Goal: Task Accomplishment & Management: Use online tool/utility

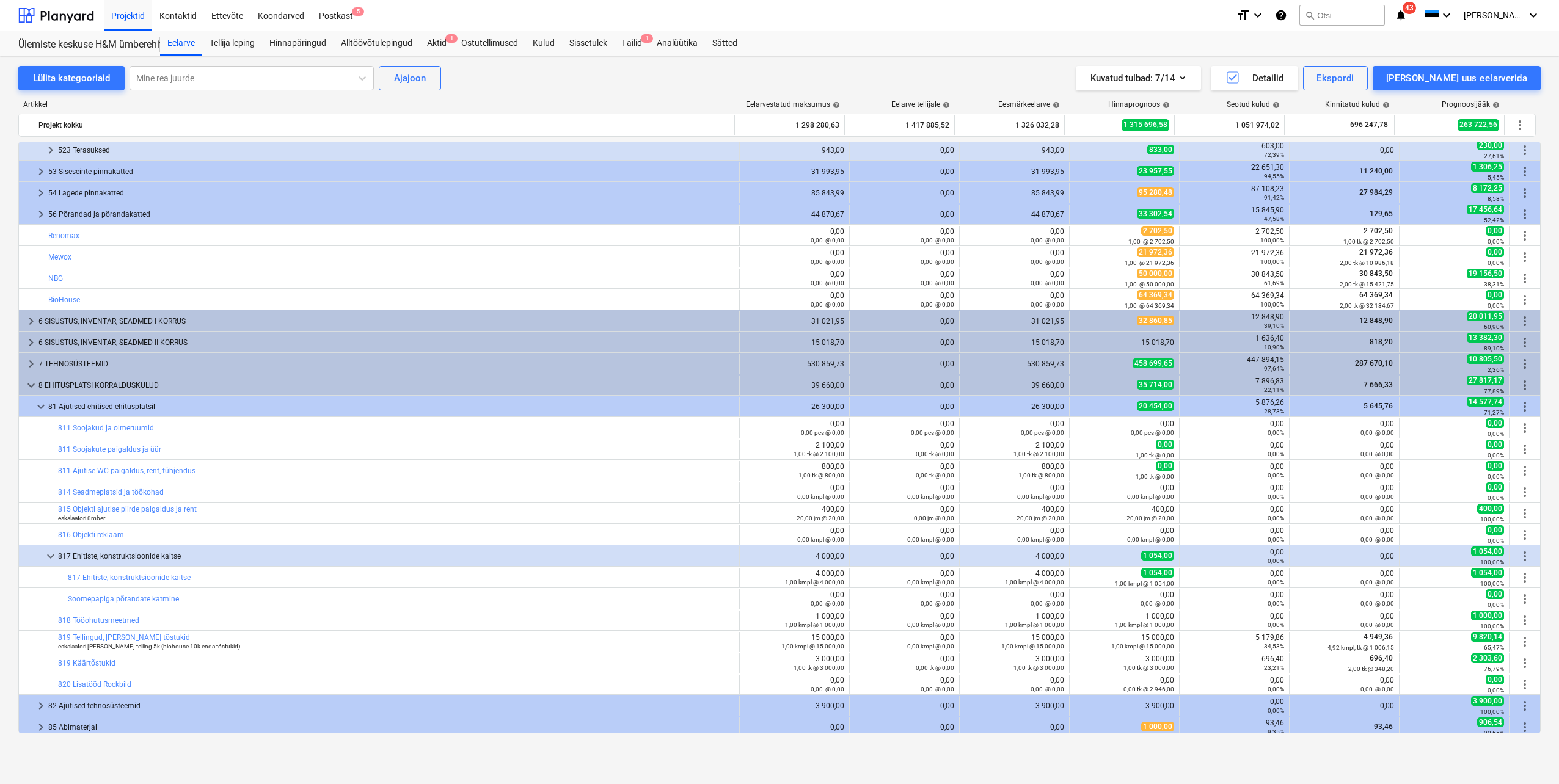
scroll to position [489, 0]
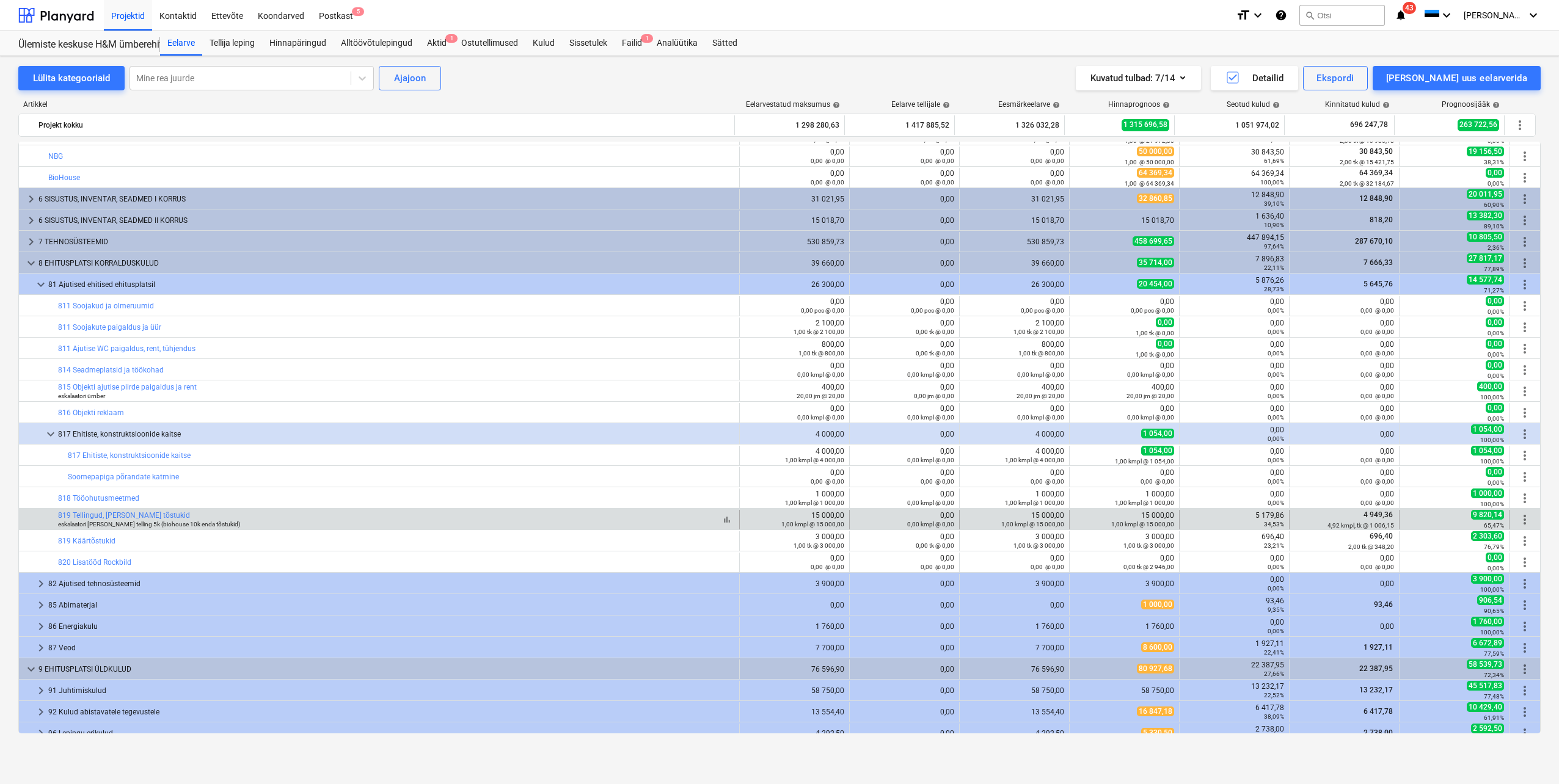
click at [255, 522] on div "bar_chart 819 Tellingud, [PERSON_NAME] tõstukid eskalaatori [PERSON_NAME] telli…" at bounding box center [396, 519] width 676 height 17
click at [149, 516] on link "819 Tellingud, [PERSON_NAME] tõstukid" at bounding box center [124, 516] width 132 height 9
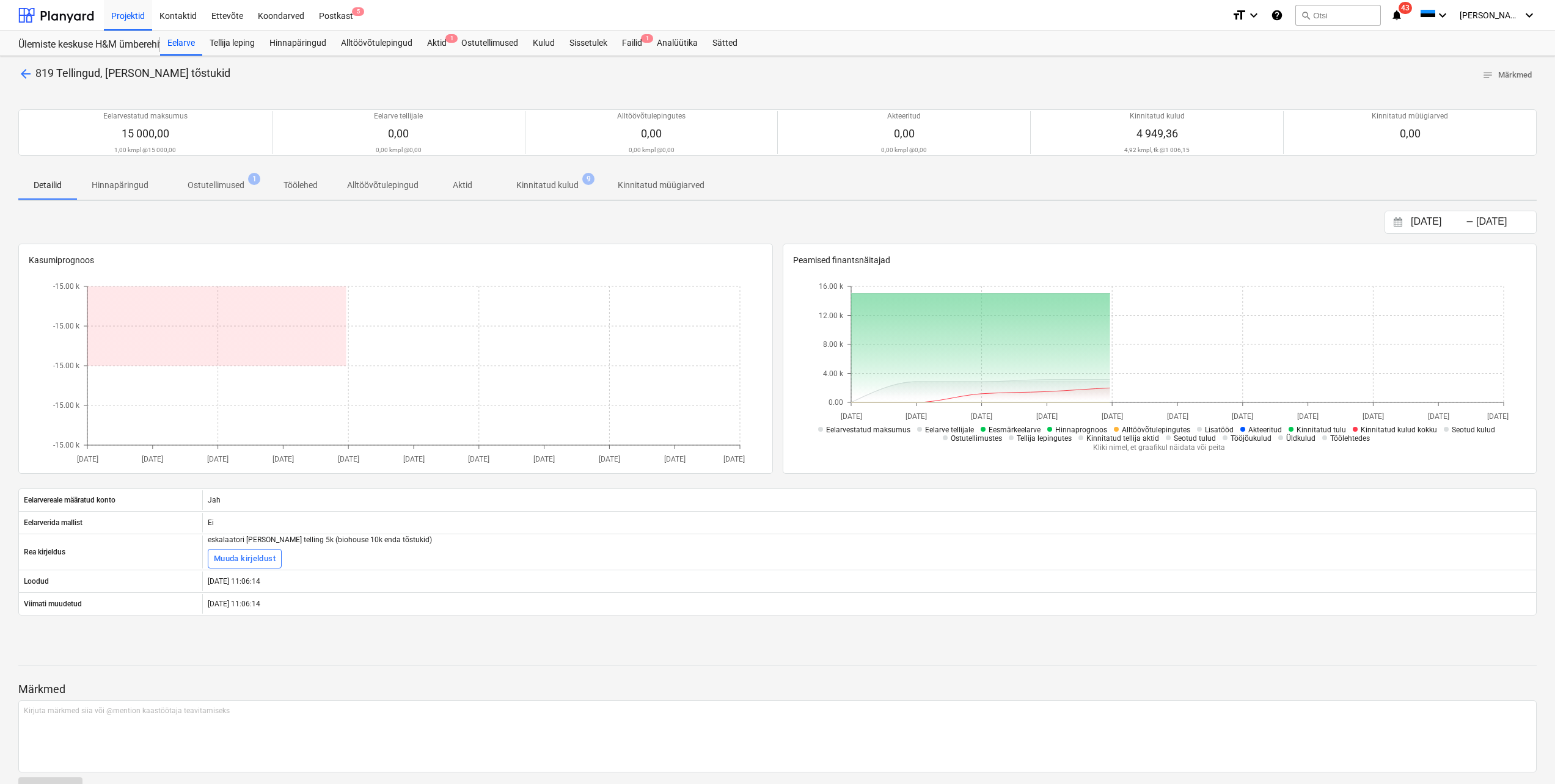
click at [538, 181] on p "Kinnitatud kulud" at bounding box center [547, 186] width 62 height 13
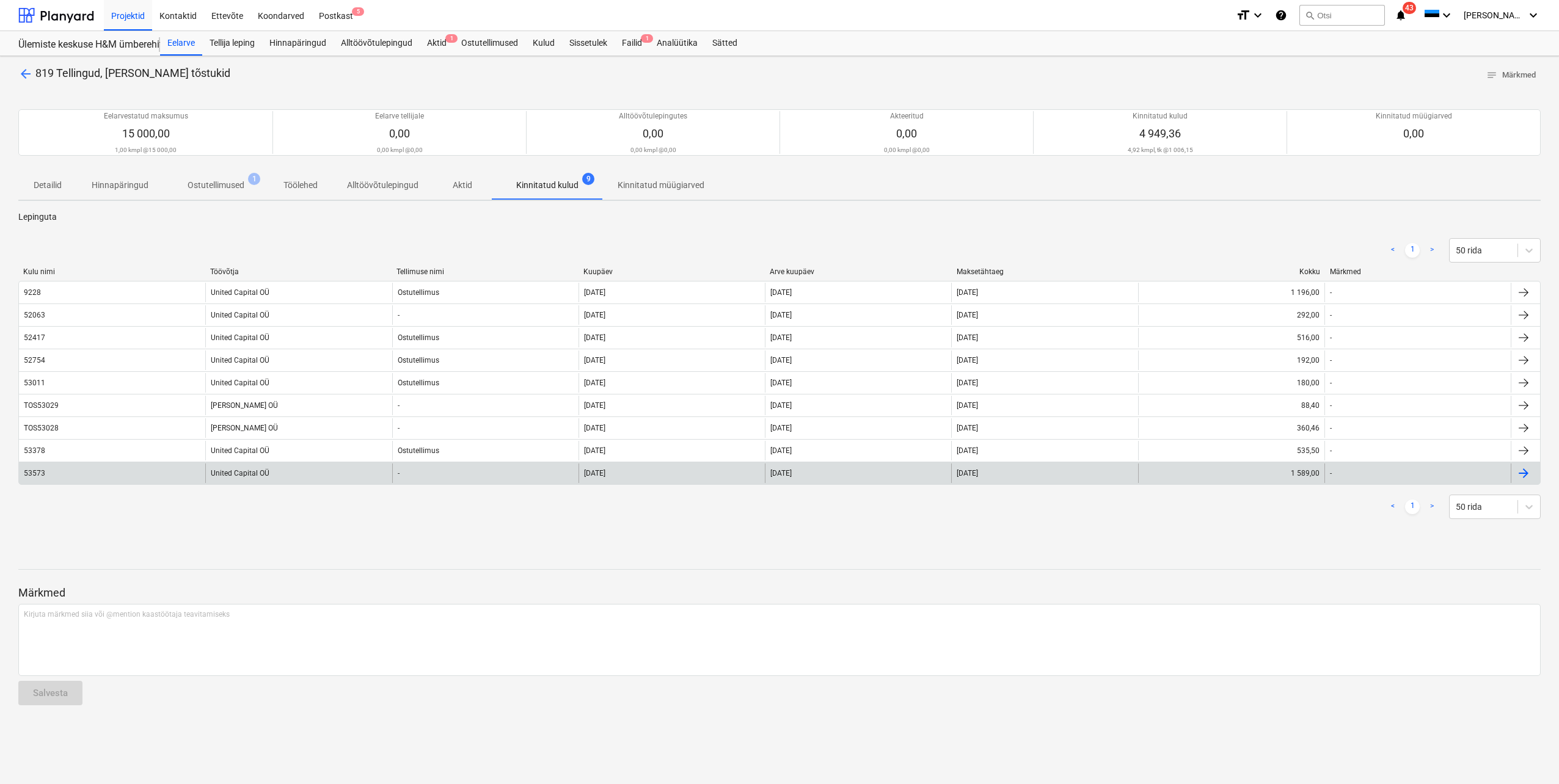
click at [49, 476] on div "53573" at bounding box center [112, 473] width 187 height 20
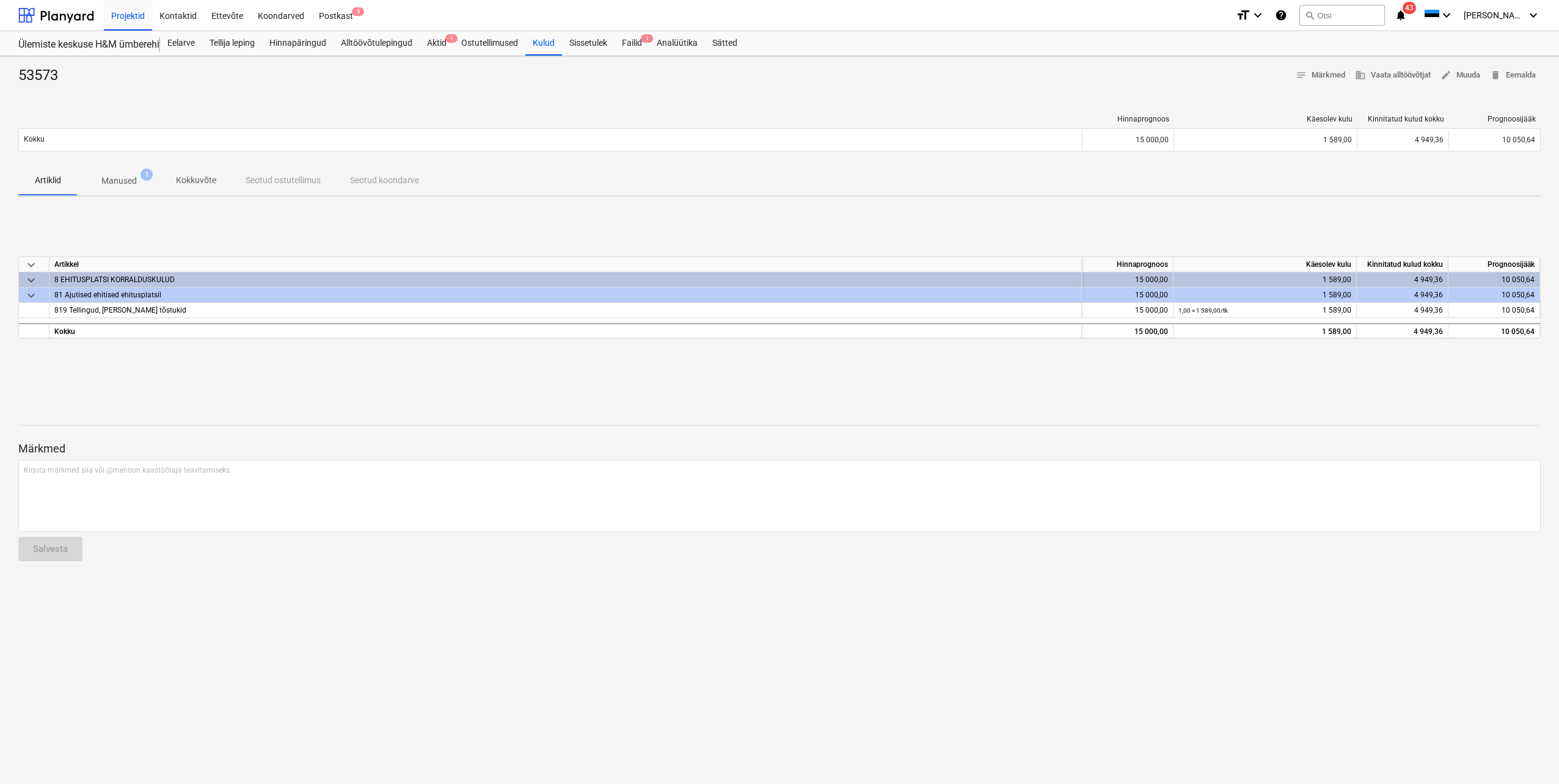
click at [119, 184] on p "Manused" at bounding box center [119, 181] width 35 height 13
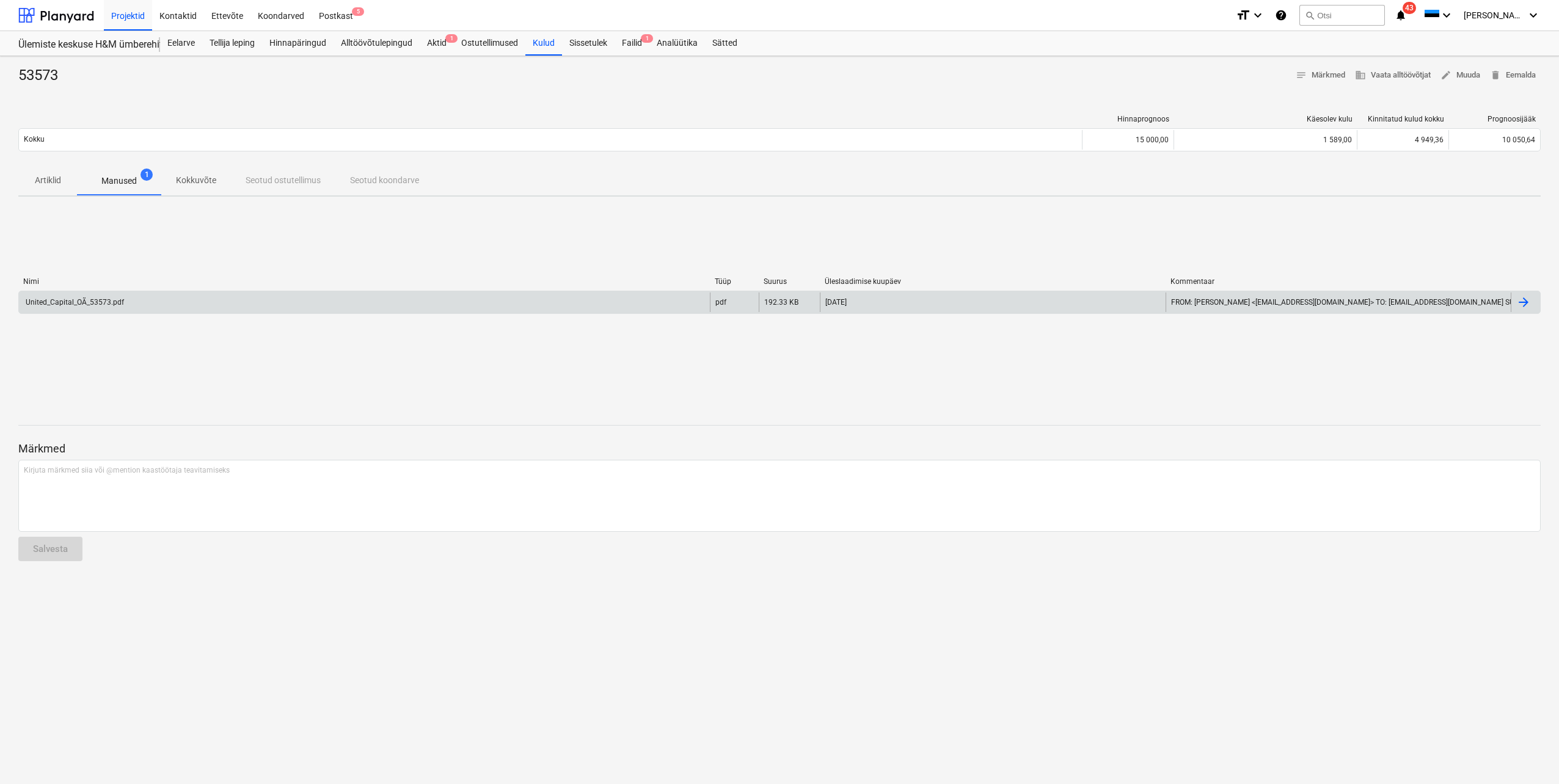
click at [77, 302] on div "United_Capital_OÃ_53573.pdf" at bounding box center [74, 302] width 100 height 9
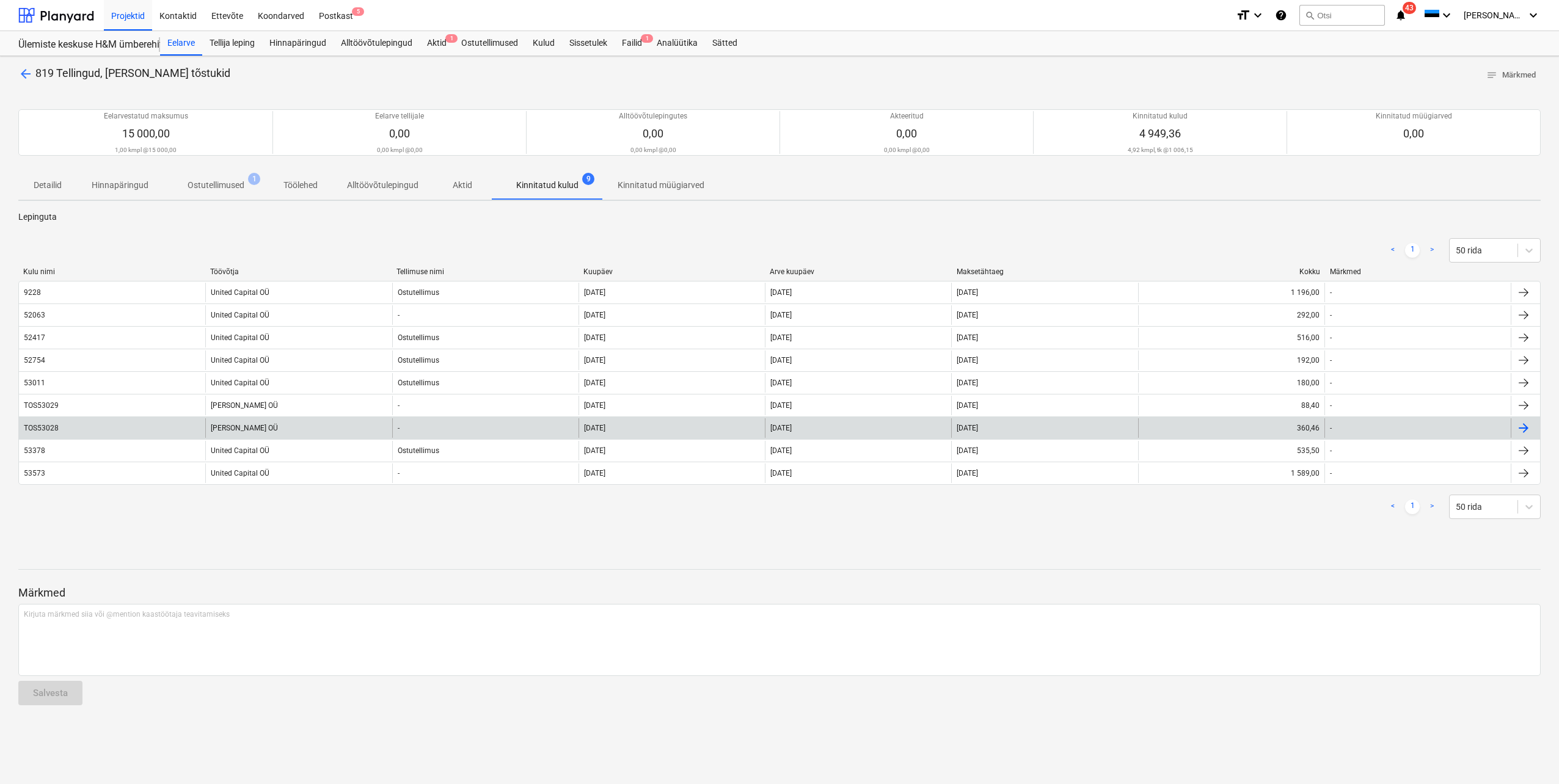
click at [48, 429] on div "TOS53028" at bounding box center [42, 428] width 35 height 9
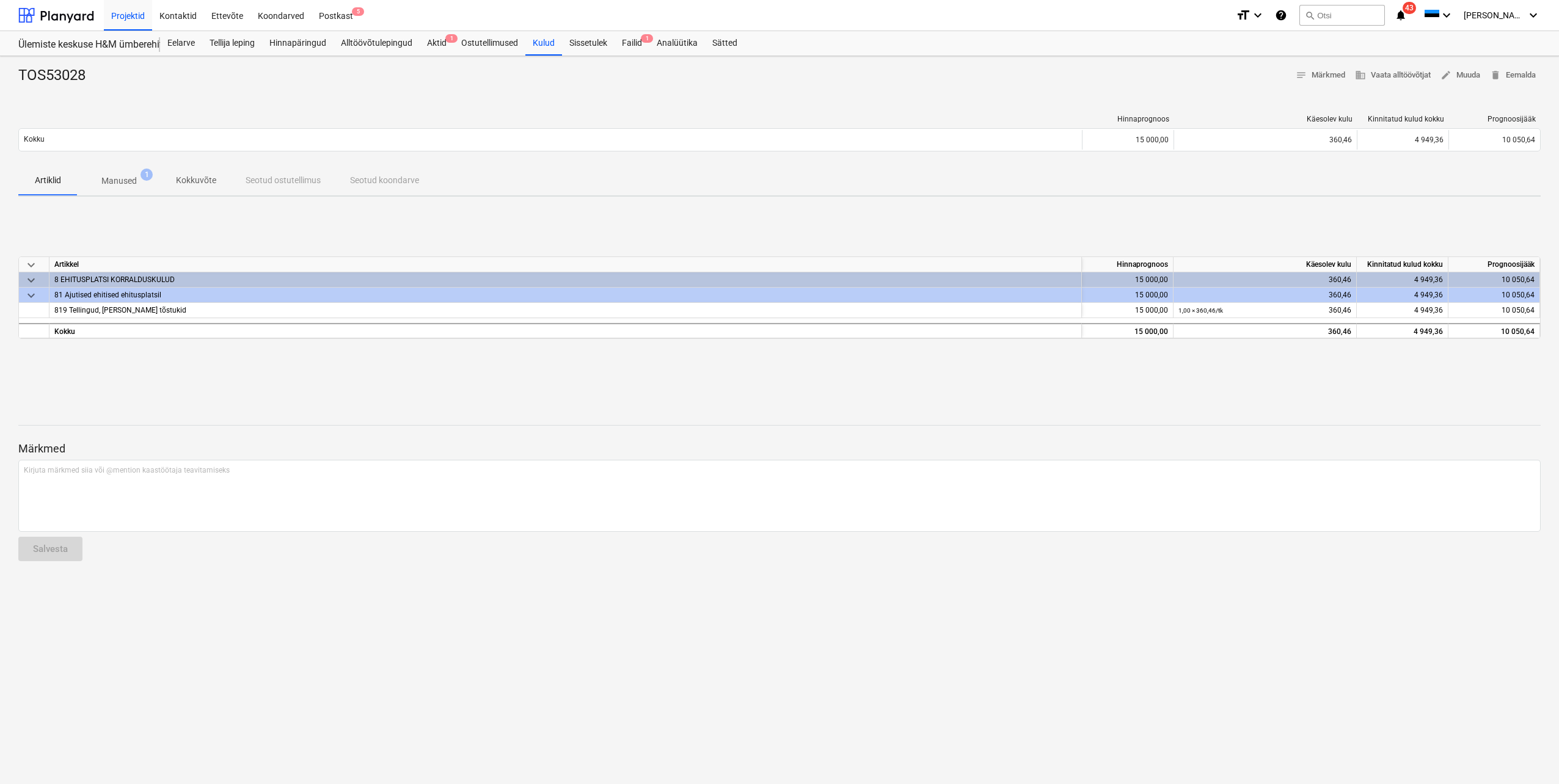
click at [133, 172] on span "Manused 1" at bounding box center [119, 181] width 84 height 22
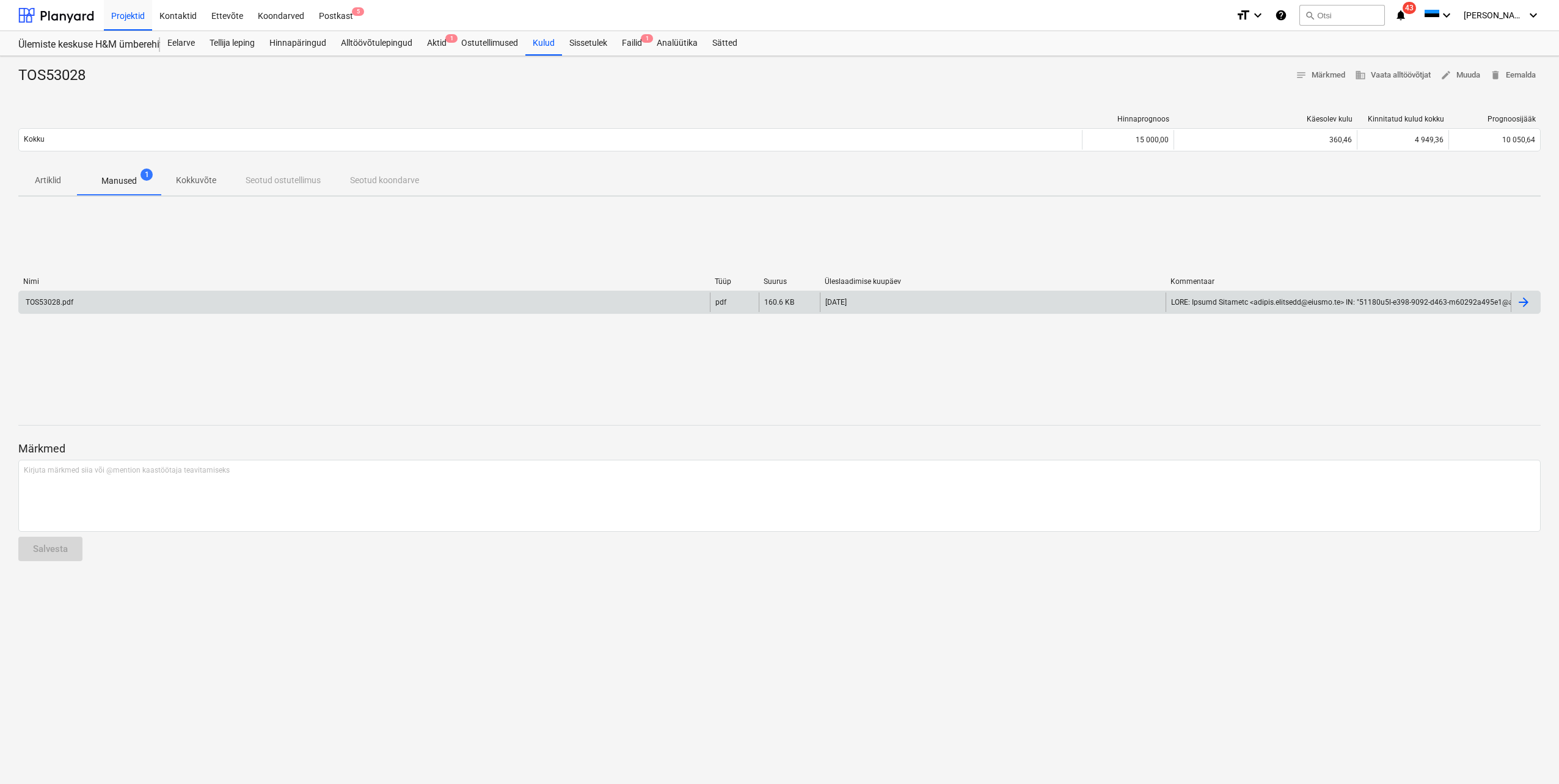
click at [75, 301] on div "TOS53028.pdf" at bounding box center [364, 302] width 691 height 20
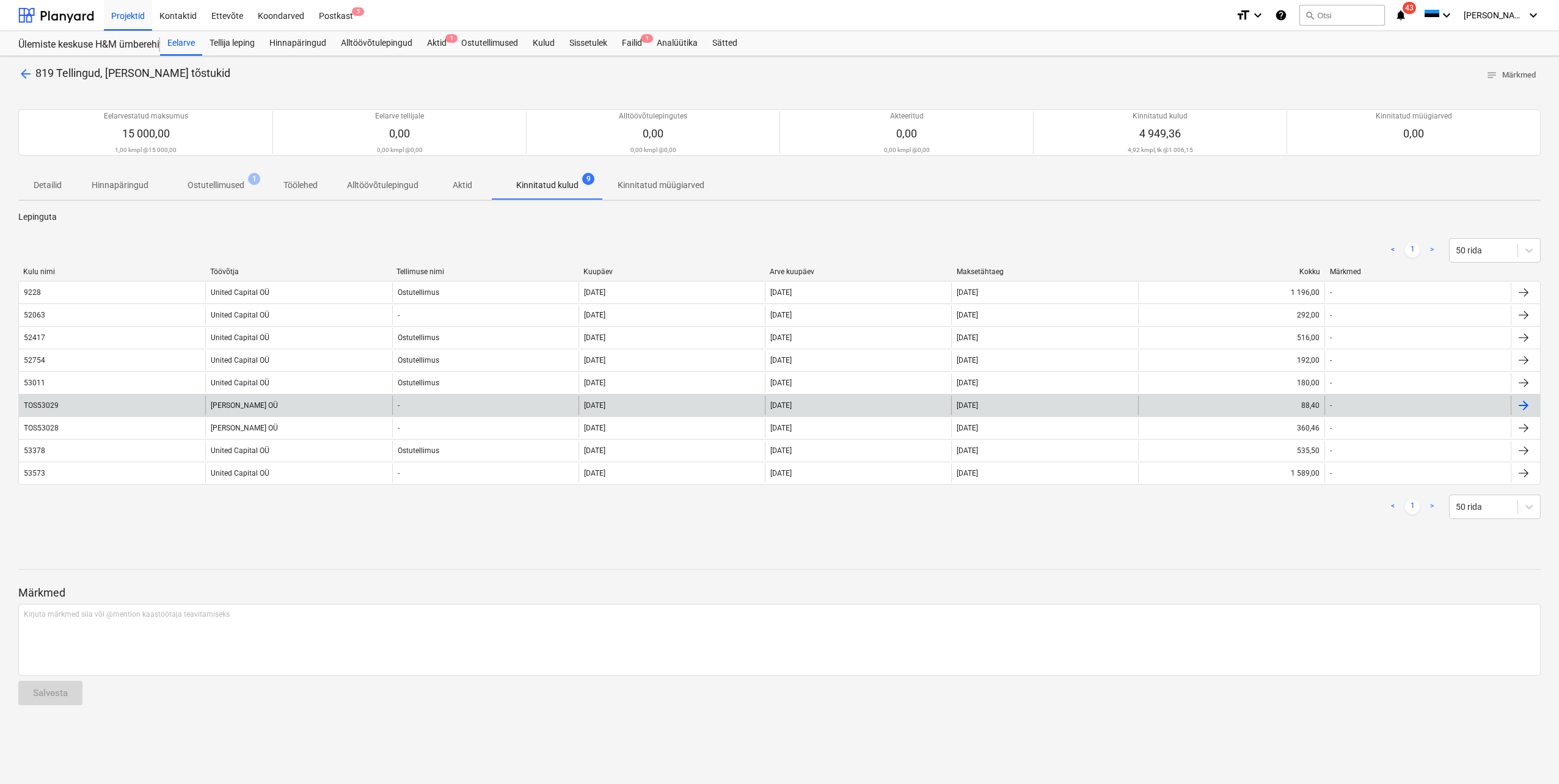
click at [120, 409] on div "TOS53029" at bounding box center [112, 405] width 187 height 20
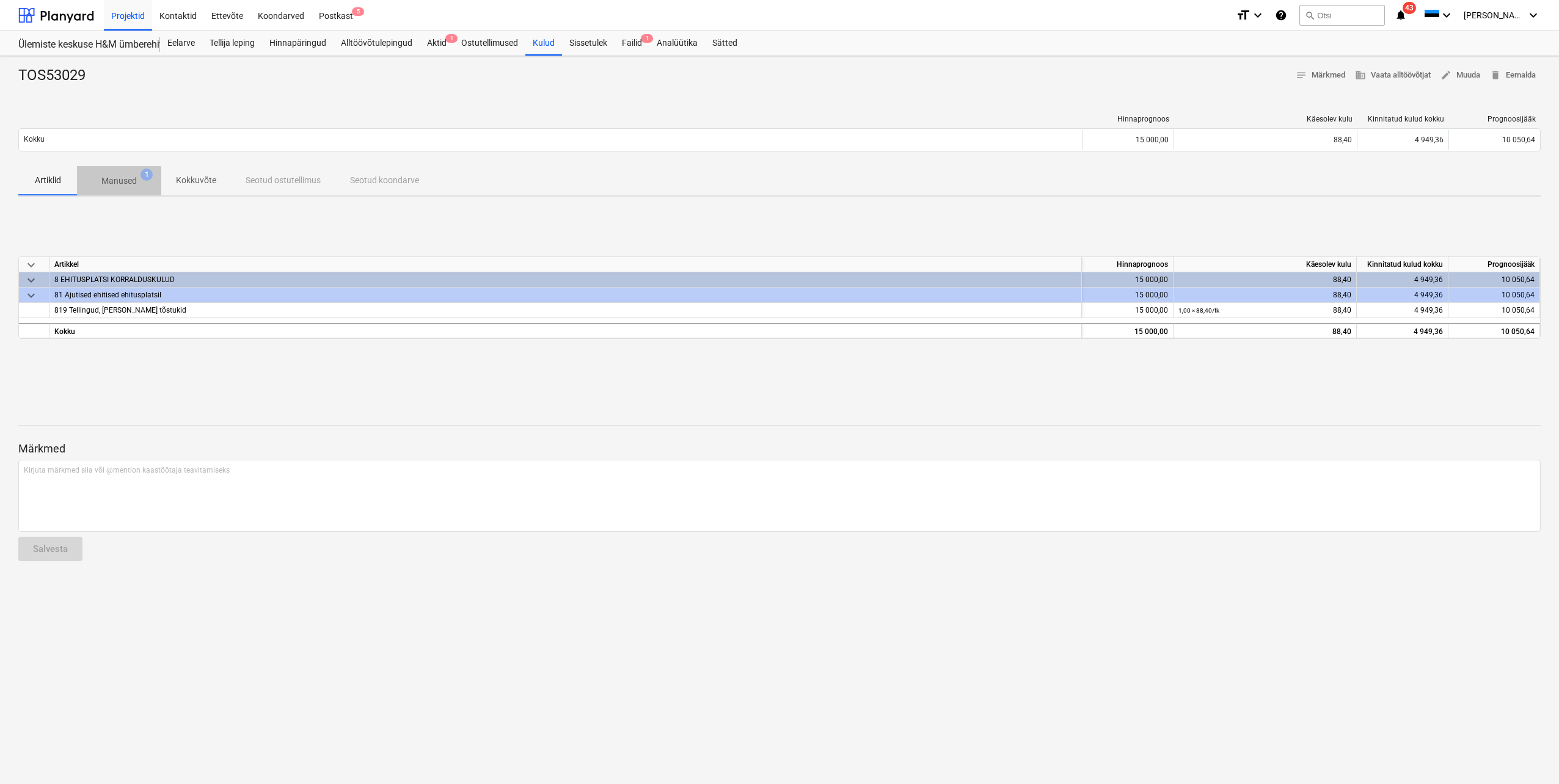
click at [122, 180] on p "Manused" at bounding box center [119, 181] width 35 height 13
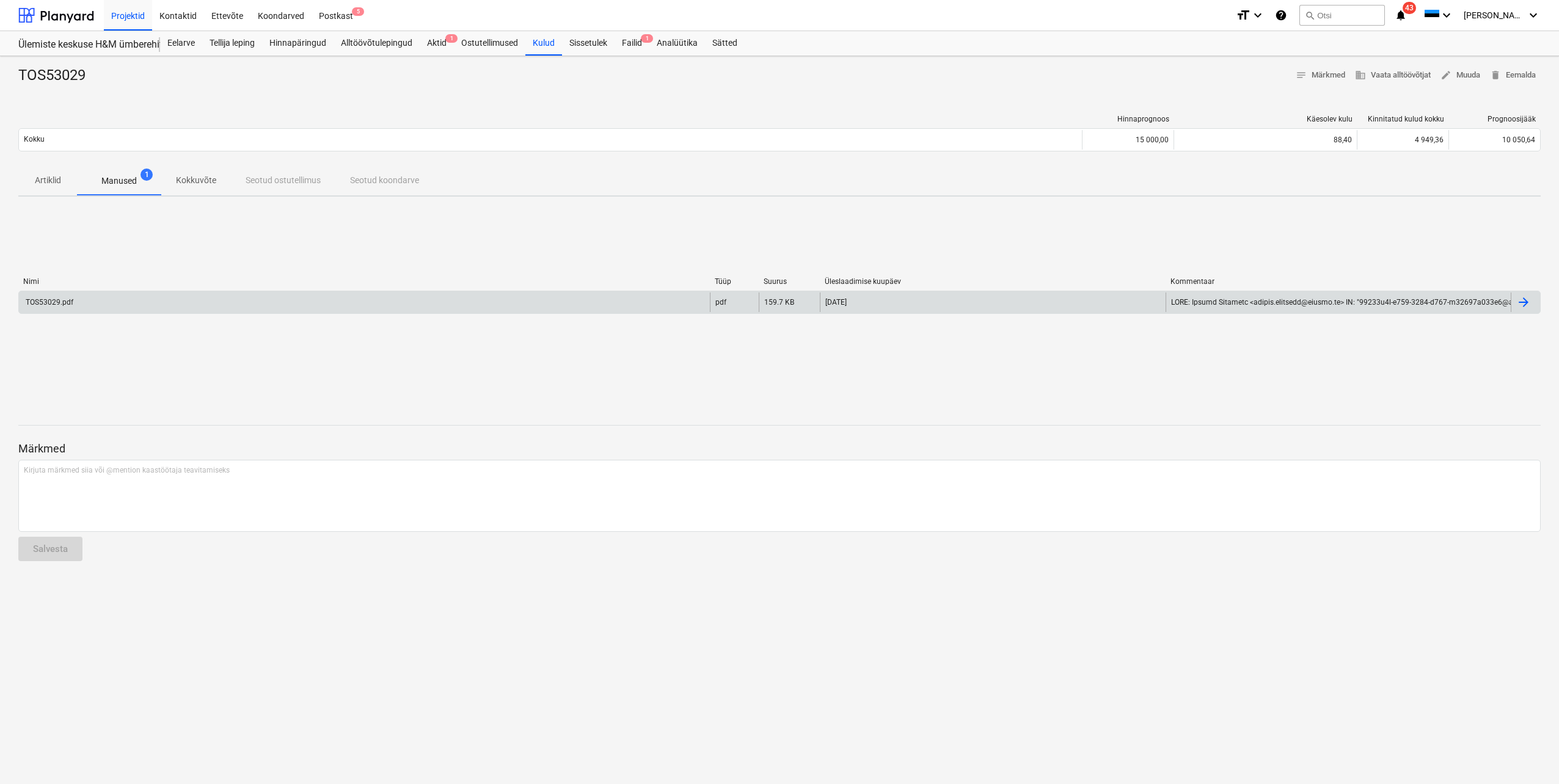
click at [42, 301] on div "TOS53029.pdf" at bounding box center [49, 302] width 50 height 9
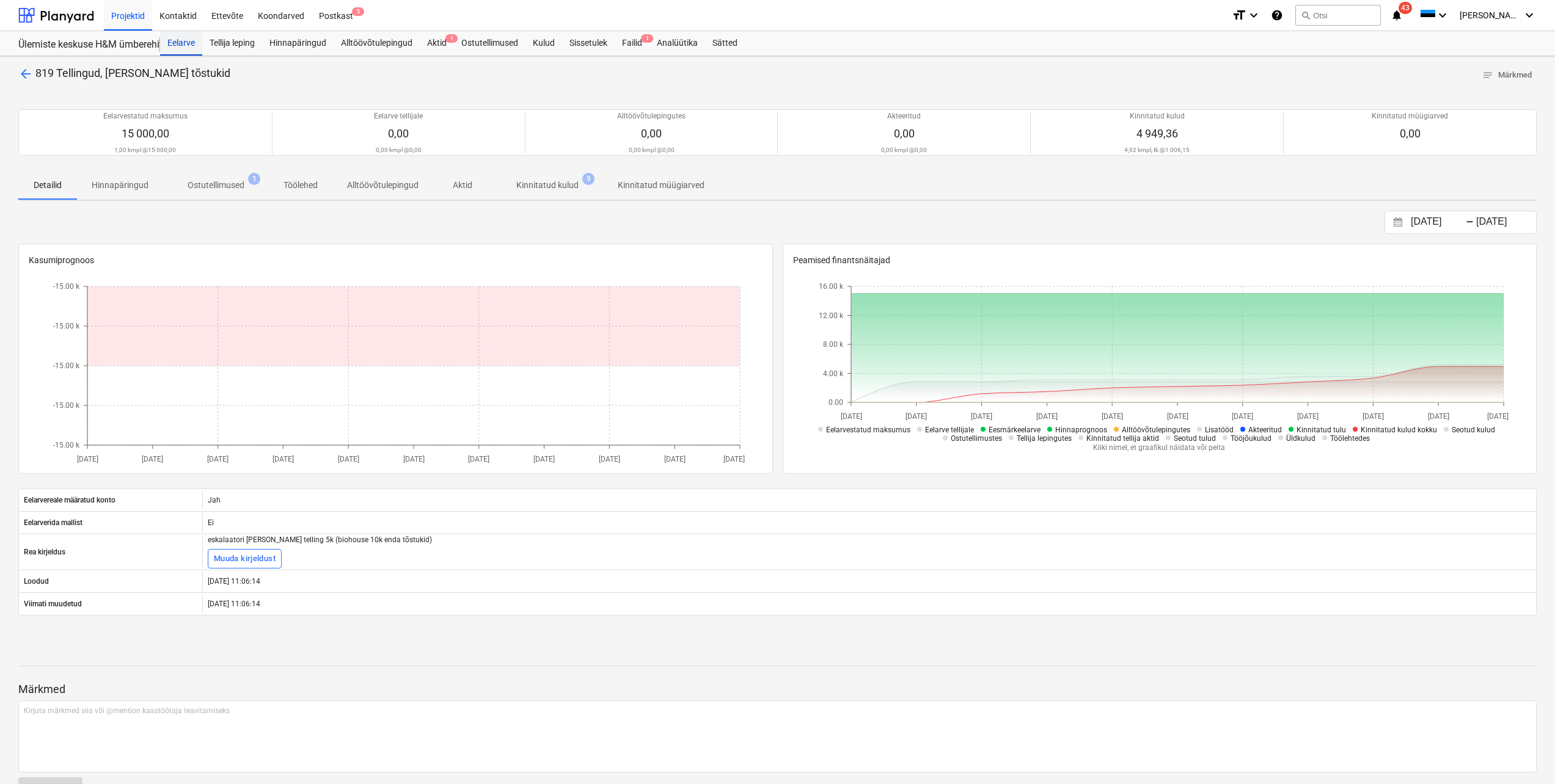
click at [184, 40] on div "Eelarve" at bounding box center [181, 43] width 42 height 24
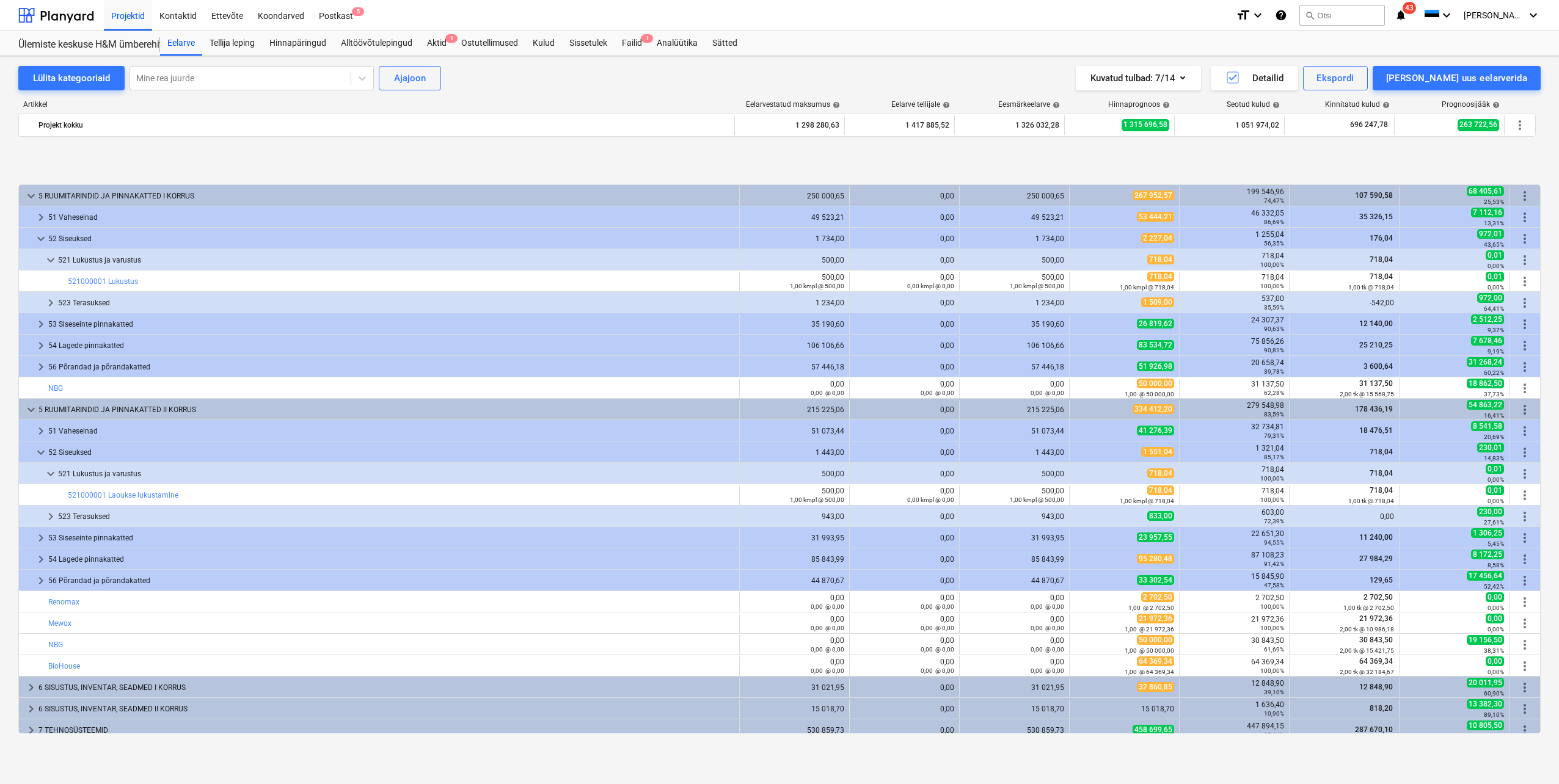
scroll to position [489, 0]
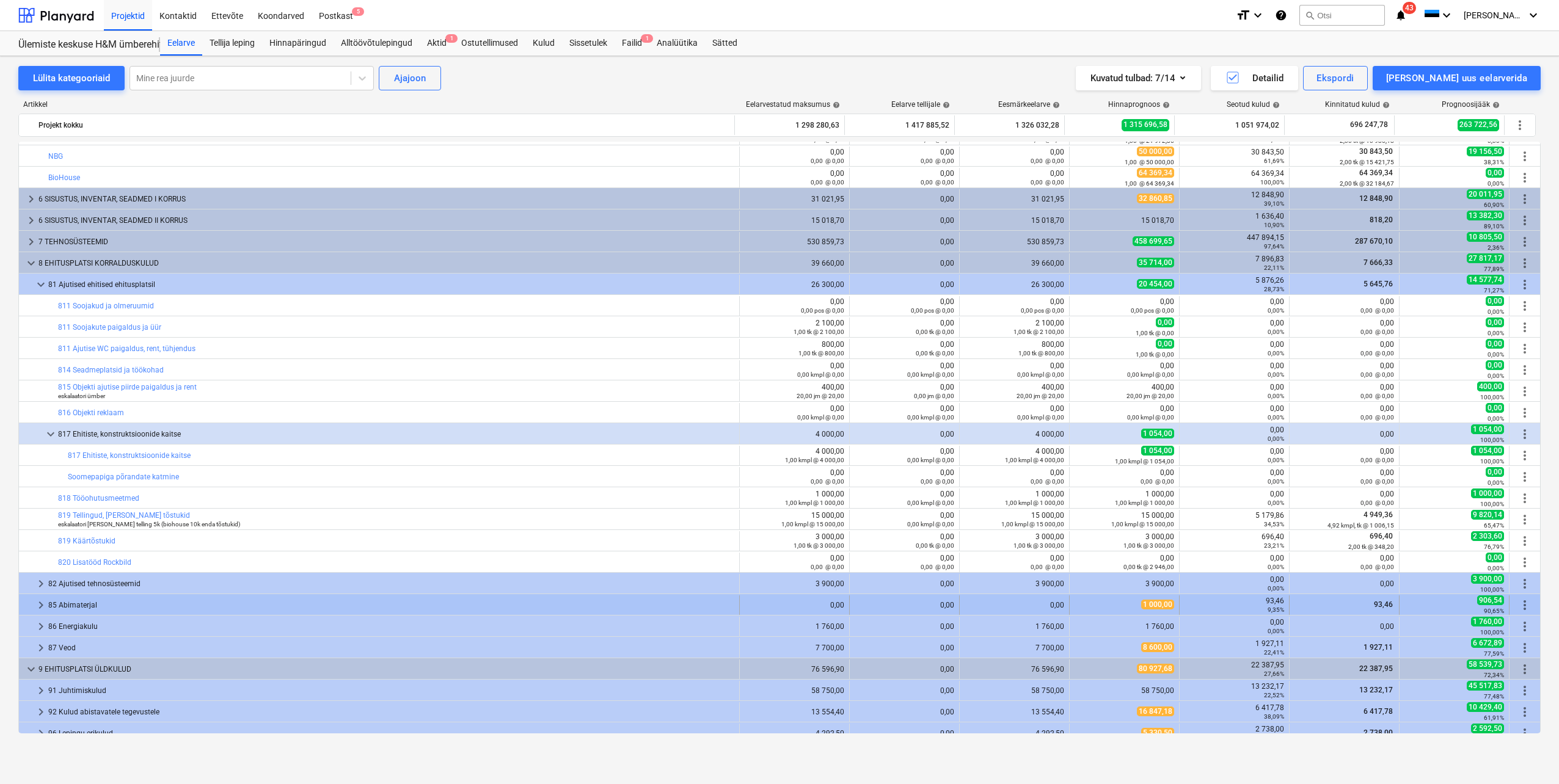
click at [41, 601] on span "keyboard_arrow_right" at bounding box center [41, 605] width 15 height 15
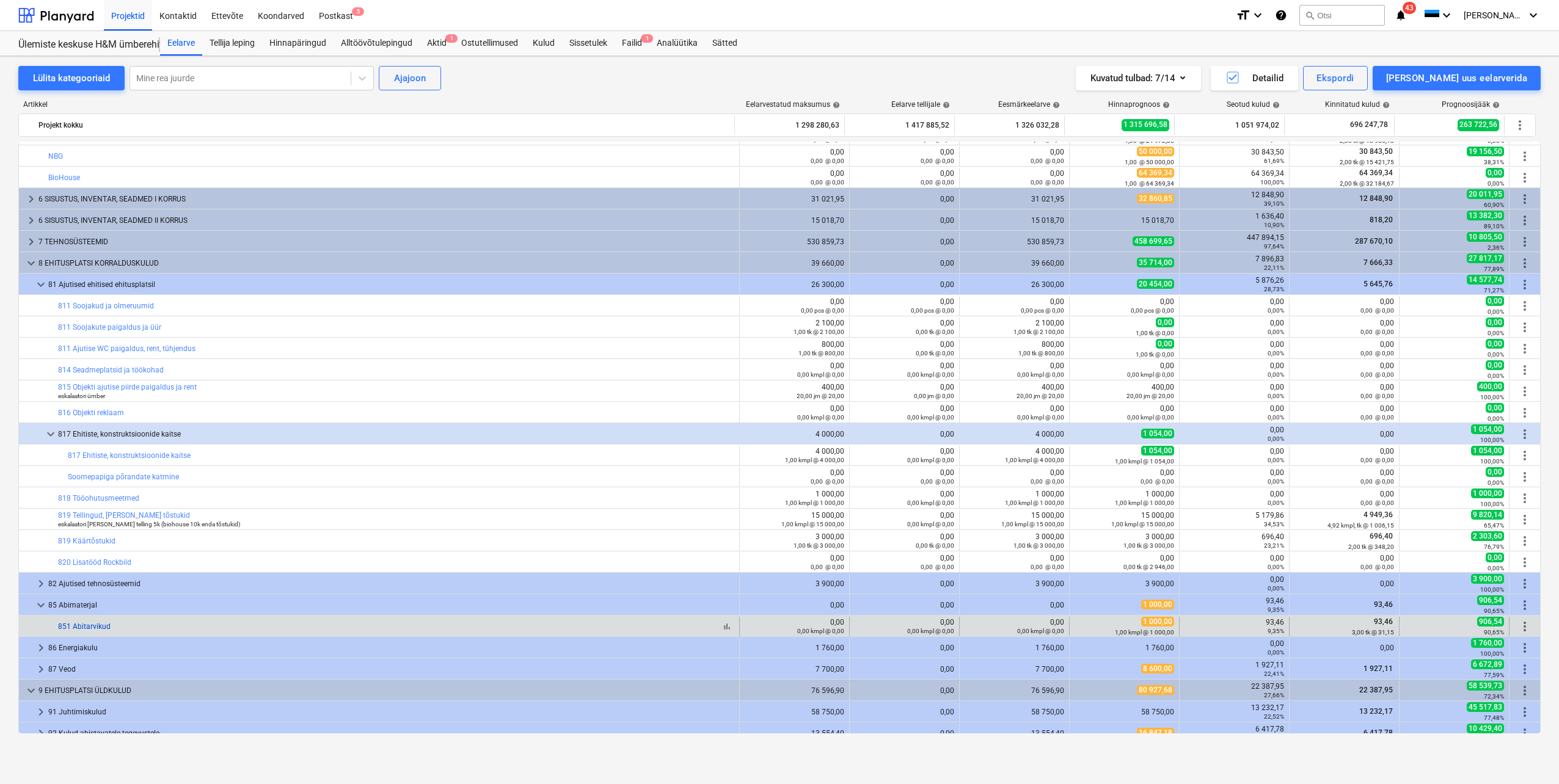
click at [78, 625] on link "851 Abitarvikud" at bounding box center [84, 627] width 53 height 9
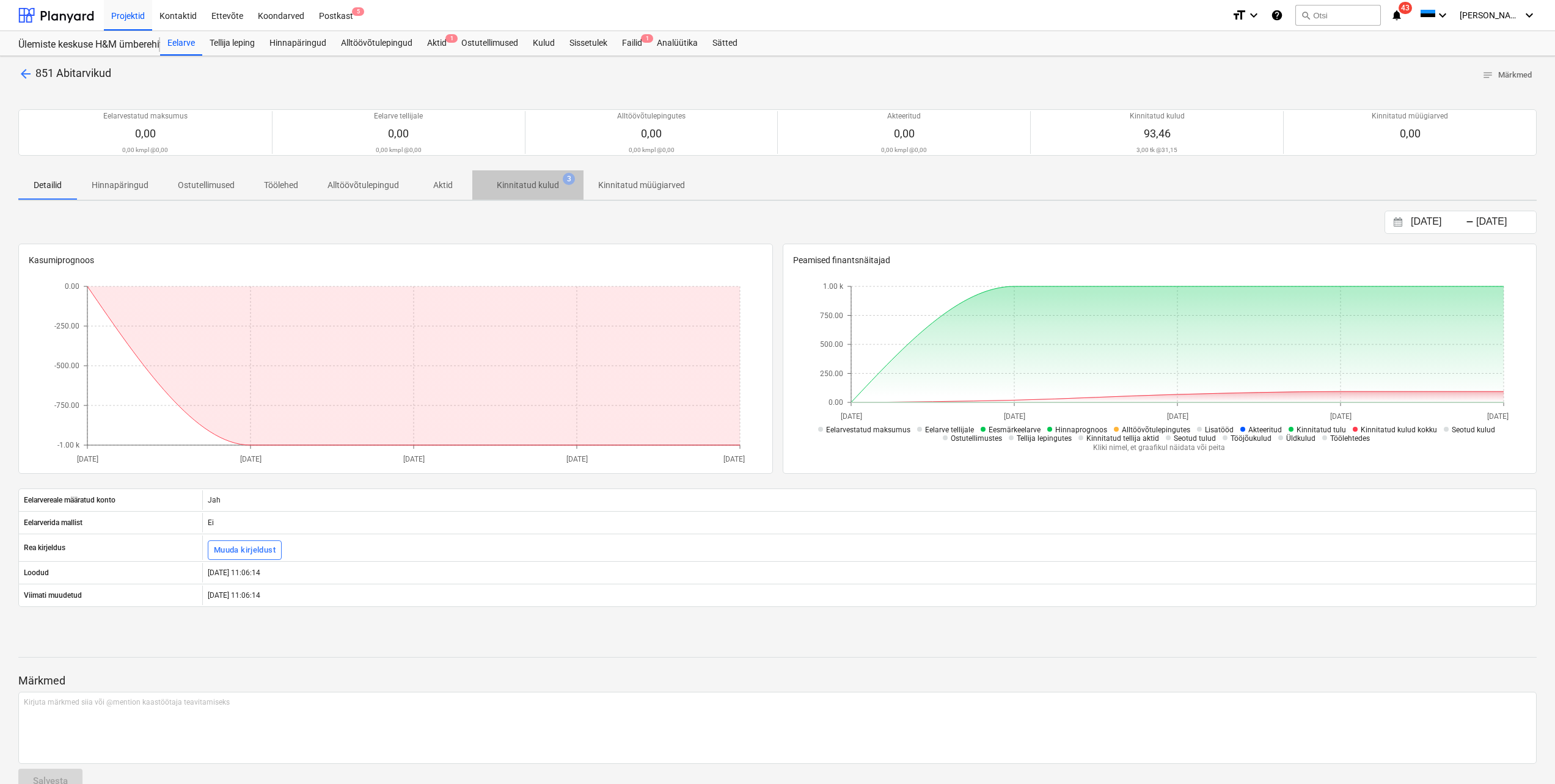
click at [533, 184] on p "Kinnitatud kulud" at bounding box center [528, 186] width 62 height 13
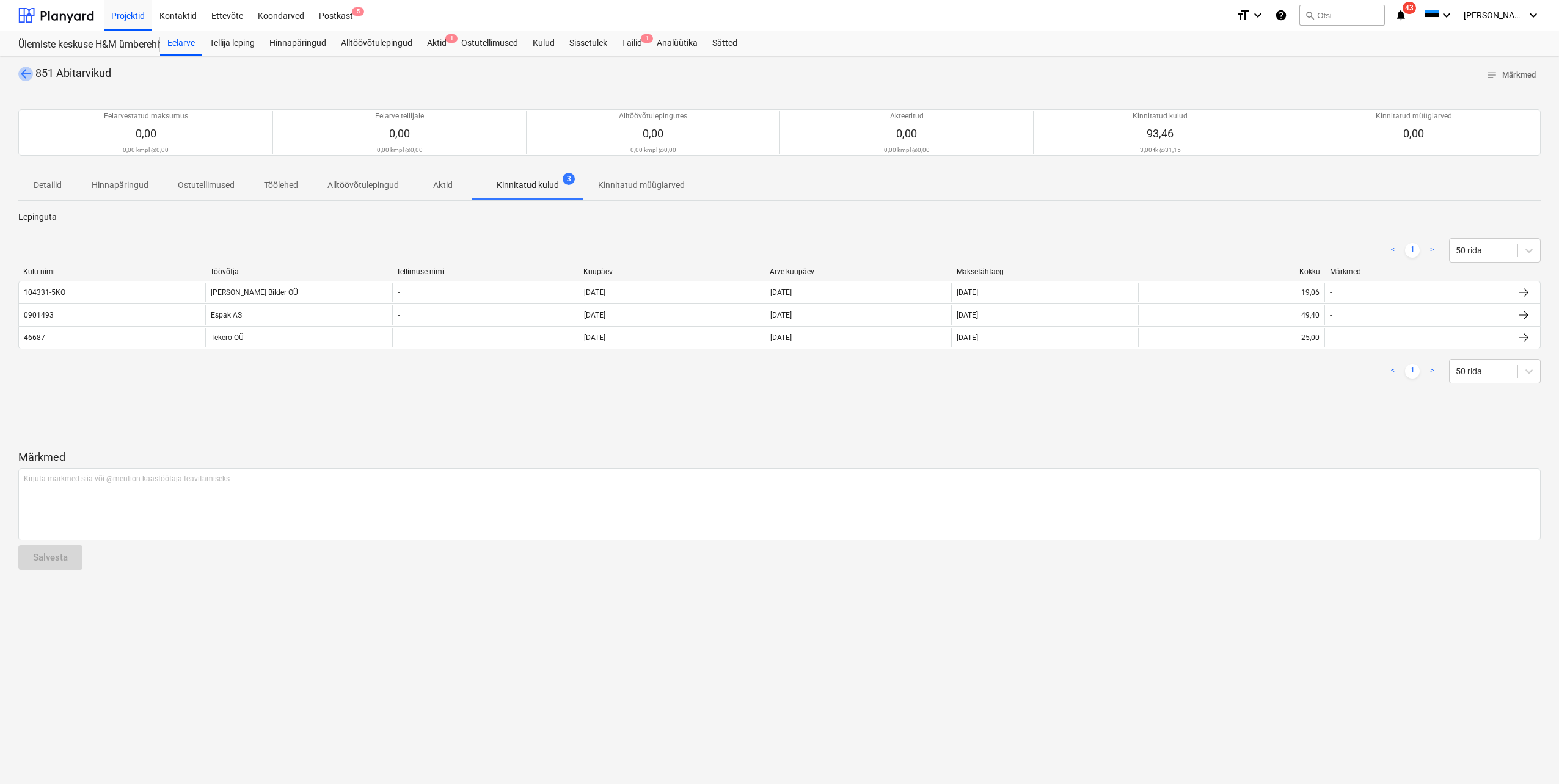
click at [24, 69] on span "arrow_back" at bounding box center [26, 74] width 15 height 15
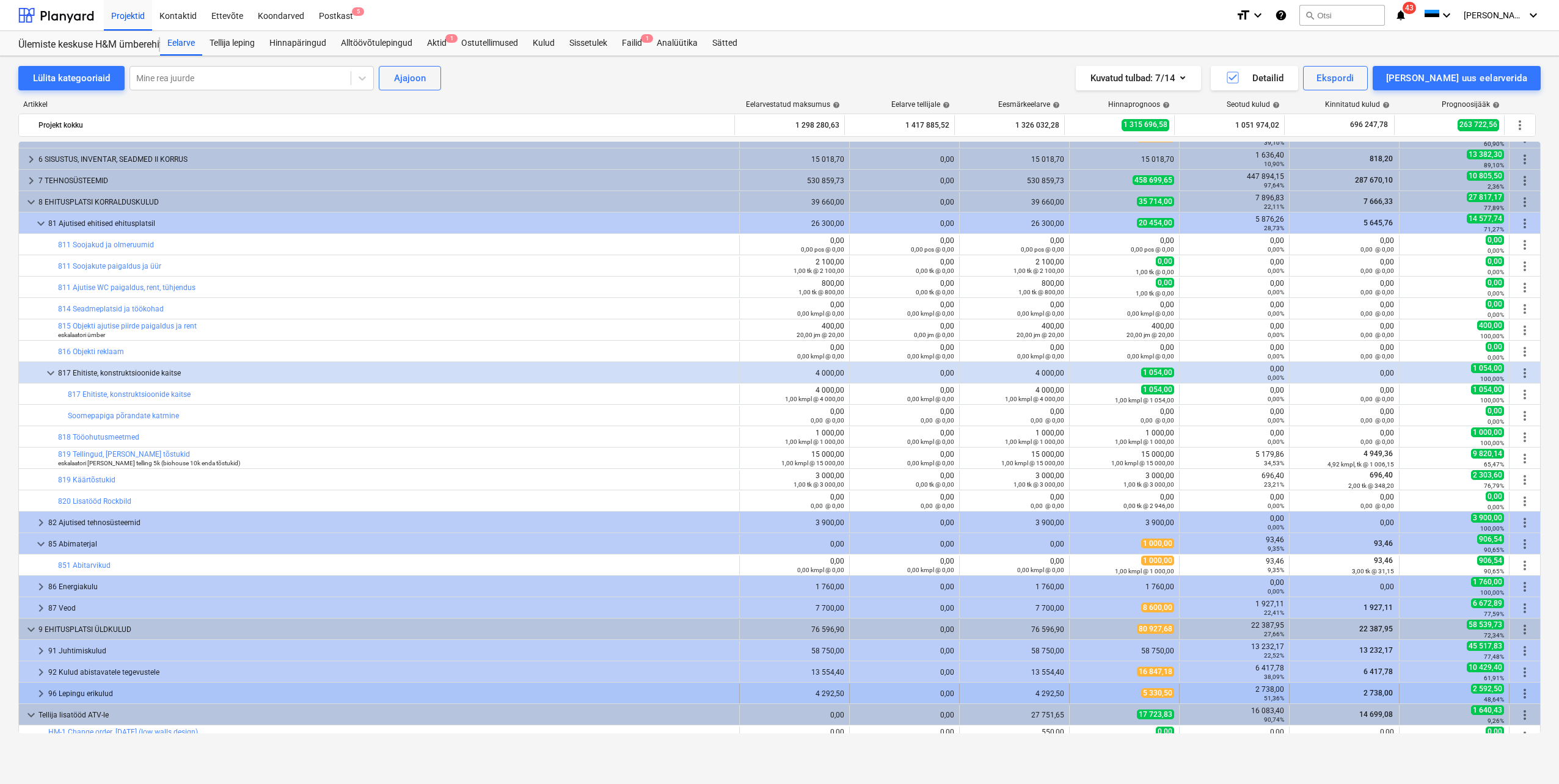
scroll to position [611, 0]
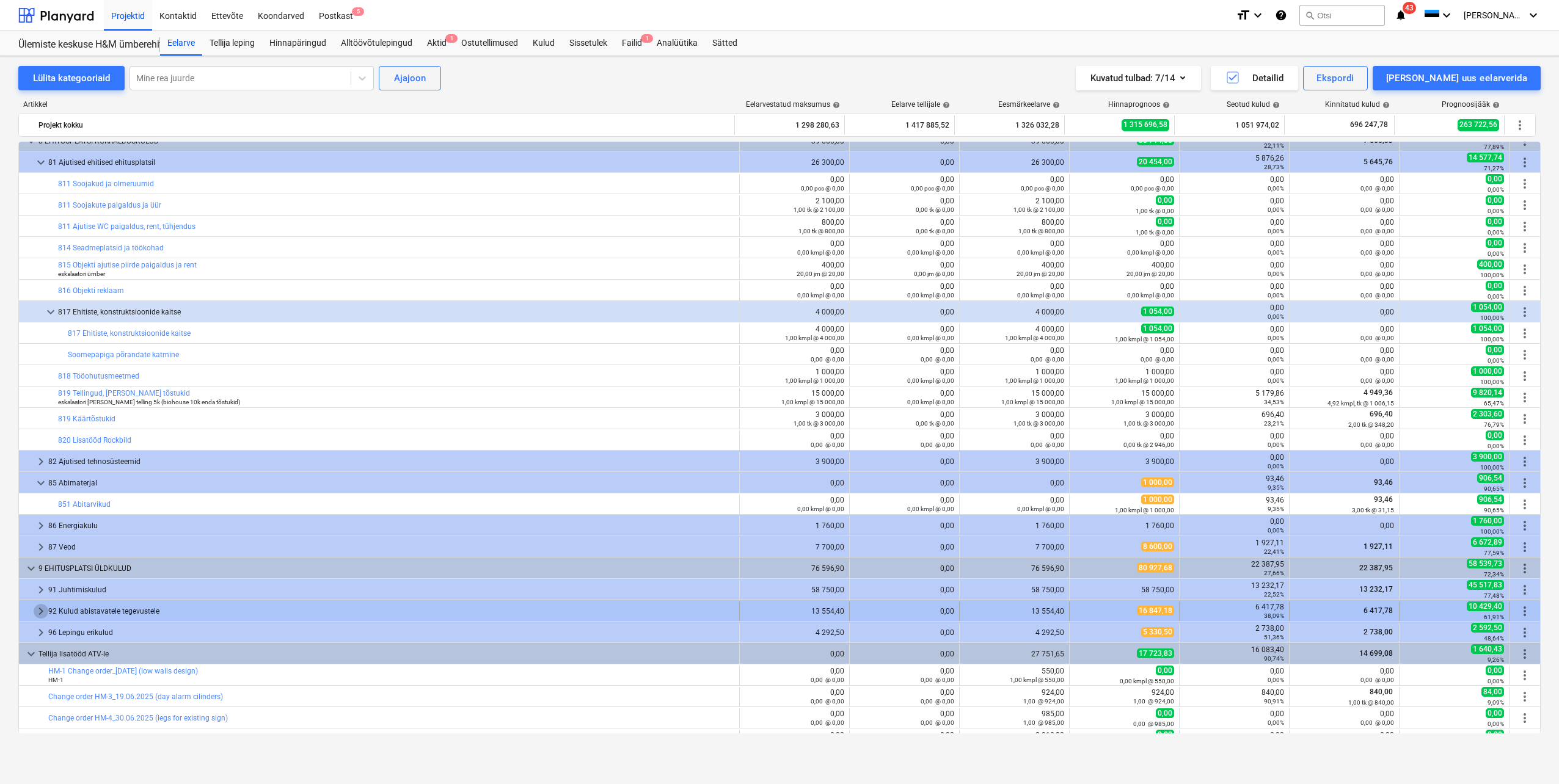
click at [46, 606] on span "keyboard_arrow_right" at bounding box center [41, 611] width 15 height 15
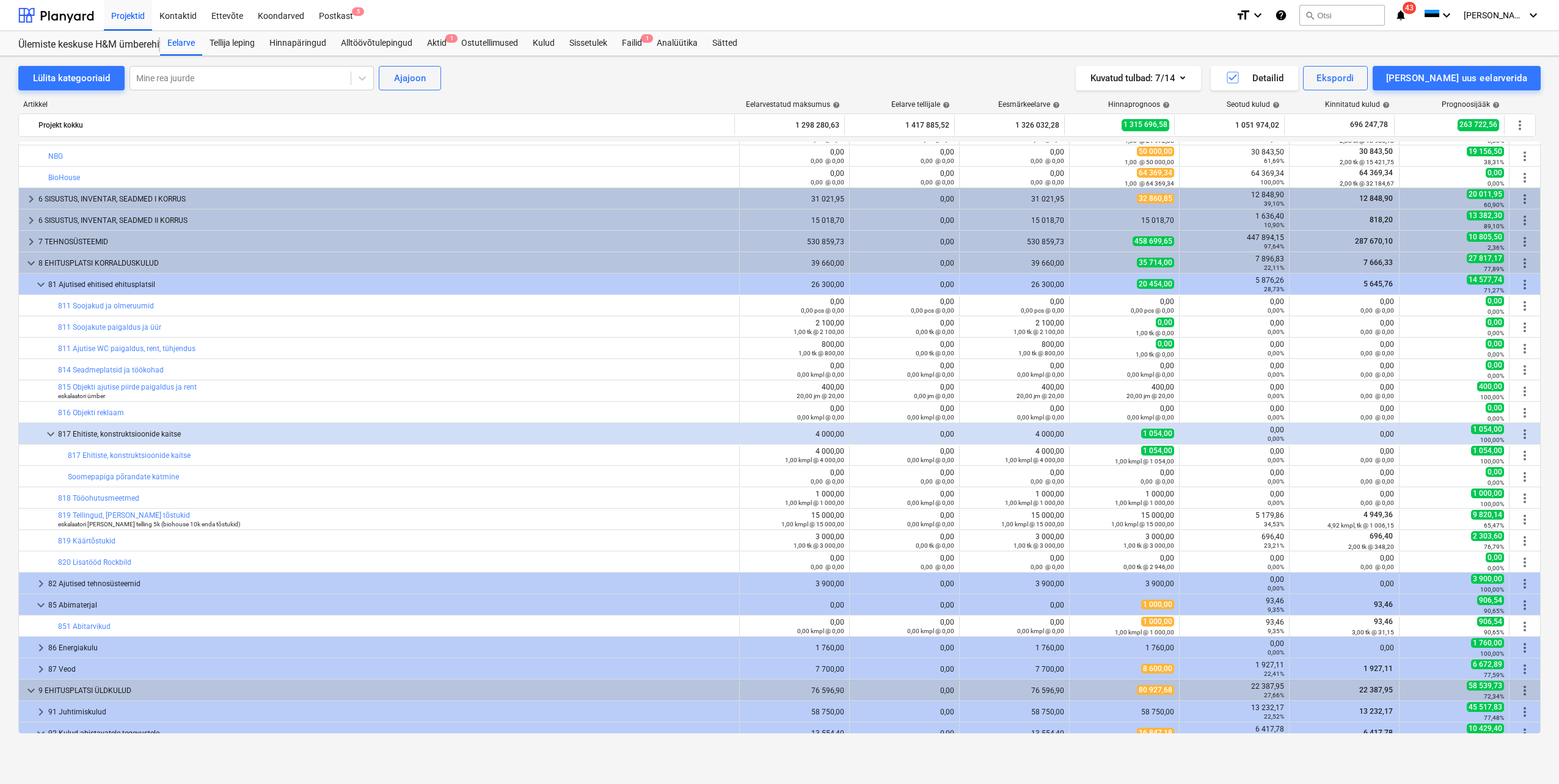
scroll to position [427, 0]
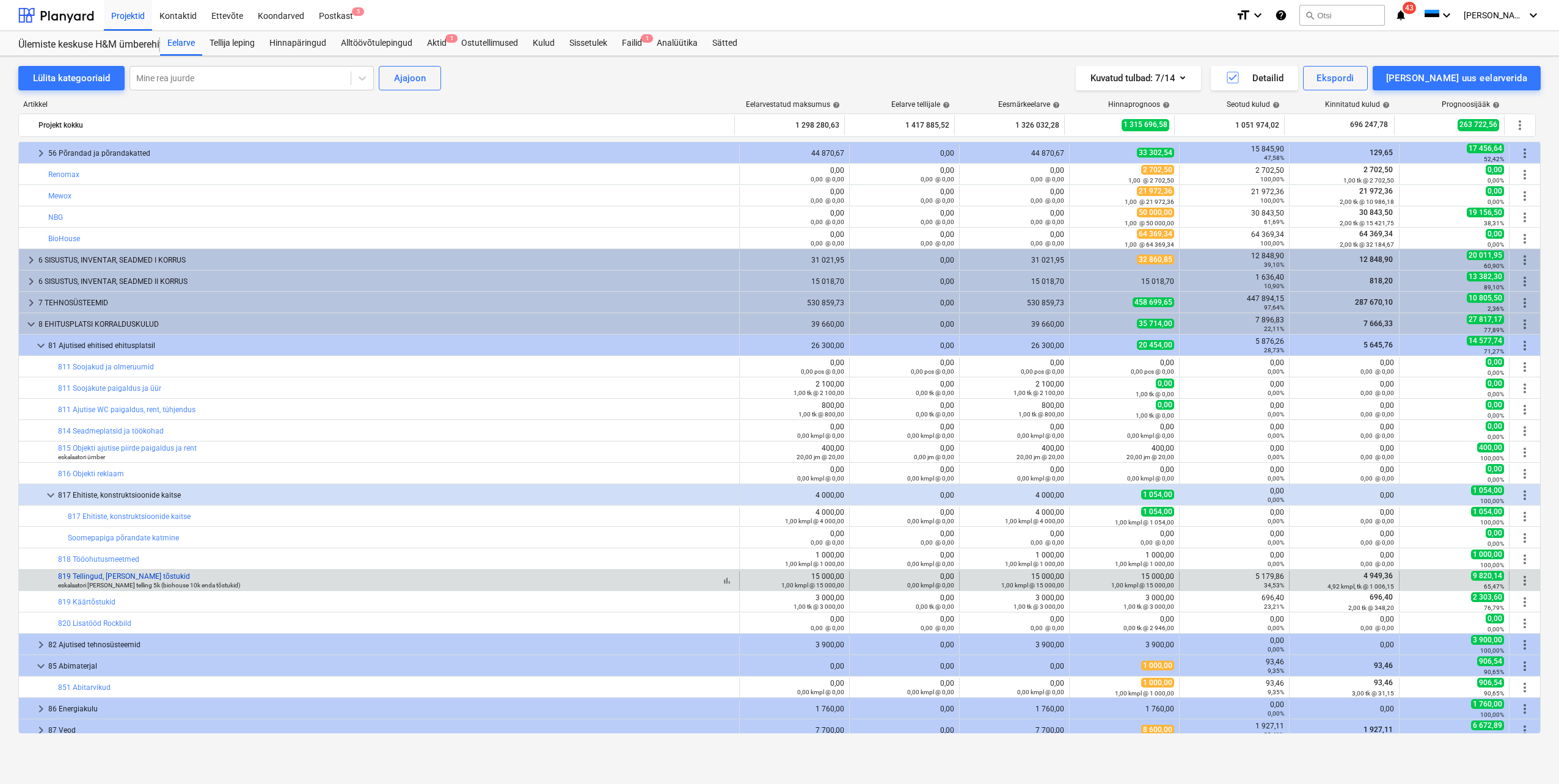
click at [116, 577] on link "819 Tellingud, [PERSON_NAME] tõstukid" at bounding box center [124, 576] width 132 height 9
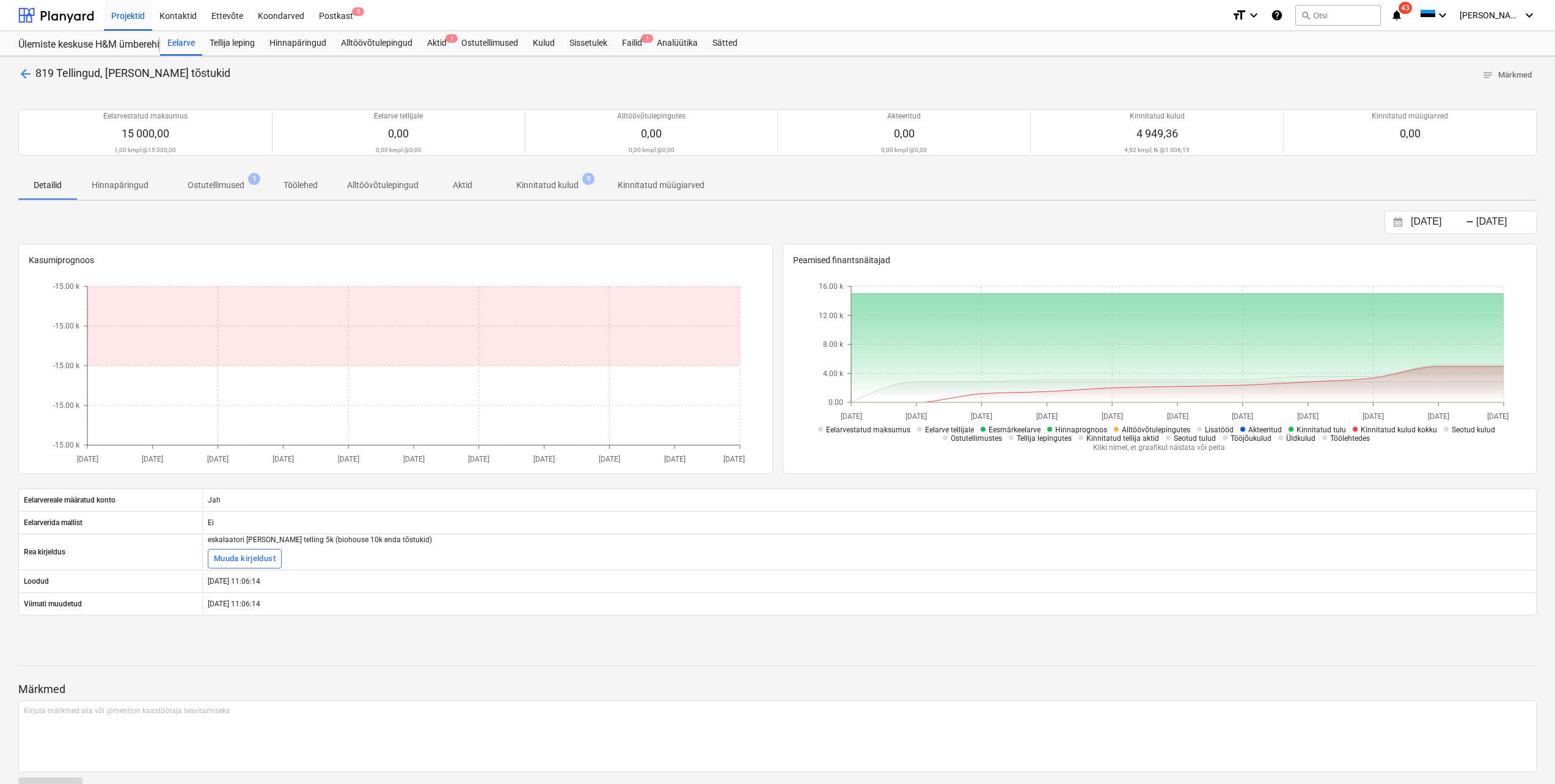
click at [553, 190] on p "Kinnitatud kulud" at bounding box center [547, 186] width 62 height 13
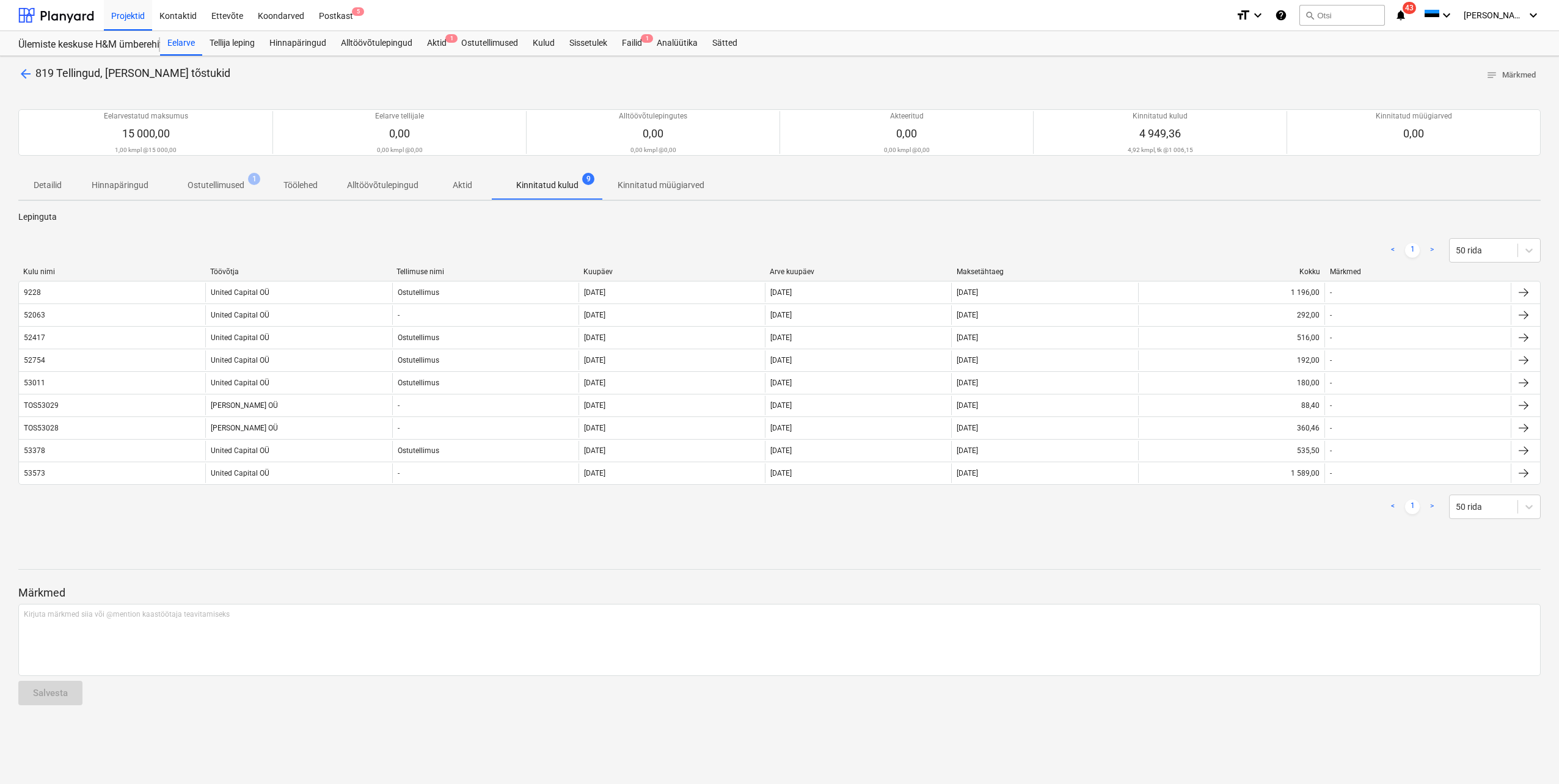
click at [209, 189] on p "Ostutellimused" at bounding box center [216, 186] width 57 height 13
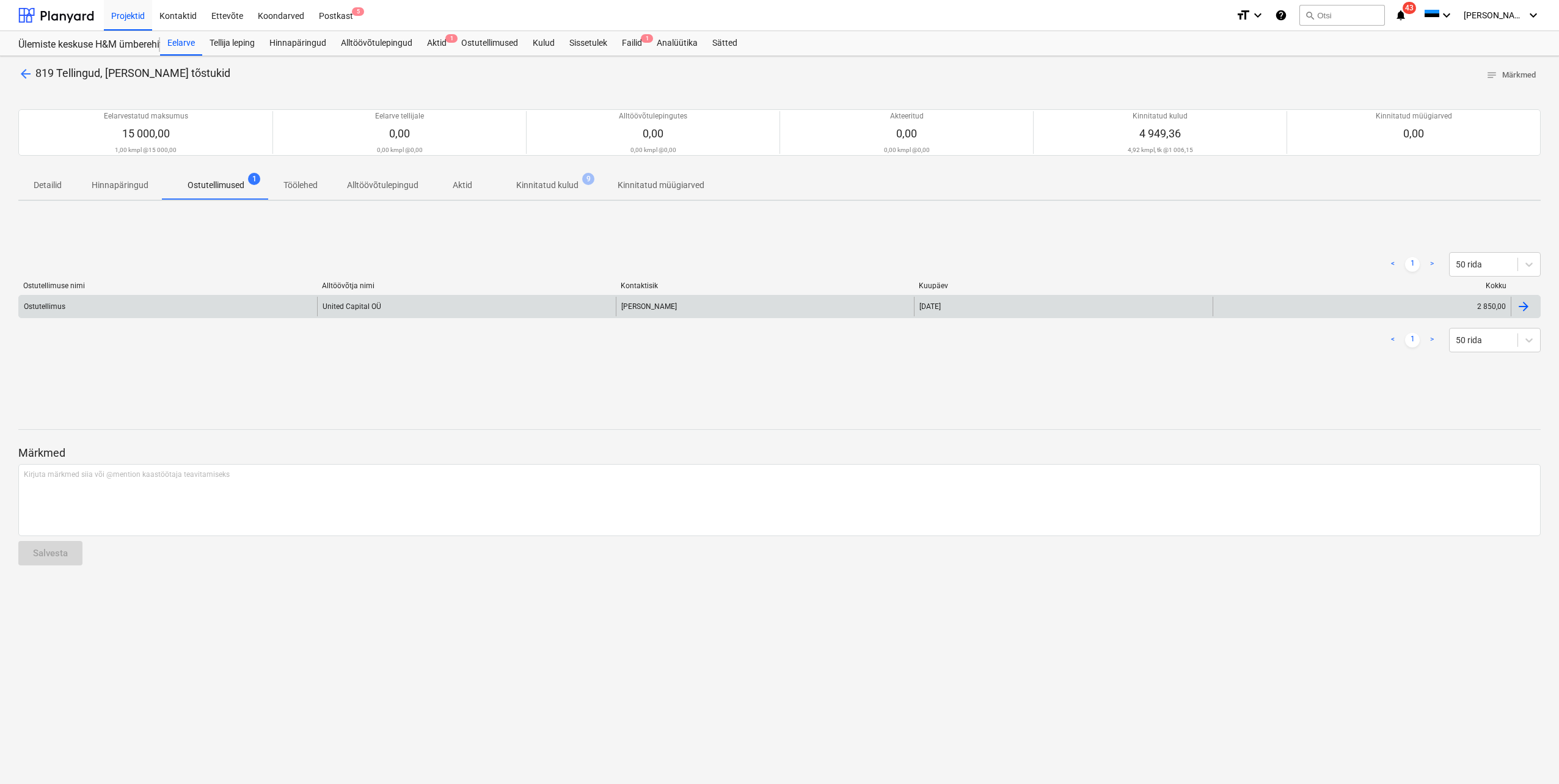
click at [50, 312] on div "Ostutellimus" at bounding box center [168, 306] width 298 height 20
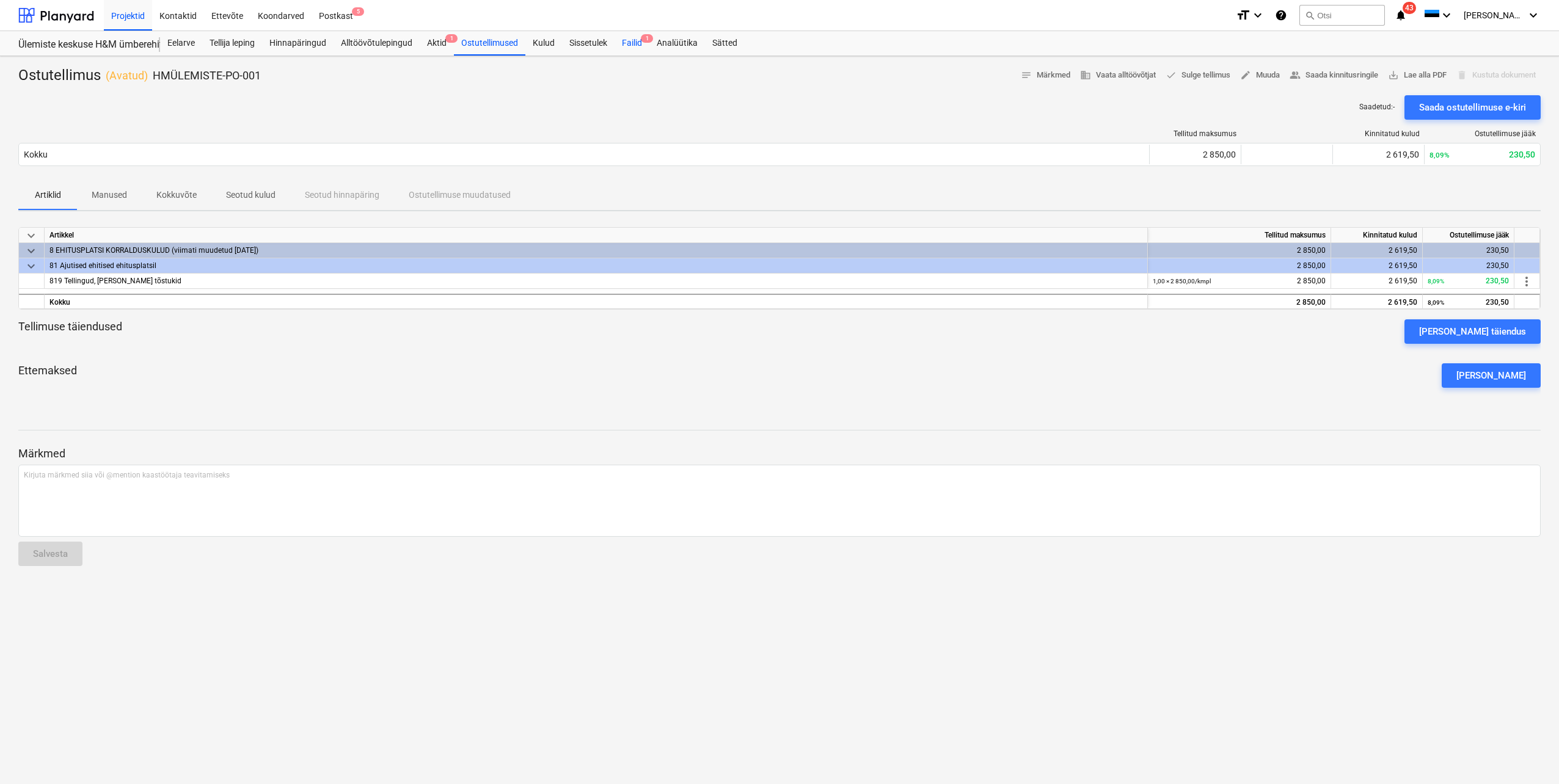
click at [628, 43] on div "Failid 1" at bounding box center [632, 43] width 35 height 24
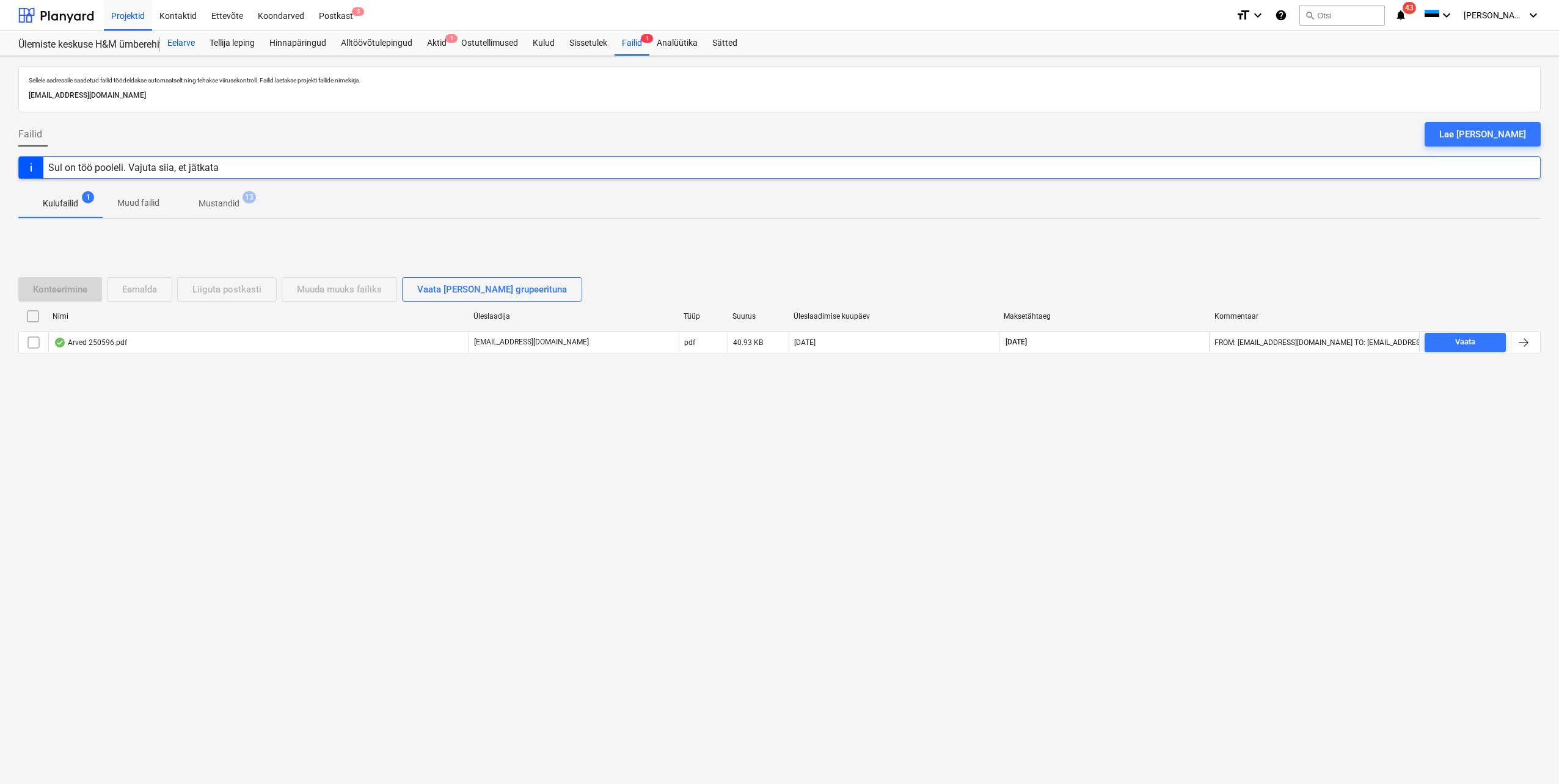
click at [189, 46] on div "Eelarve" at bounding box center [181, 43] width 42 height 24
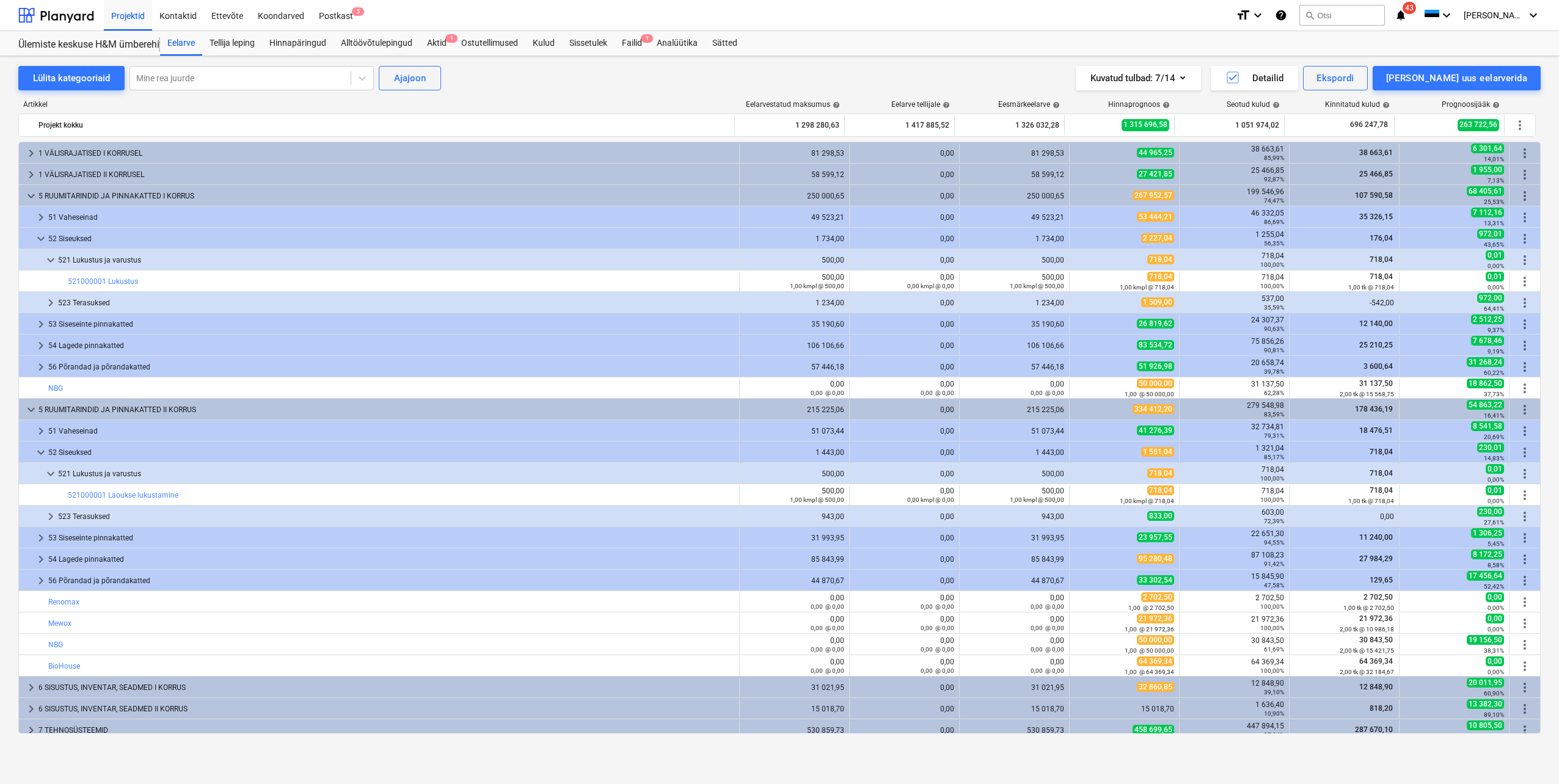
scroll to position [427, 0]
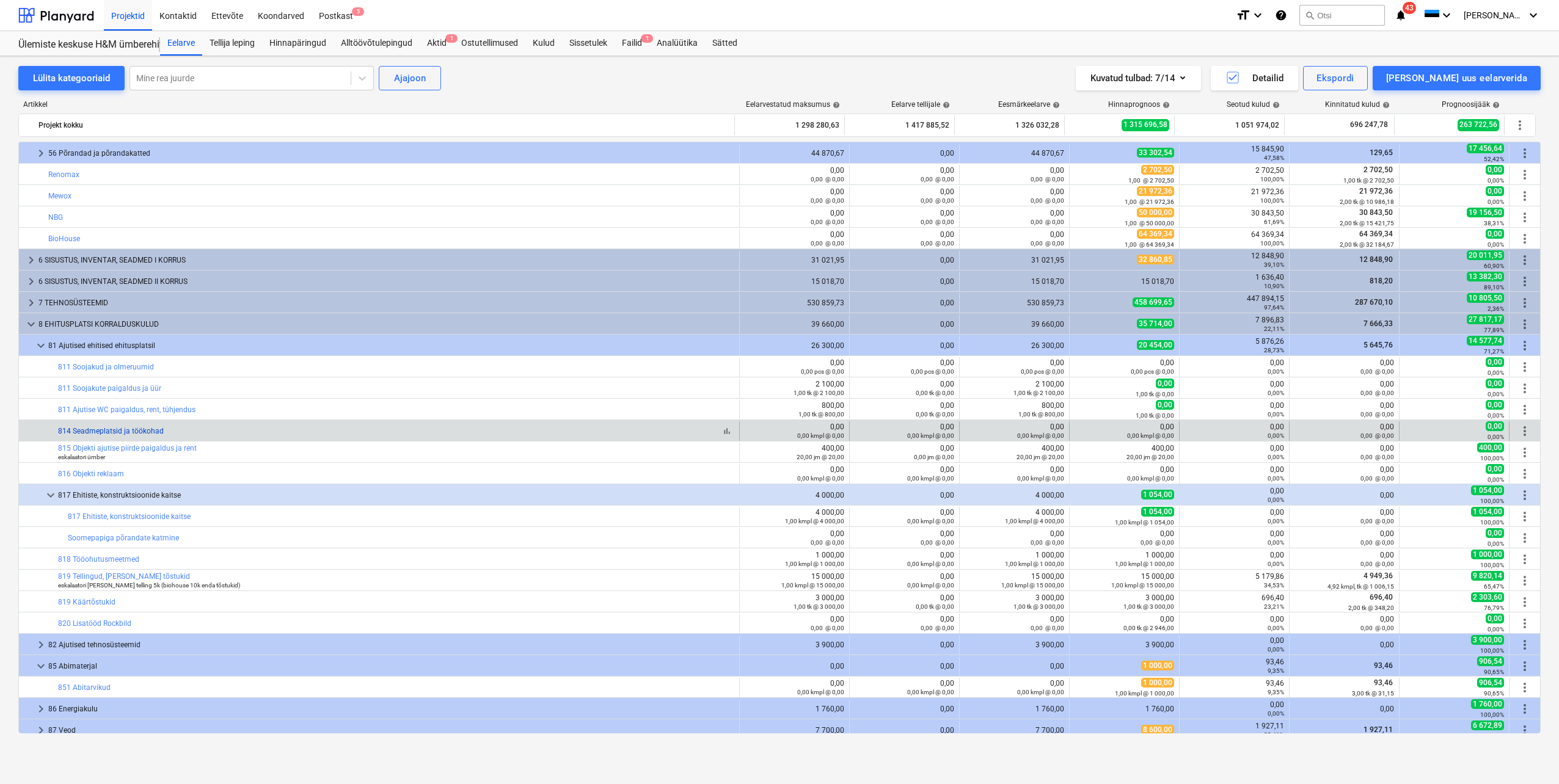
click at [138, 431] on link "814 Seadmeplatsid ja töökohad" at bounding box center [110, 431] width 105 height 9
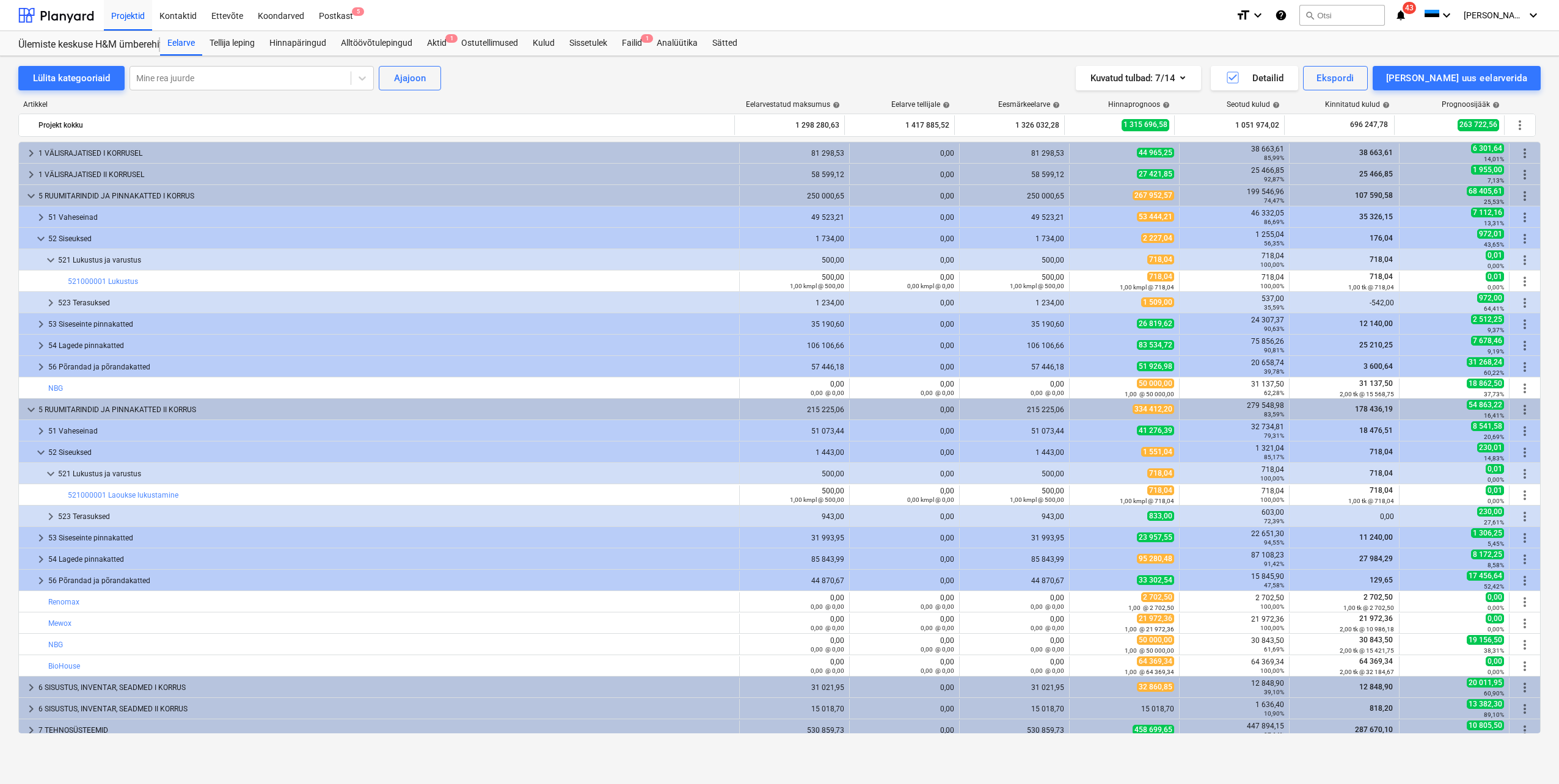
scroll to position [427, 0]
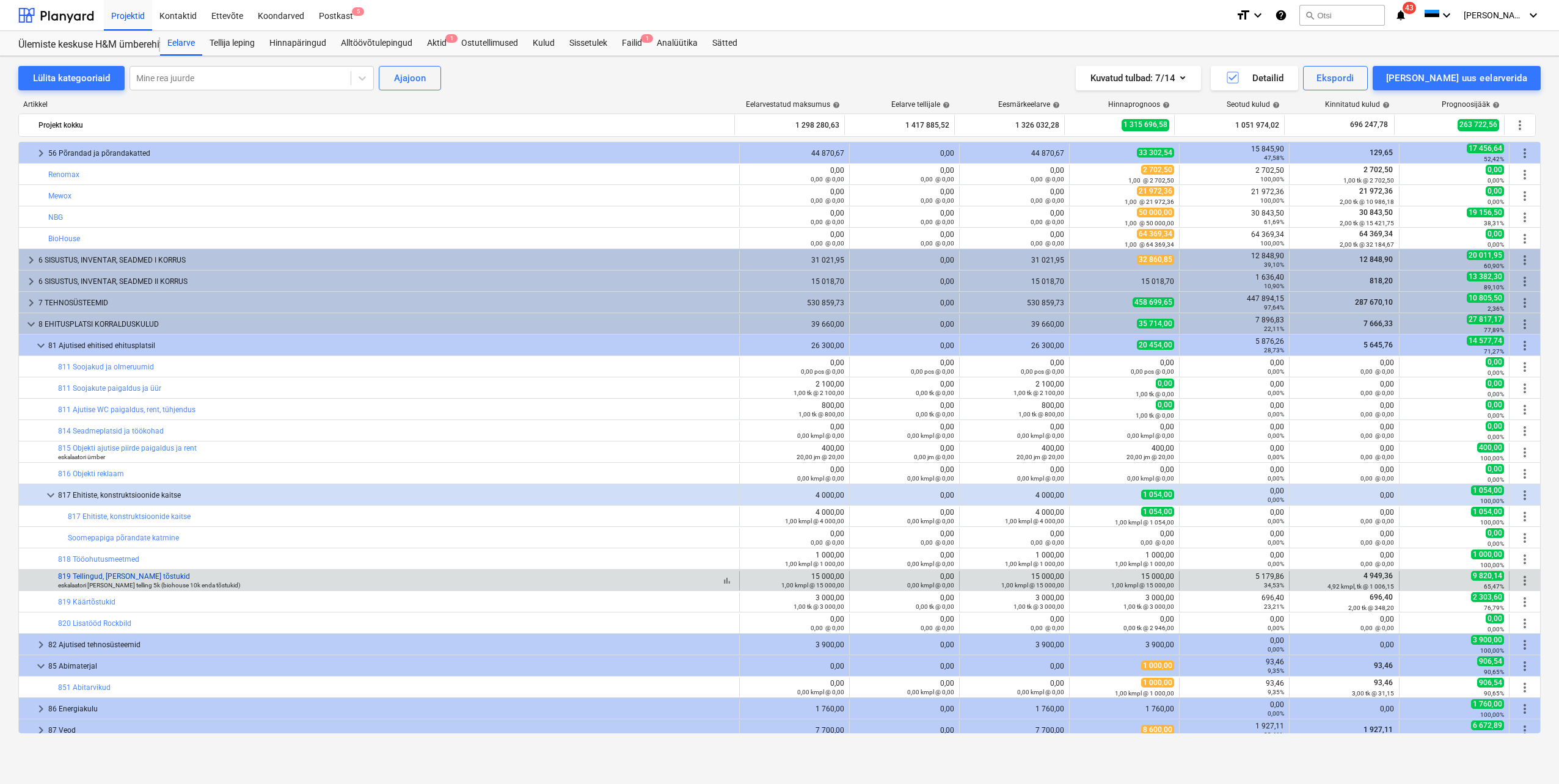
click at [132, 575] on link "819 Tellingud, [PERSON_NAME] tõstukid" at bounding box center [124, 576] width 132 height 9
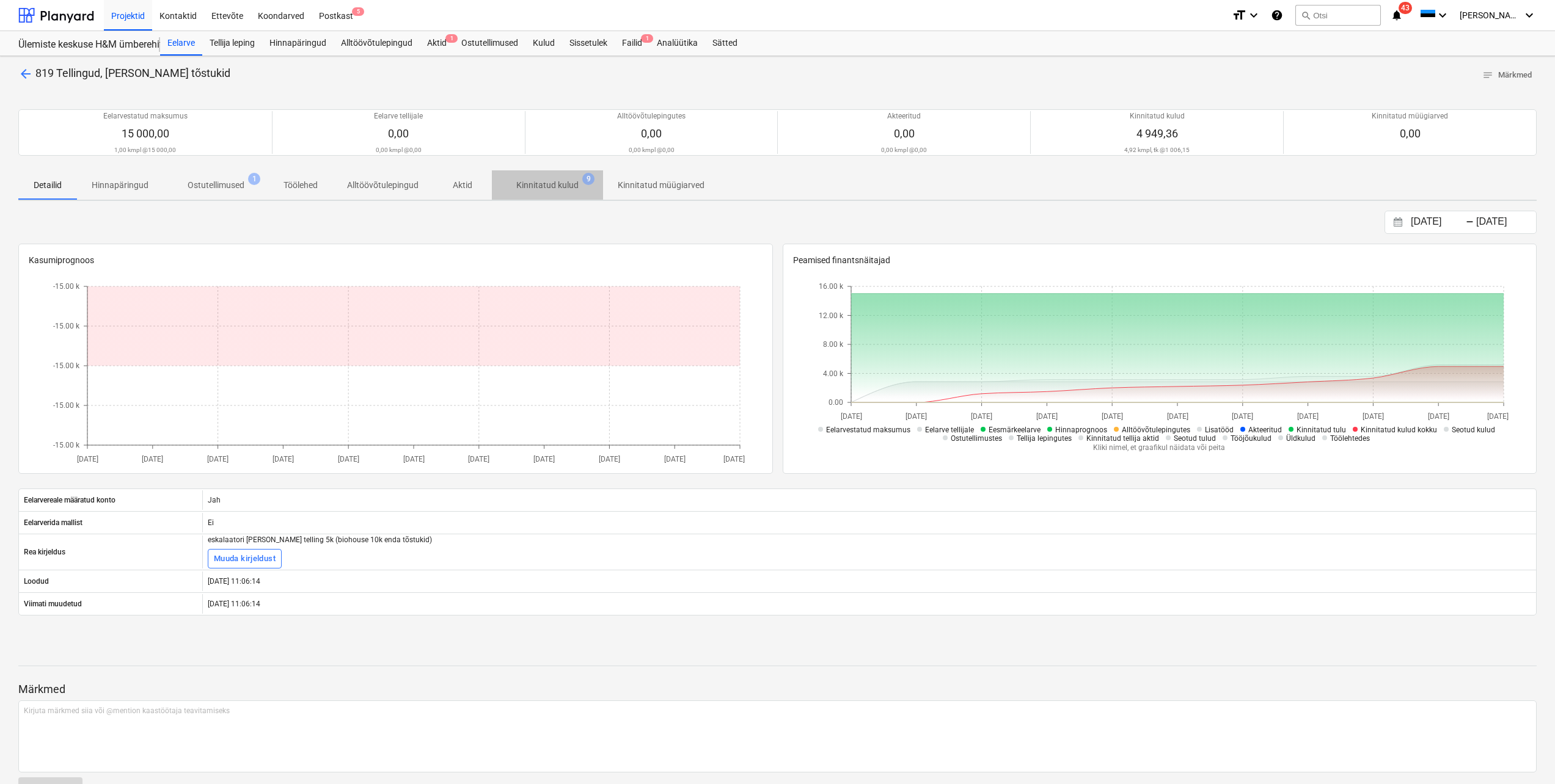
click at [557, 185] on p "Kinnitatud kulud" at bounding box center [547, 186] width 62 height 13
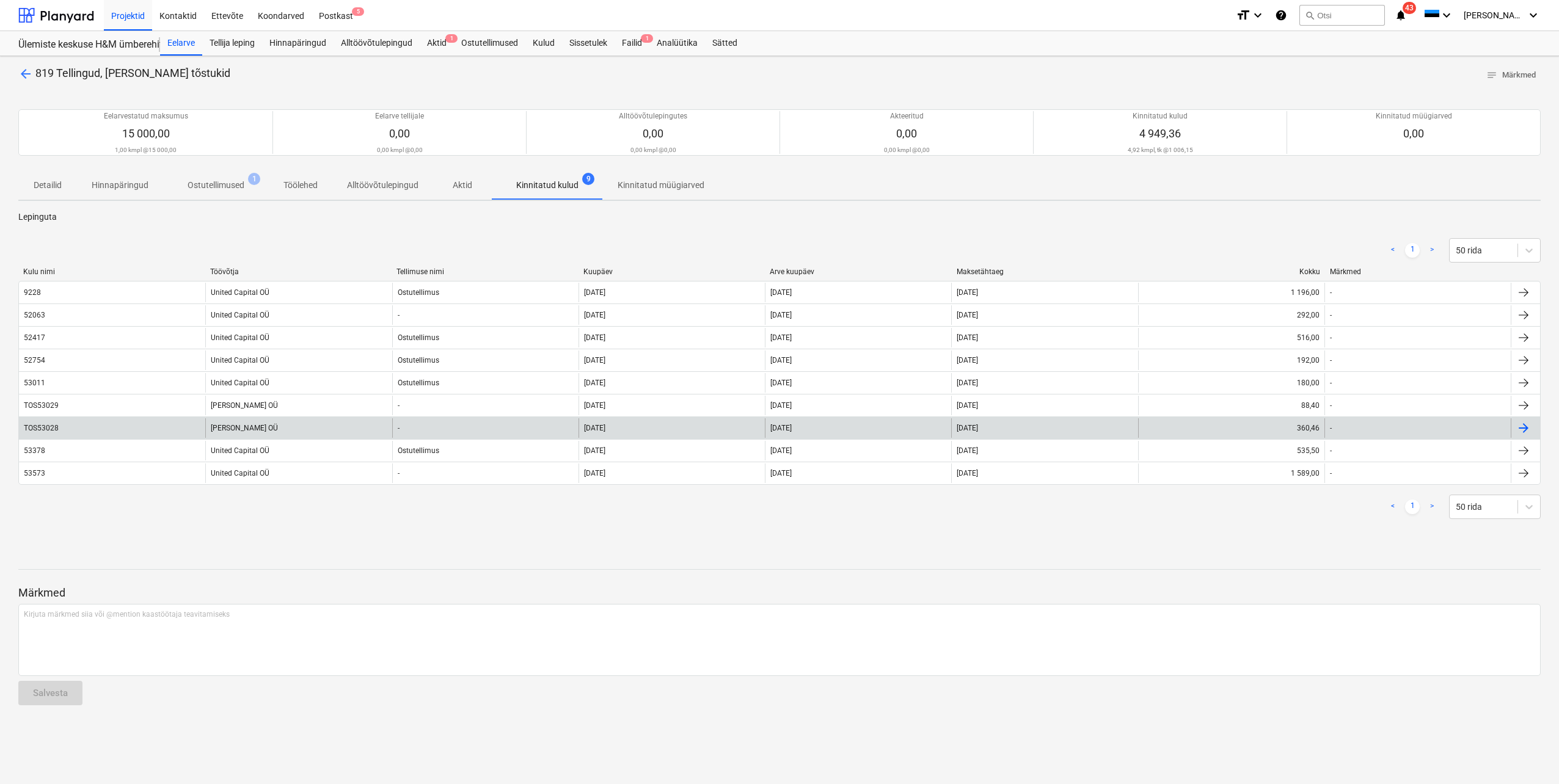
click at [59, 431] on div "TOS53028" at bounding box center [42, 428] width 37 height 9
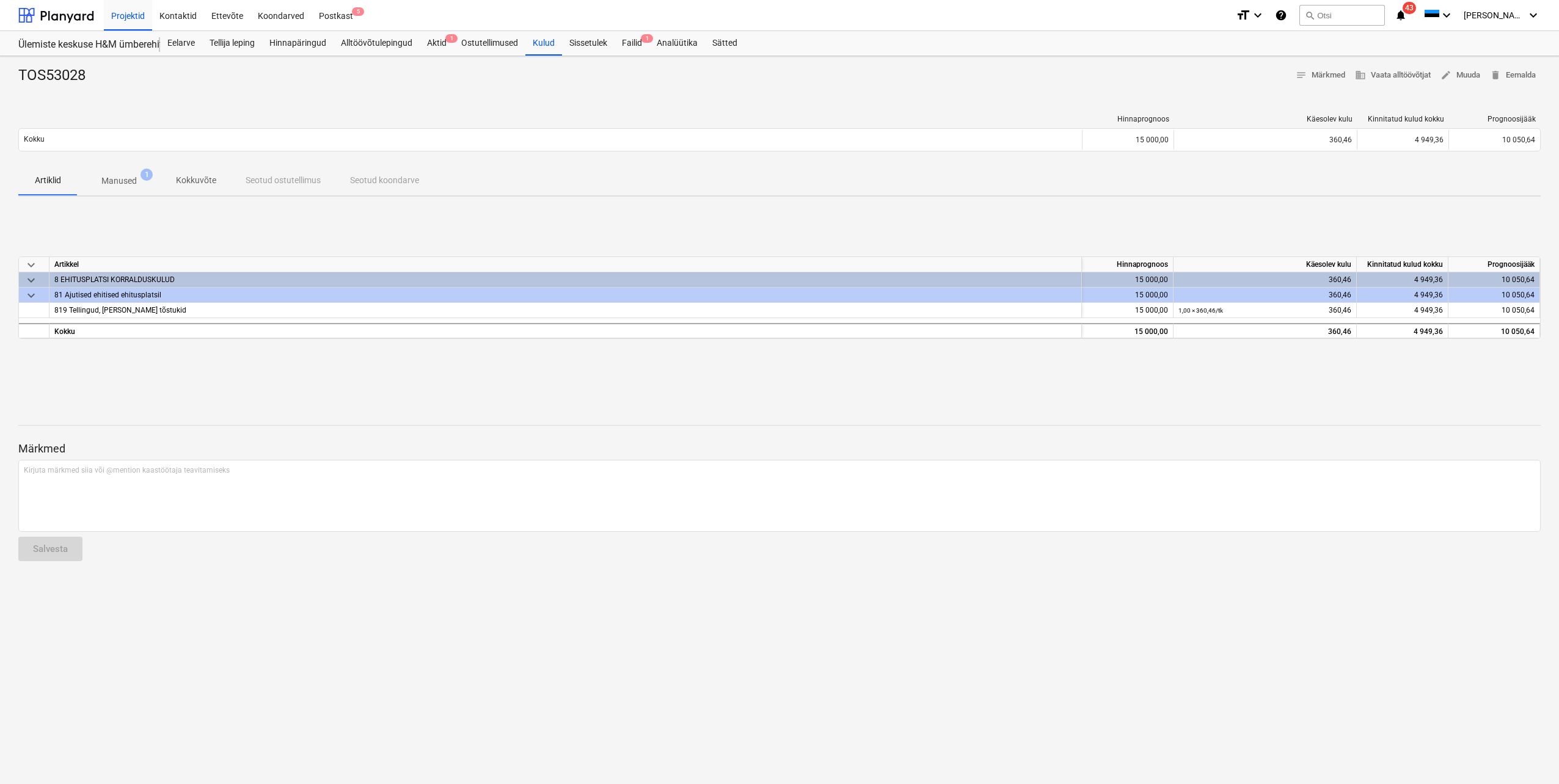
click at [119, 173] on span "Manused 1" at bounding box center [119, 181] width 84 height 22
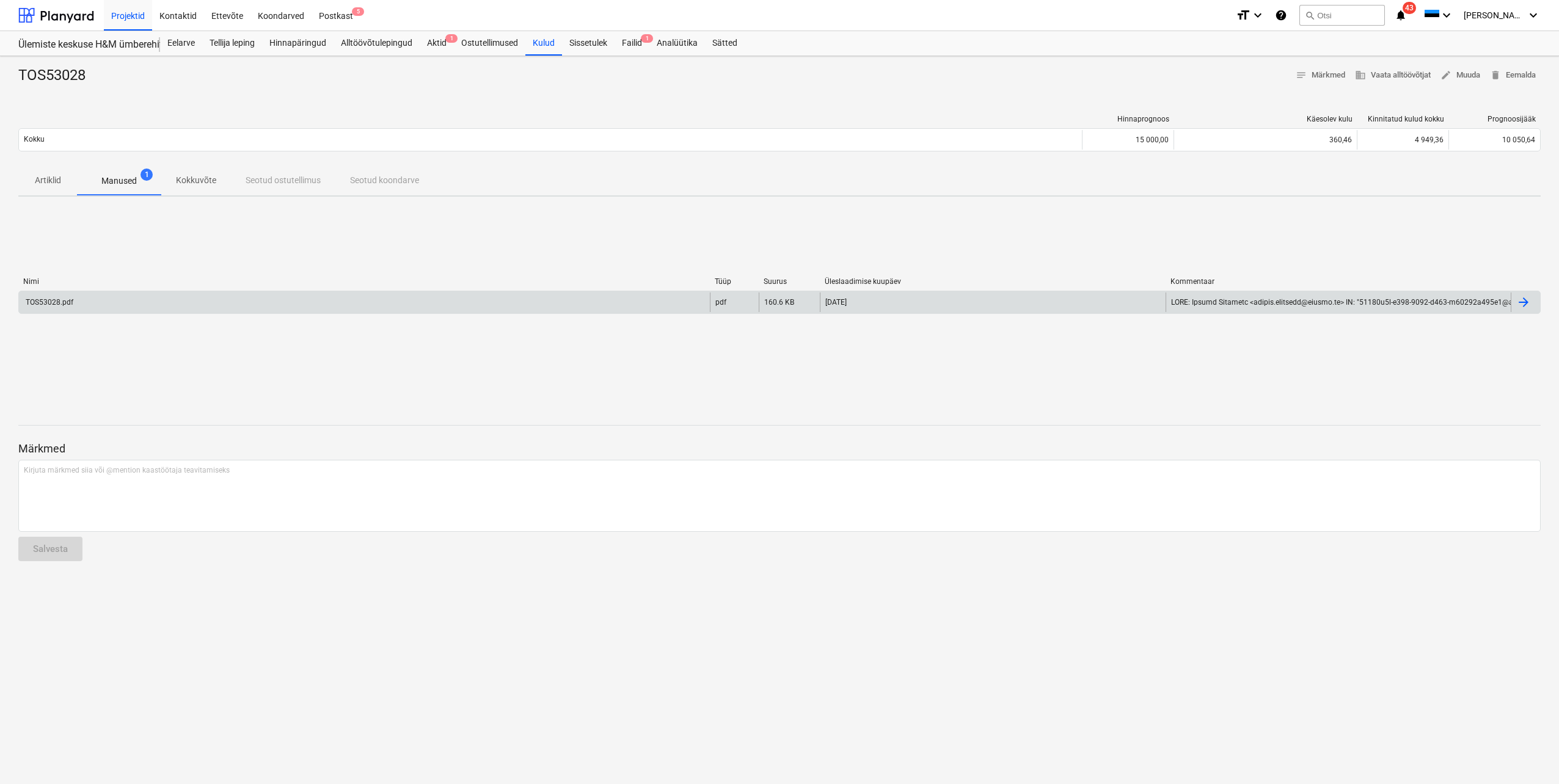
click at [69, 301] on div "TOS53028.pdf" at bounding box center [49, 302] width 50 height 9
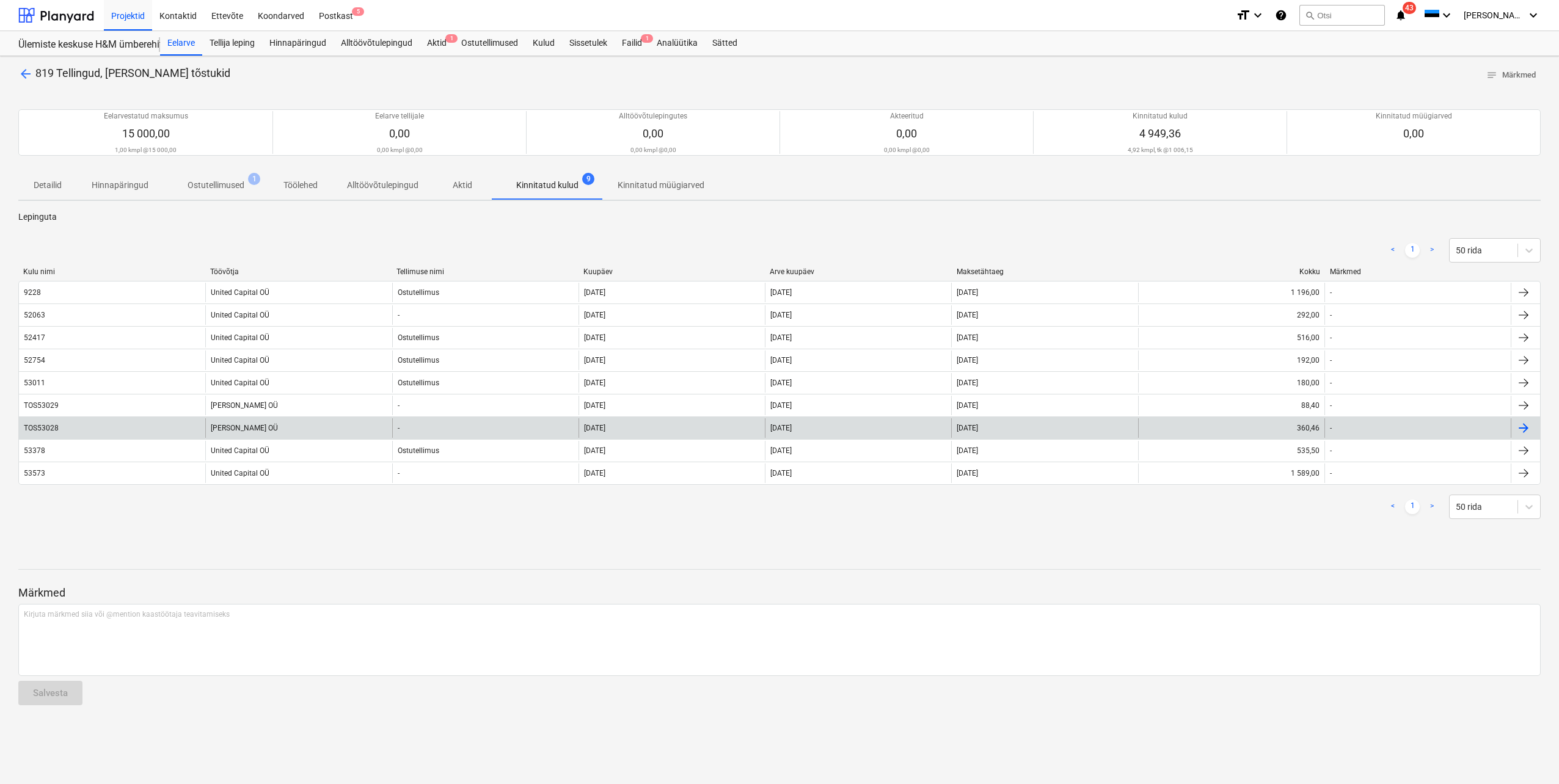
click at [68, 431] on div "TOS53028" at bounding box center [112, 428] width 187 height 20
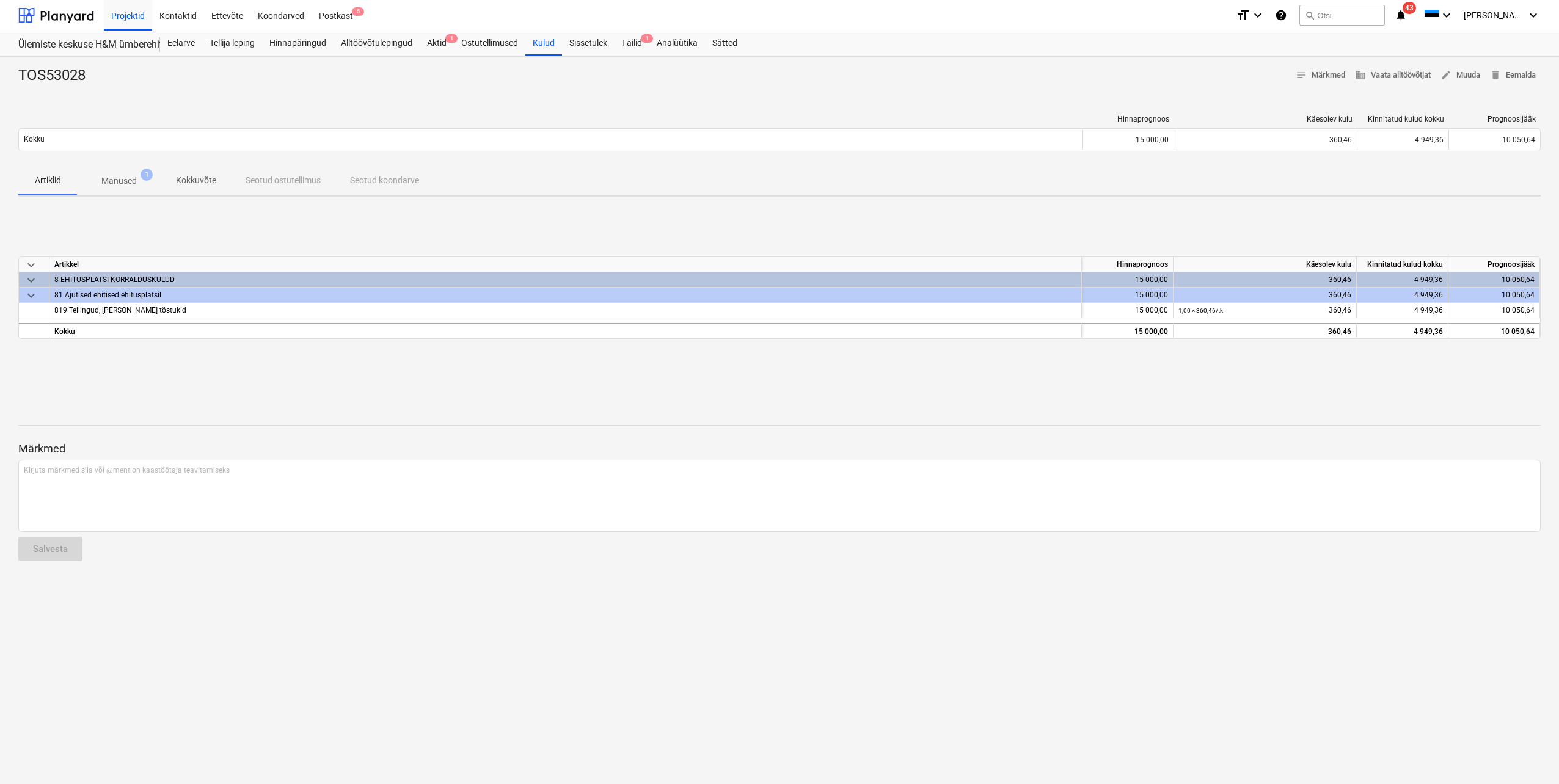
click at [129, 175] on p "Manused" at bounding box center [119, 181] width 35 height 13
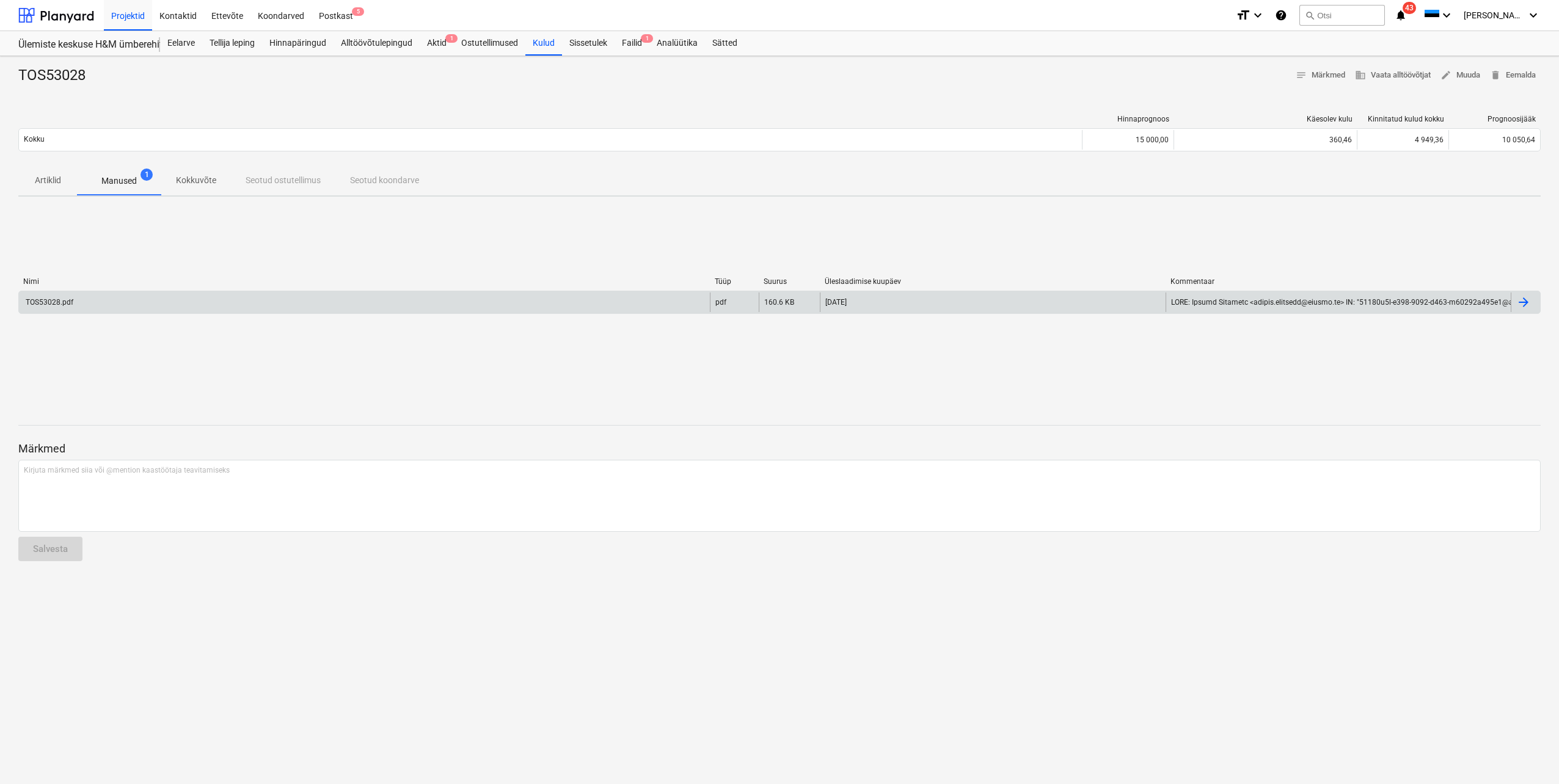
click at [84, 300] on div "TOS53028.pdf" at bounding box center [364, 302] width 691 height 20
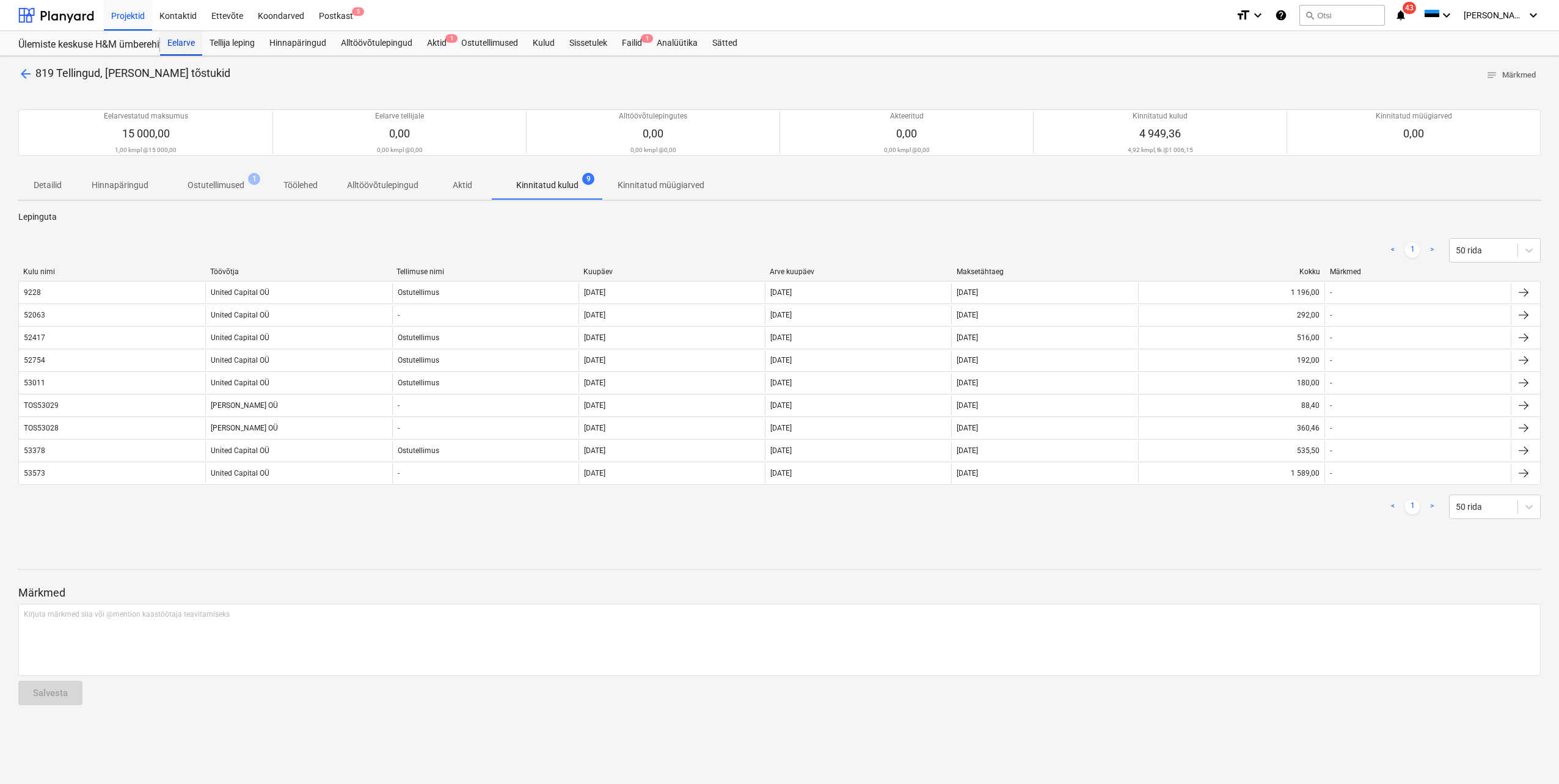
click at [193, 43] on div "Eelarve" at bounding box center [181, 43] width 42 height 24
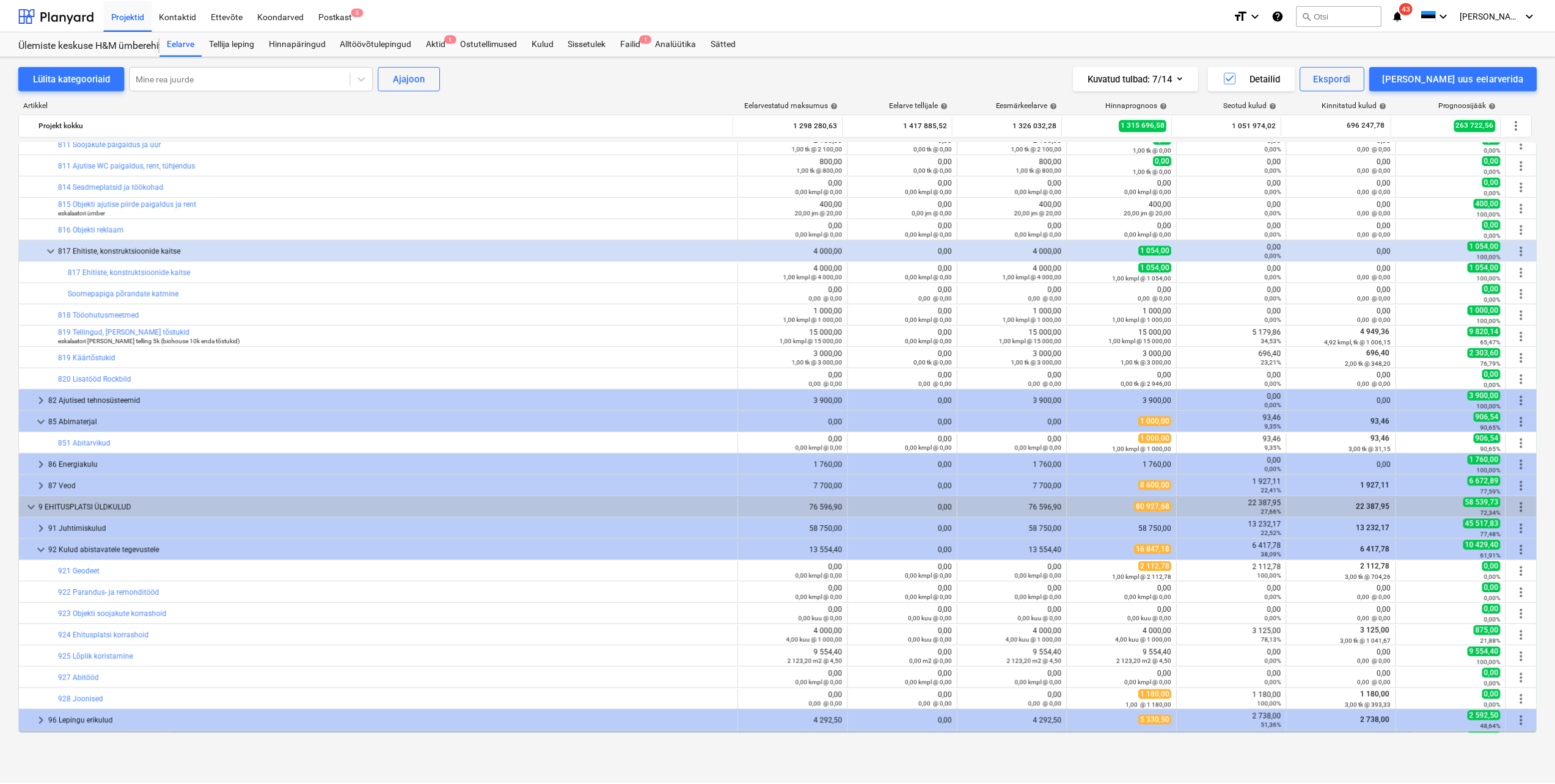
scroll to position [549, 0]
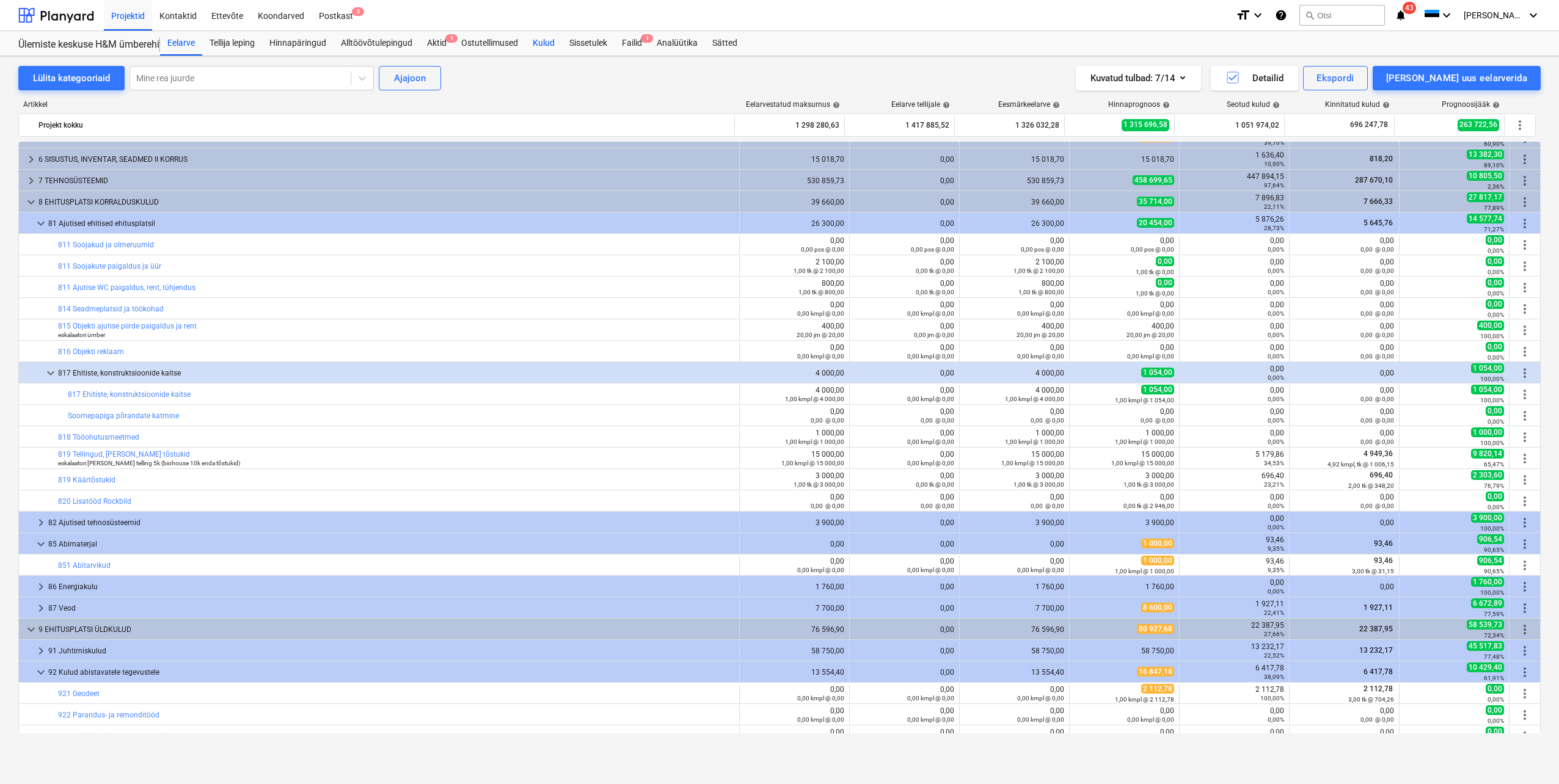
click at [545, 37] on div "Kulud" at bounding box center [544, 43] width 37 height 24
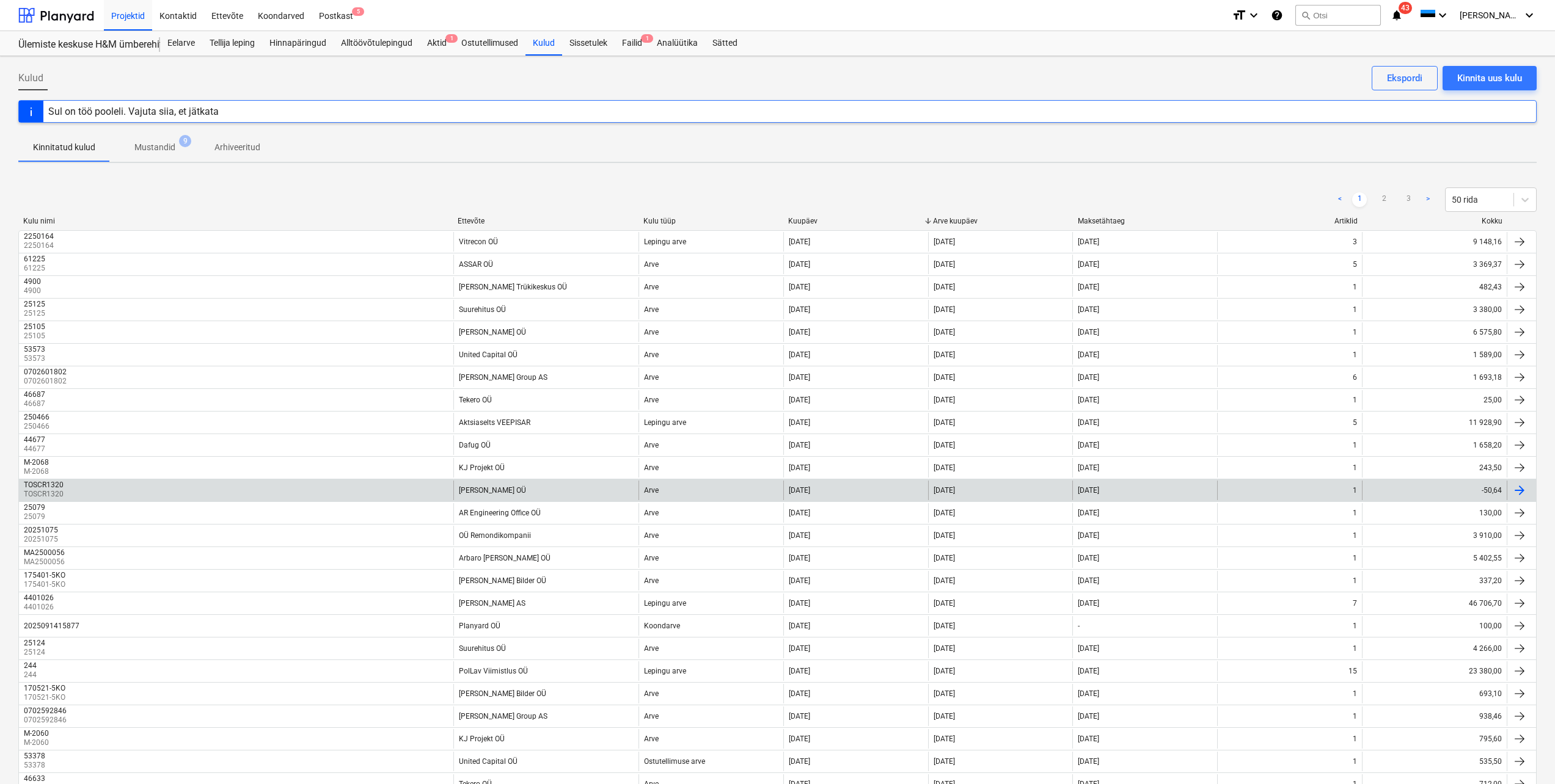
click at [324, 494] on div "TOSCR1320 TOSCR1320" at bounding box center [236, 490] width 435 height 20
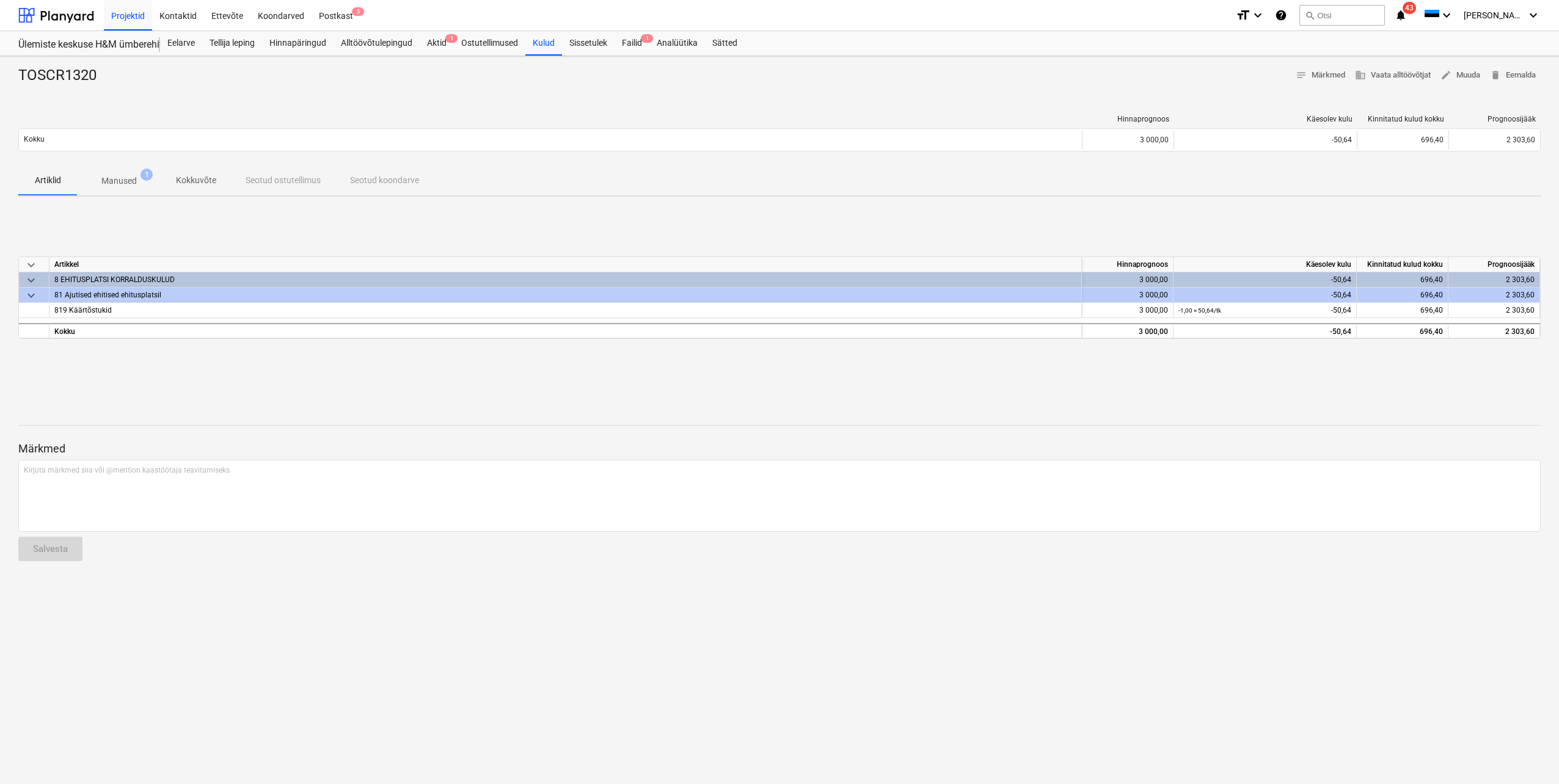
click at [120, 177] on p "Manused" at bounding box center [119, 181] width 35 height 13
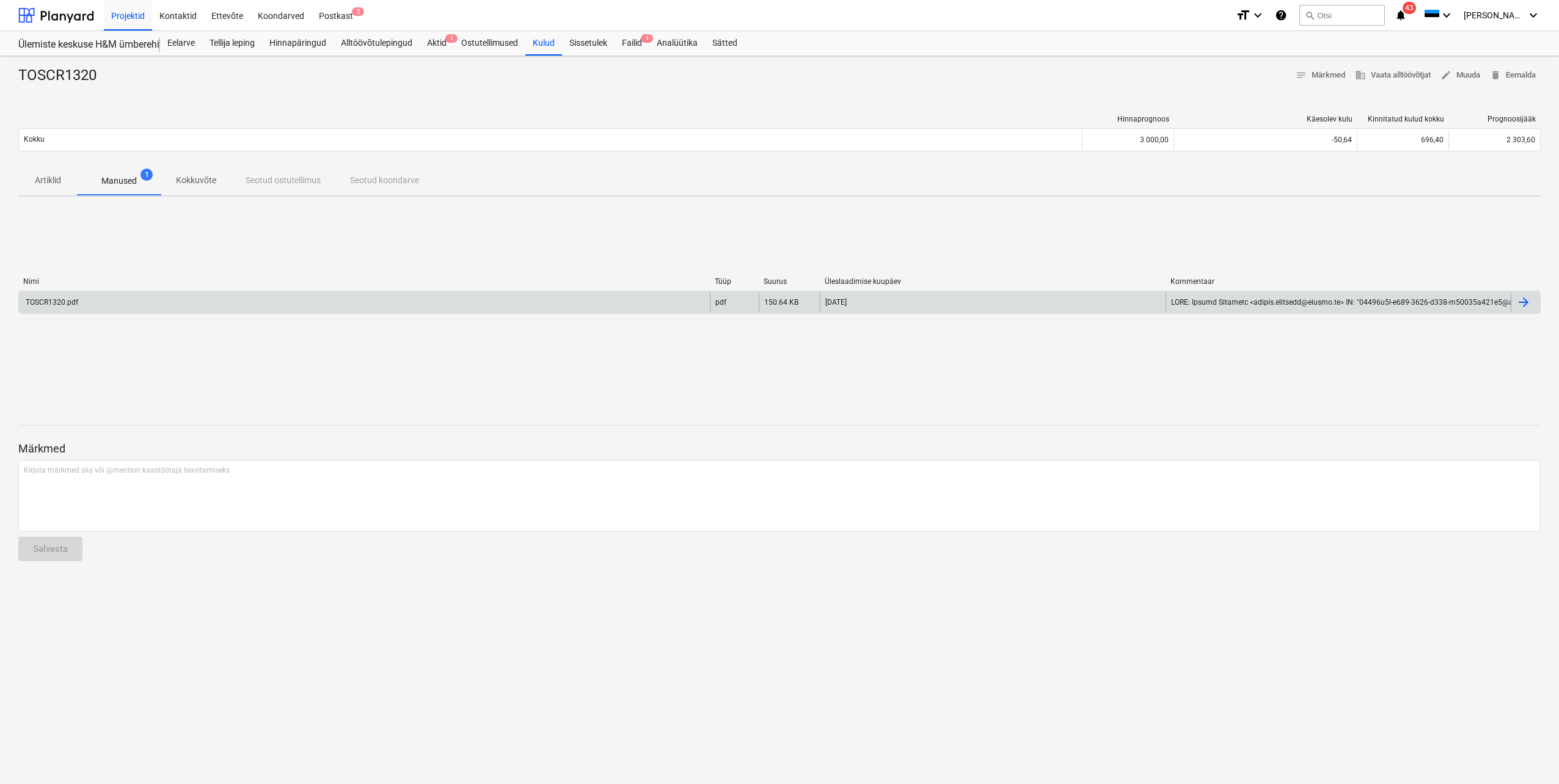
click at [97, 301] on div "TOSCR1320.pdf" at bounding box center [364, 302] width 691 height 20
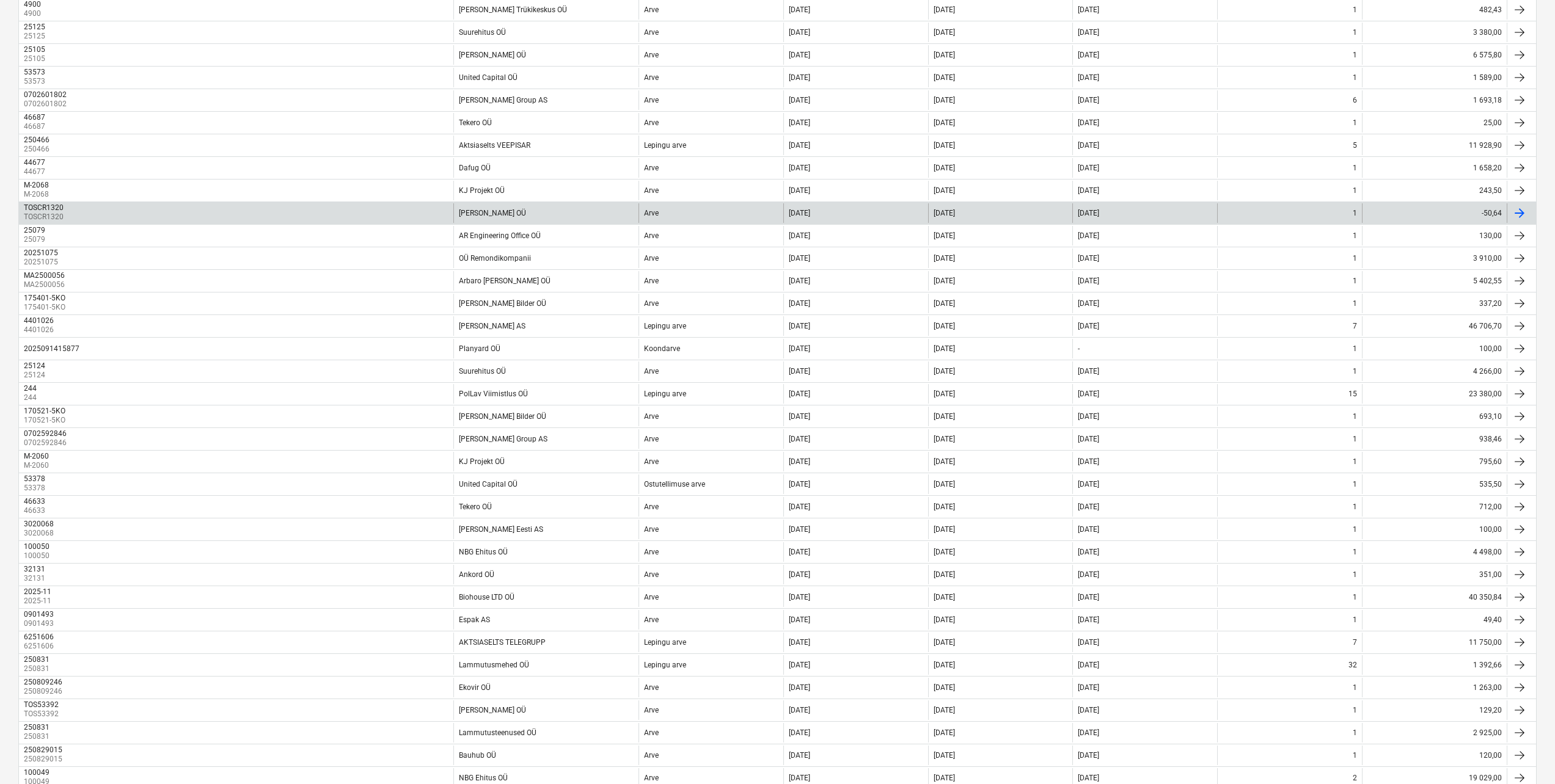
scroll to position [305, 0]
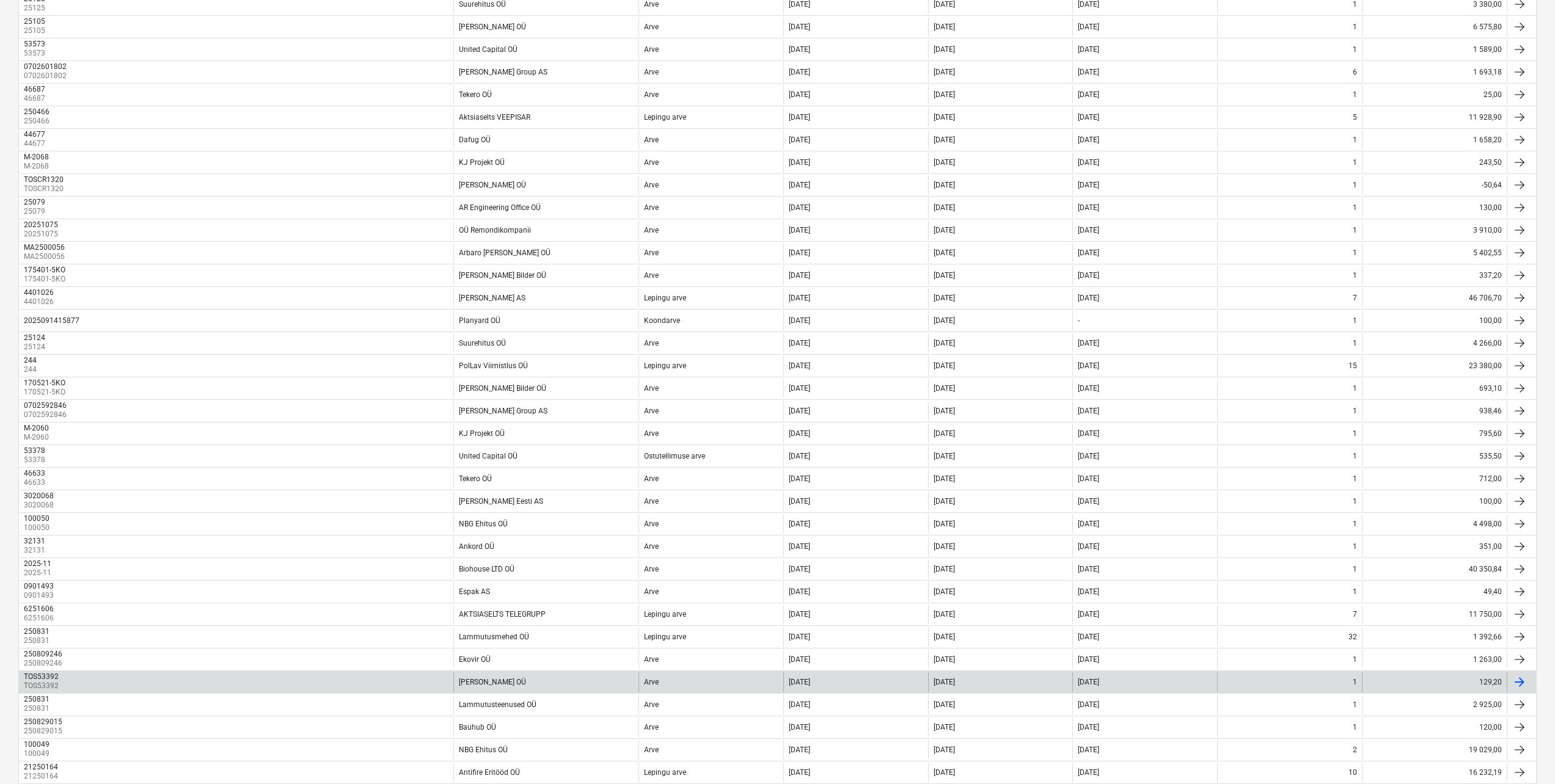
click at [83, 685] on div "TOS53392 TOS53392" at bounding box center [236, 682] width 435 height 20
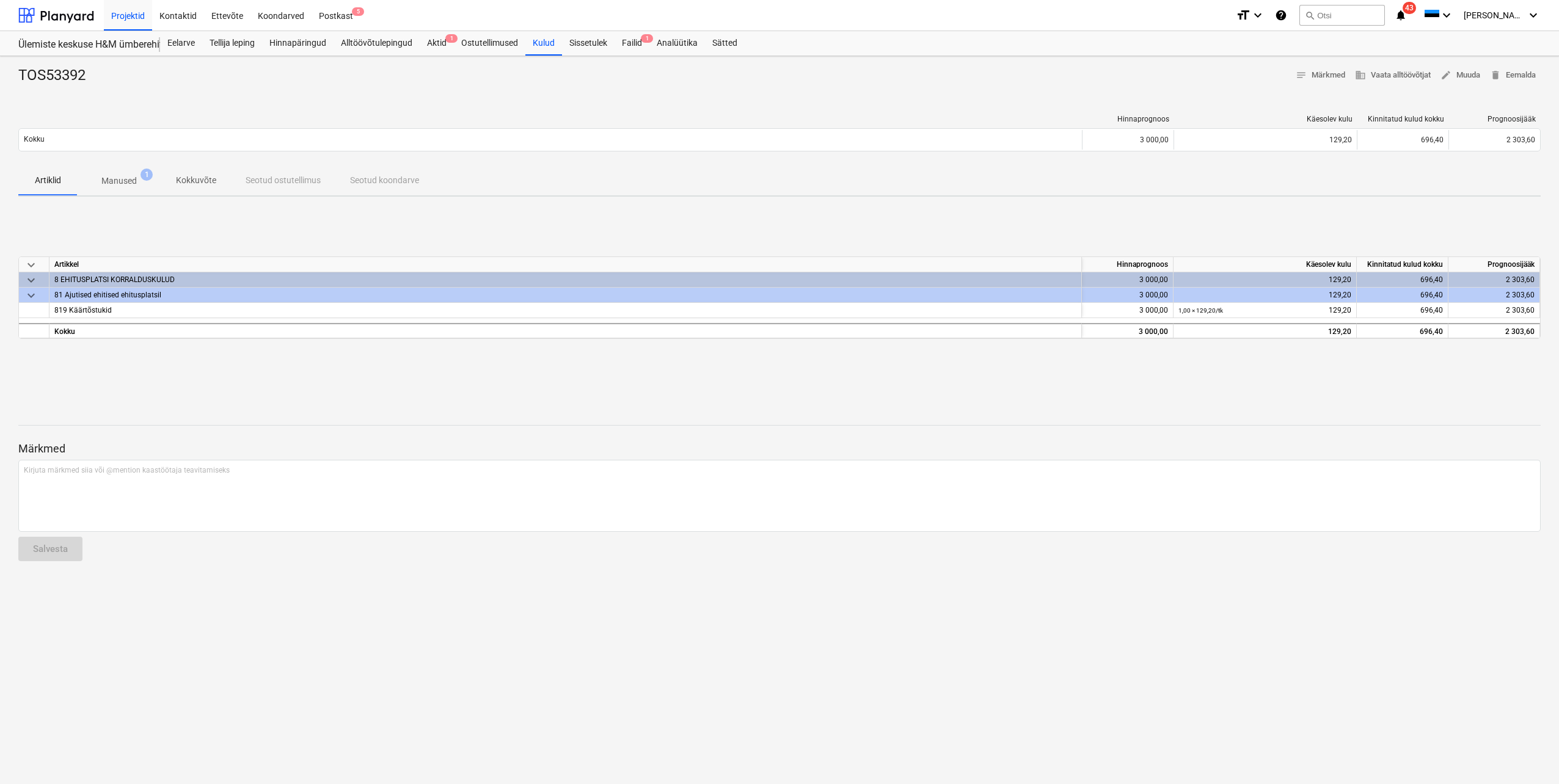
click at [129, 179] on p "Manused" at bounding box center [119, 181] width 35 height 13
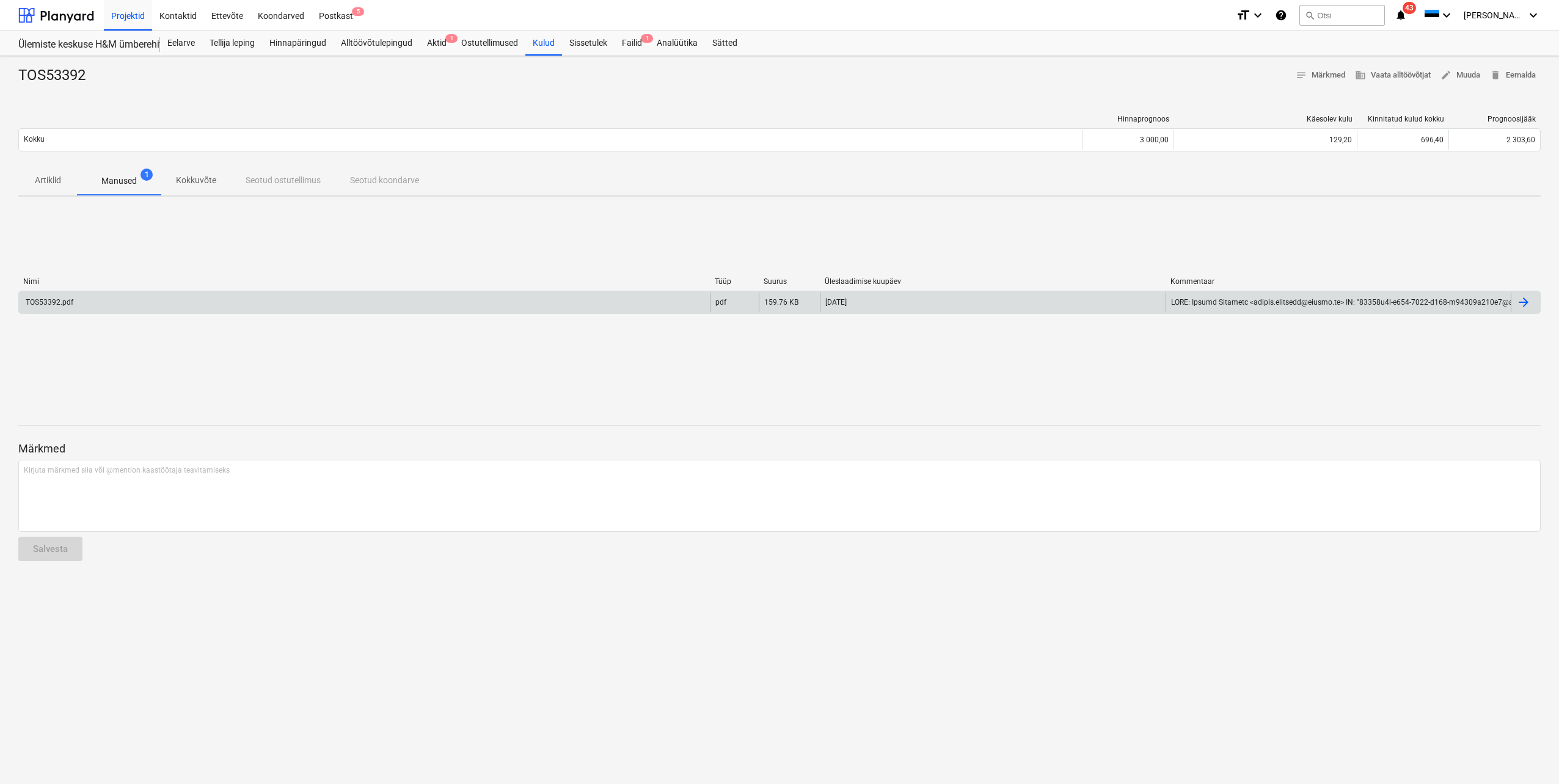
click at [68, 301] on div "TOS53392.pdf" at bounding box center [49, 302] width 50 height 9
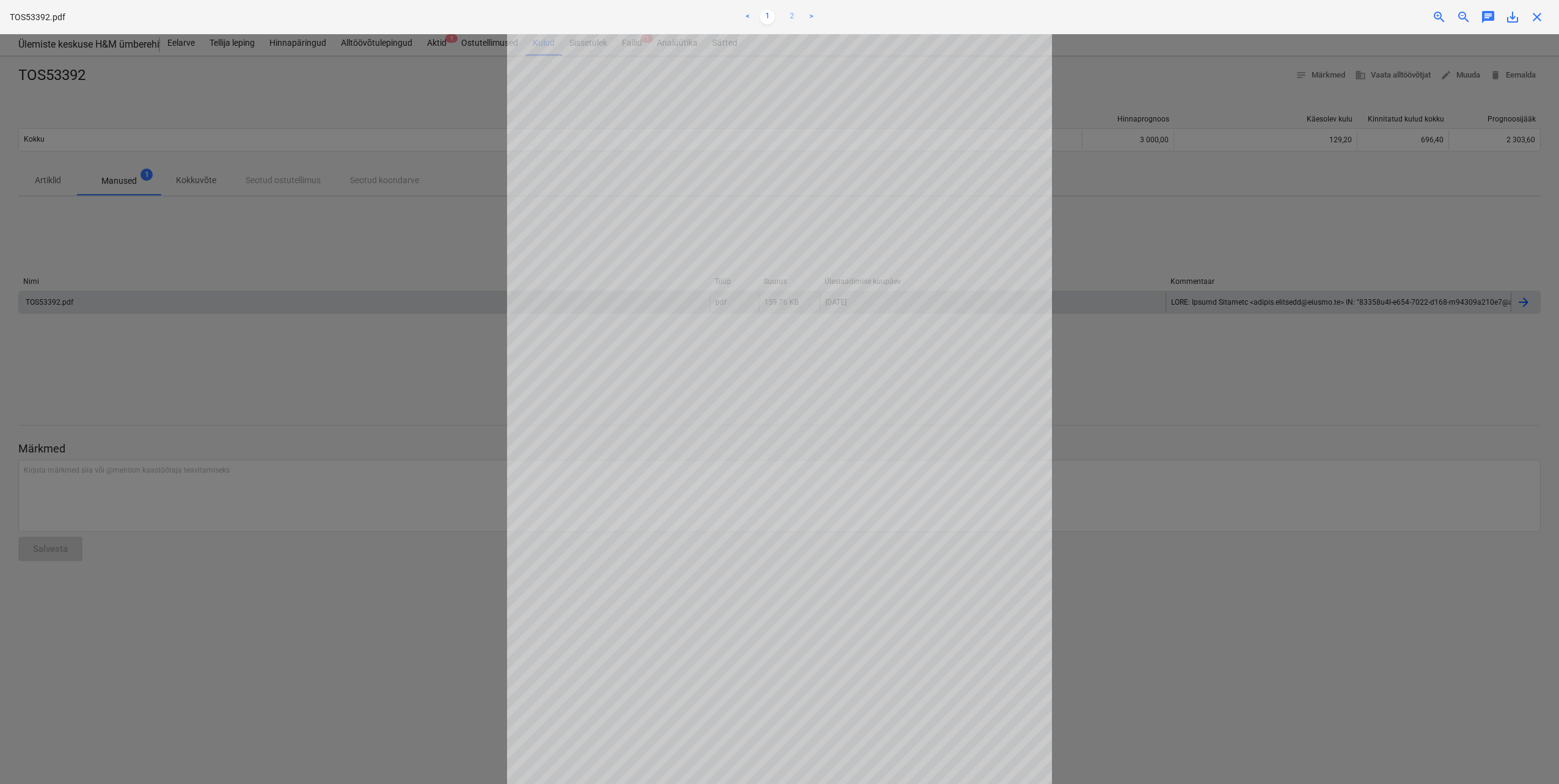
click at [790, 18] on link "2" at bounding box center [792, 17] width 15 height 15
click at [764, 18] on link "1" at bounding box center [767, 17] width 15 height 15
click at [792, 19] on link "2" at bounding box center [792, 17] width 15 height 15
click at [768, 20] on link "1" at bounding box center [767, 17] width 15 height 15
click at [1511, 15] on span "save_alt" at bounding box center [1512, 17] width 15 height 15
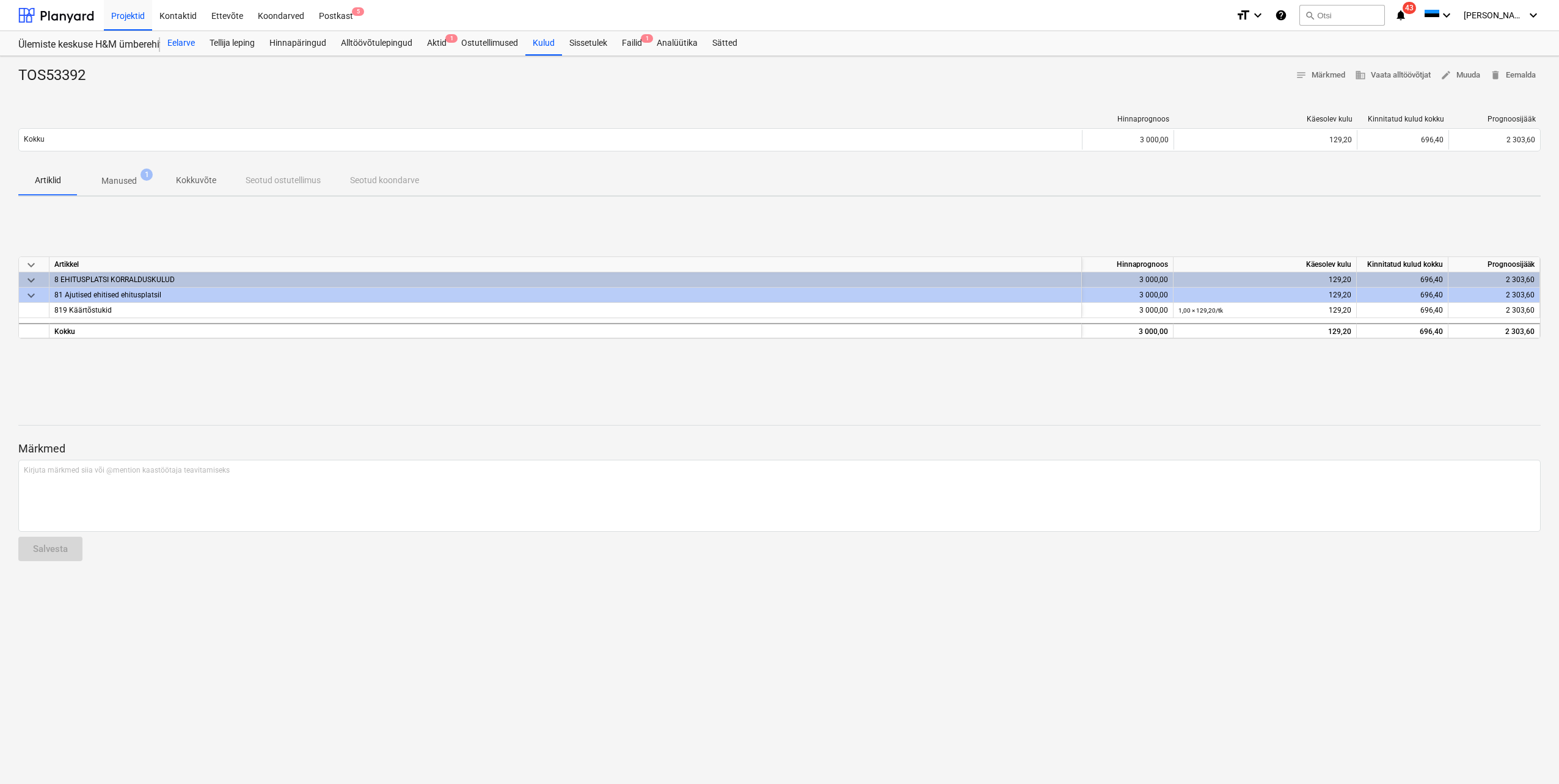
drag, startPoint x: 176, startPoint y: 39, endPoint x: 189, endPoint y: 47, distance: 15.3
click at [176, 39] on div "Eelarve" at bounding box center [181, 43] width 42 height 24
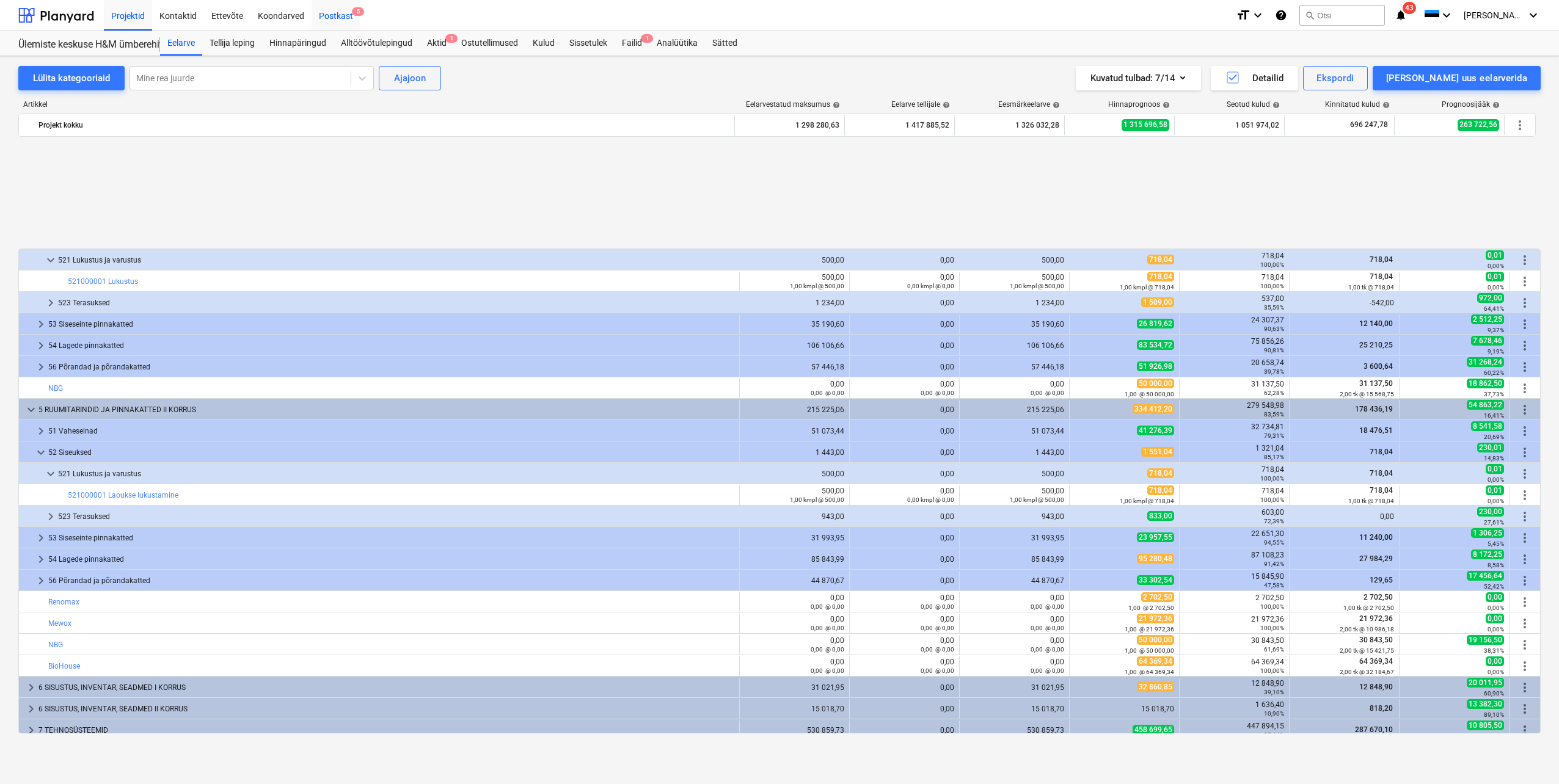
scroll to position [549, 0]
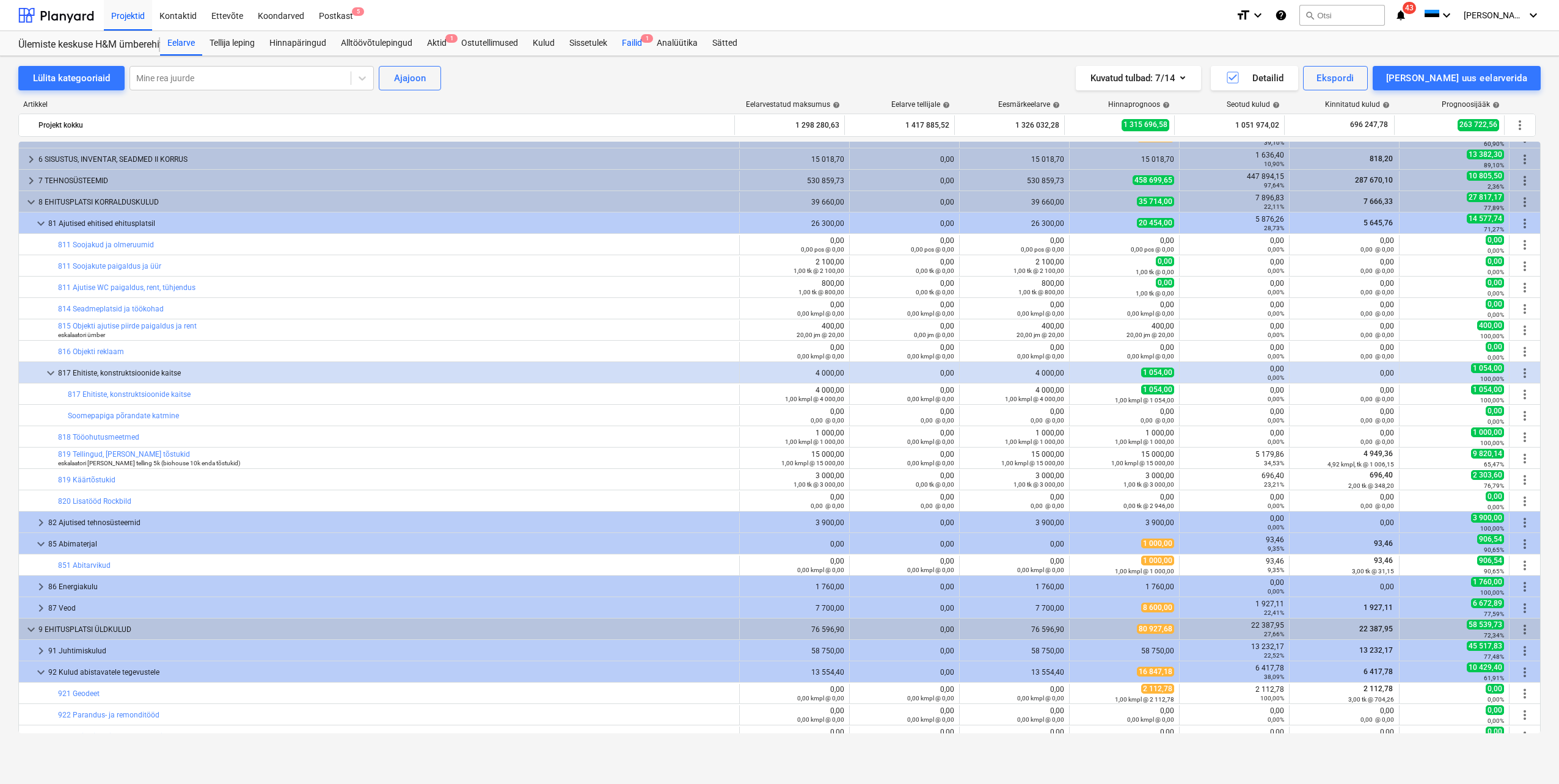
click at [630, 42] on div "Failid 1" at bounding box center [632, 43] width 35 height 24
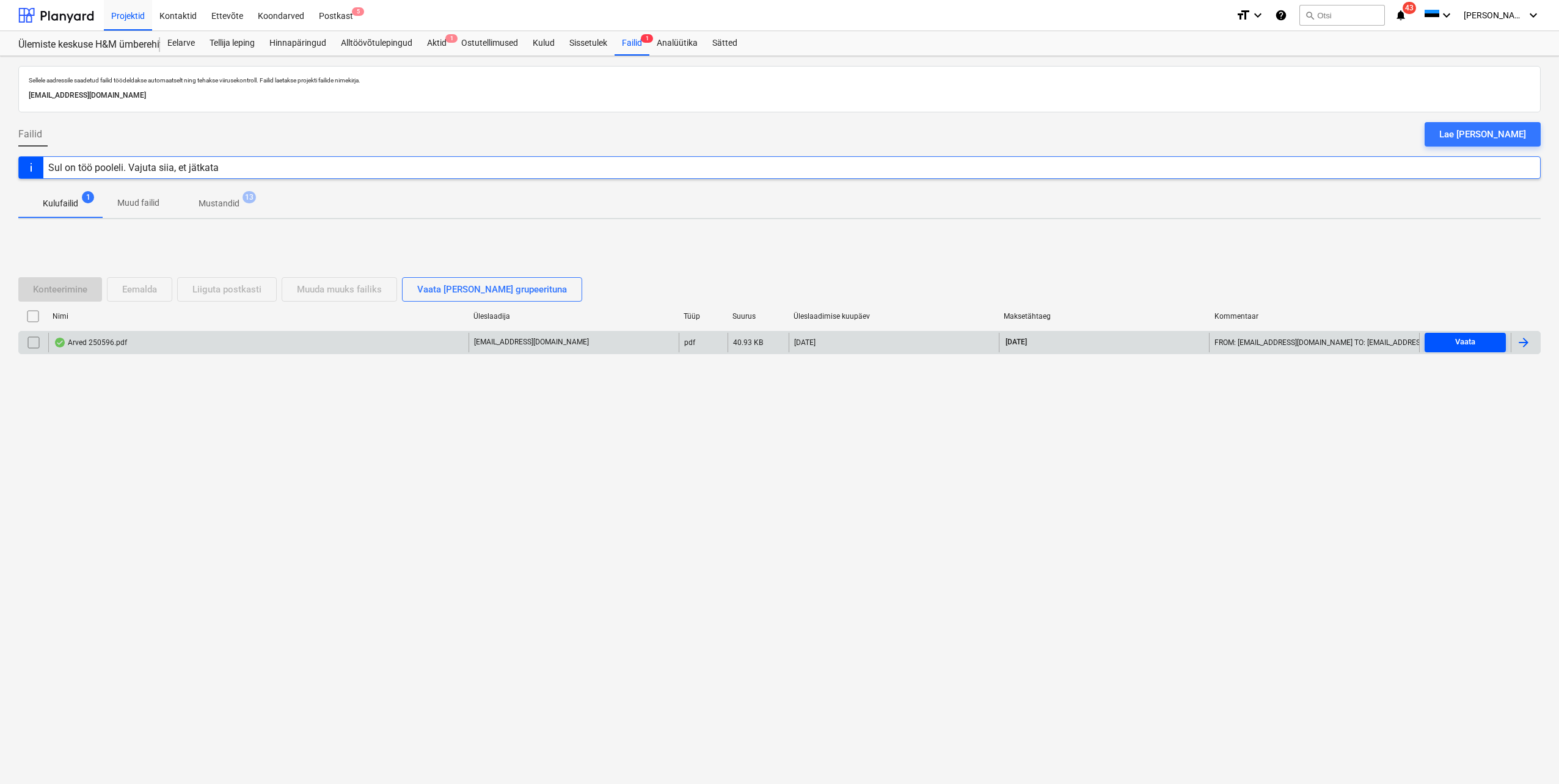
click at [1454, 342] on span "Vaata" at bounding box center [1465, 342] width 72 height 14
click at [103, 339] on div "Arved 250596.pdf" at bounding box center [90, 342] width 73 height 10
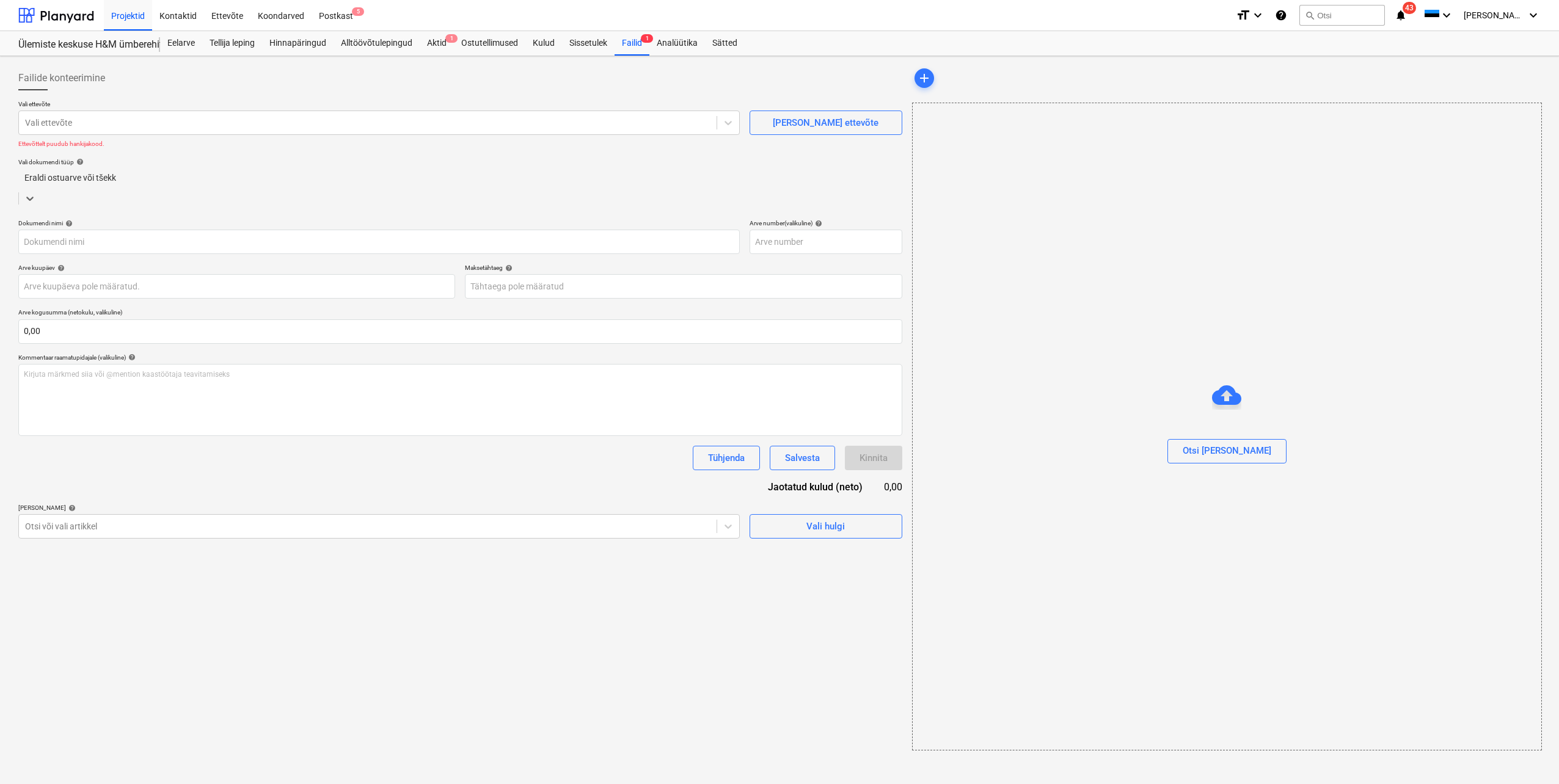
type input "250596"
type input "[DATE]"
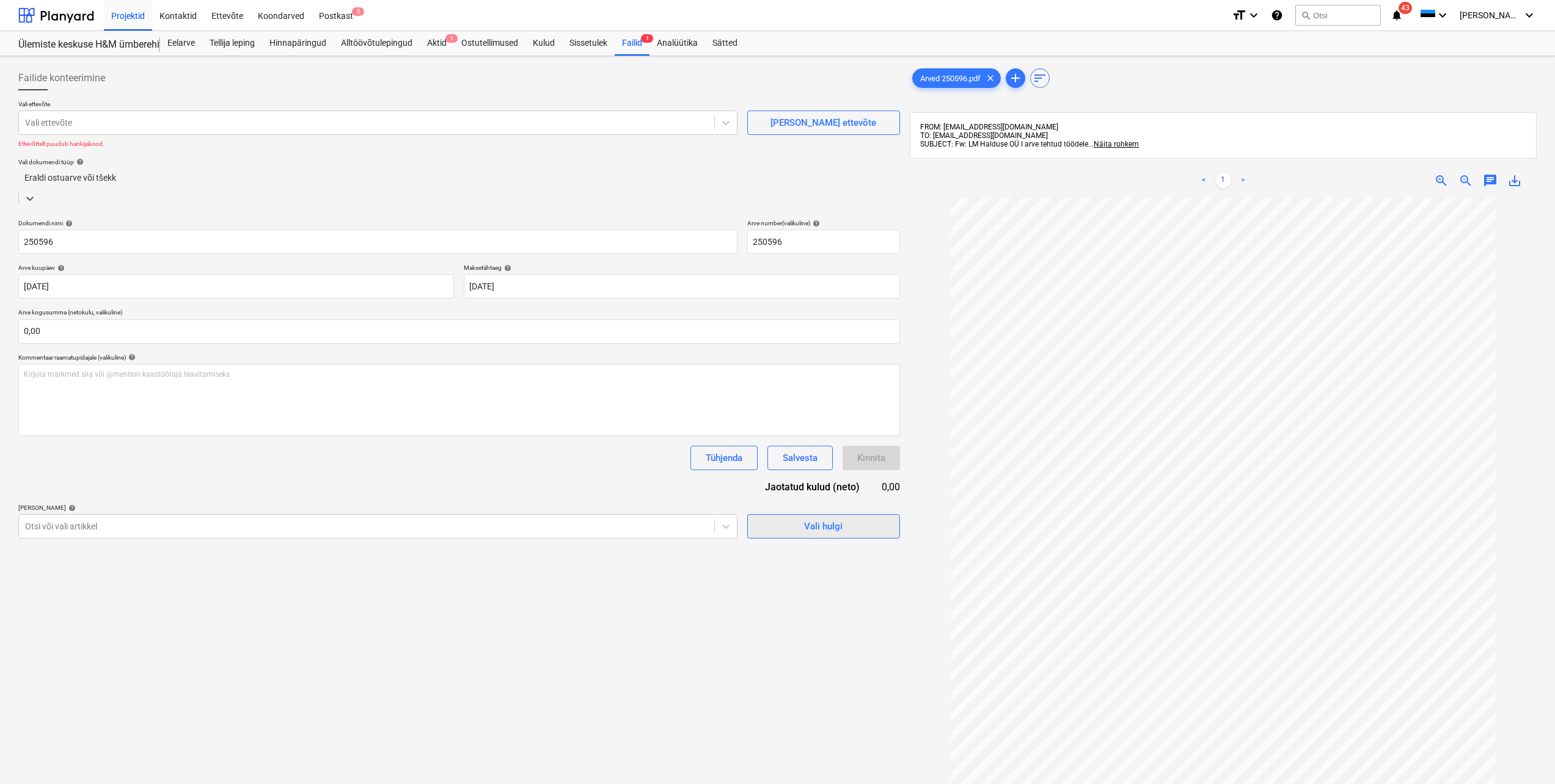
click at [812, 519] on div "Vali hulgi" at bounding box center [823, 527] width 39 height 16
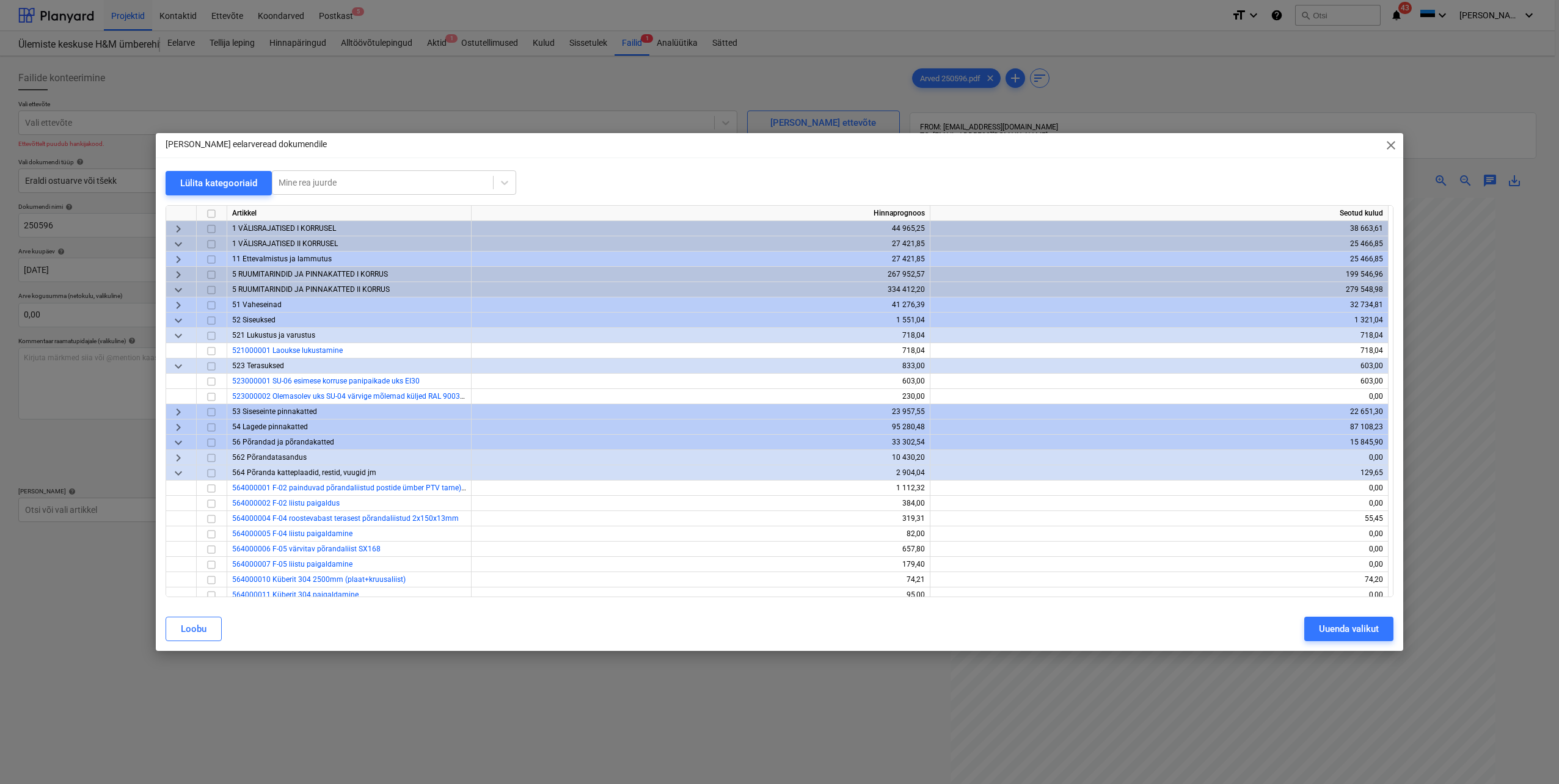
click at [179, 290] on span "keyboard_arrow_down" at bounding box center [179, 290] width 15 height 15
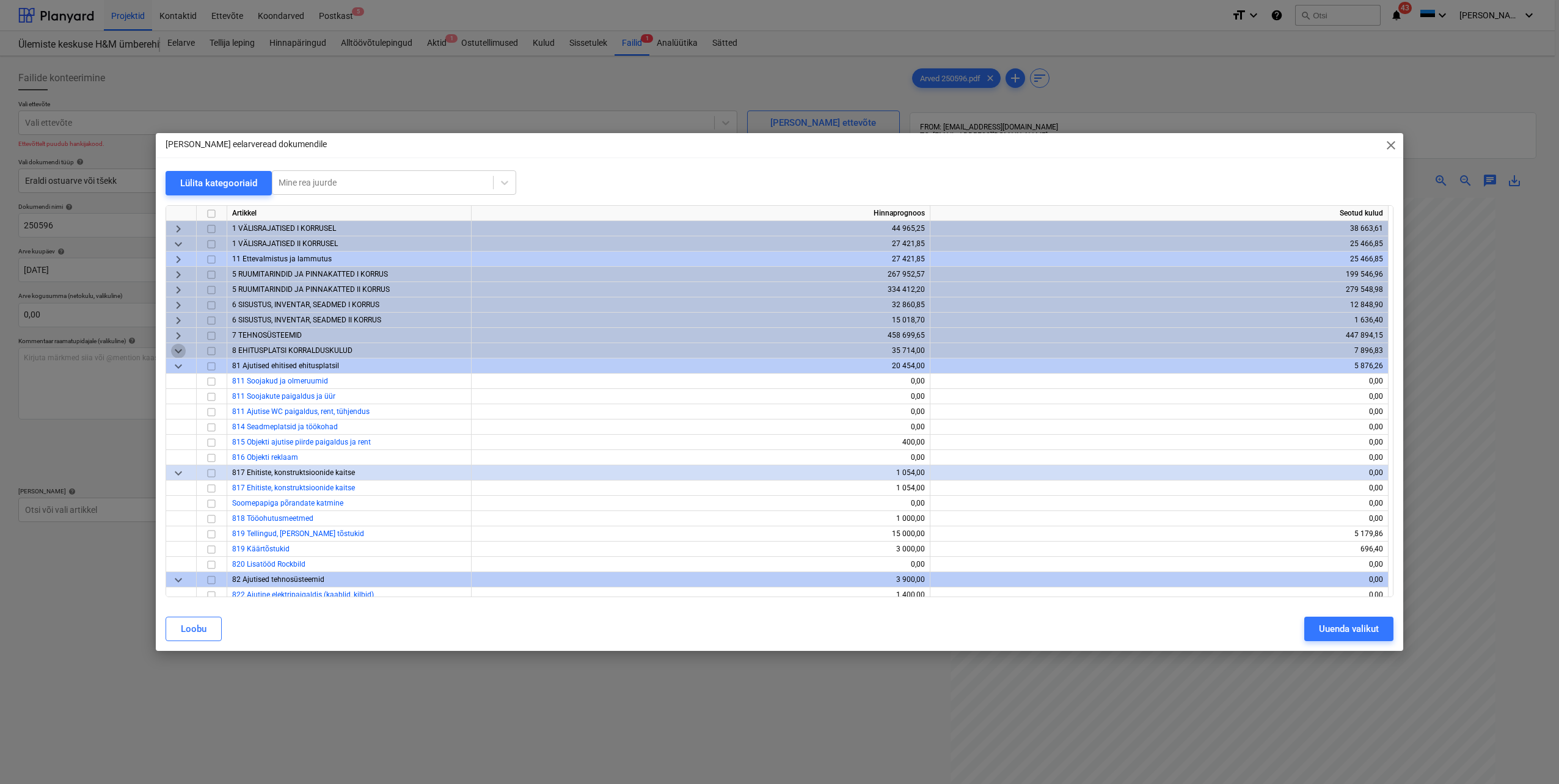
click at [181, 350] on span "keyboard_arrow_down" at bounding box center [179, 351] width 15 height 15
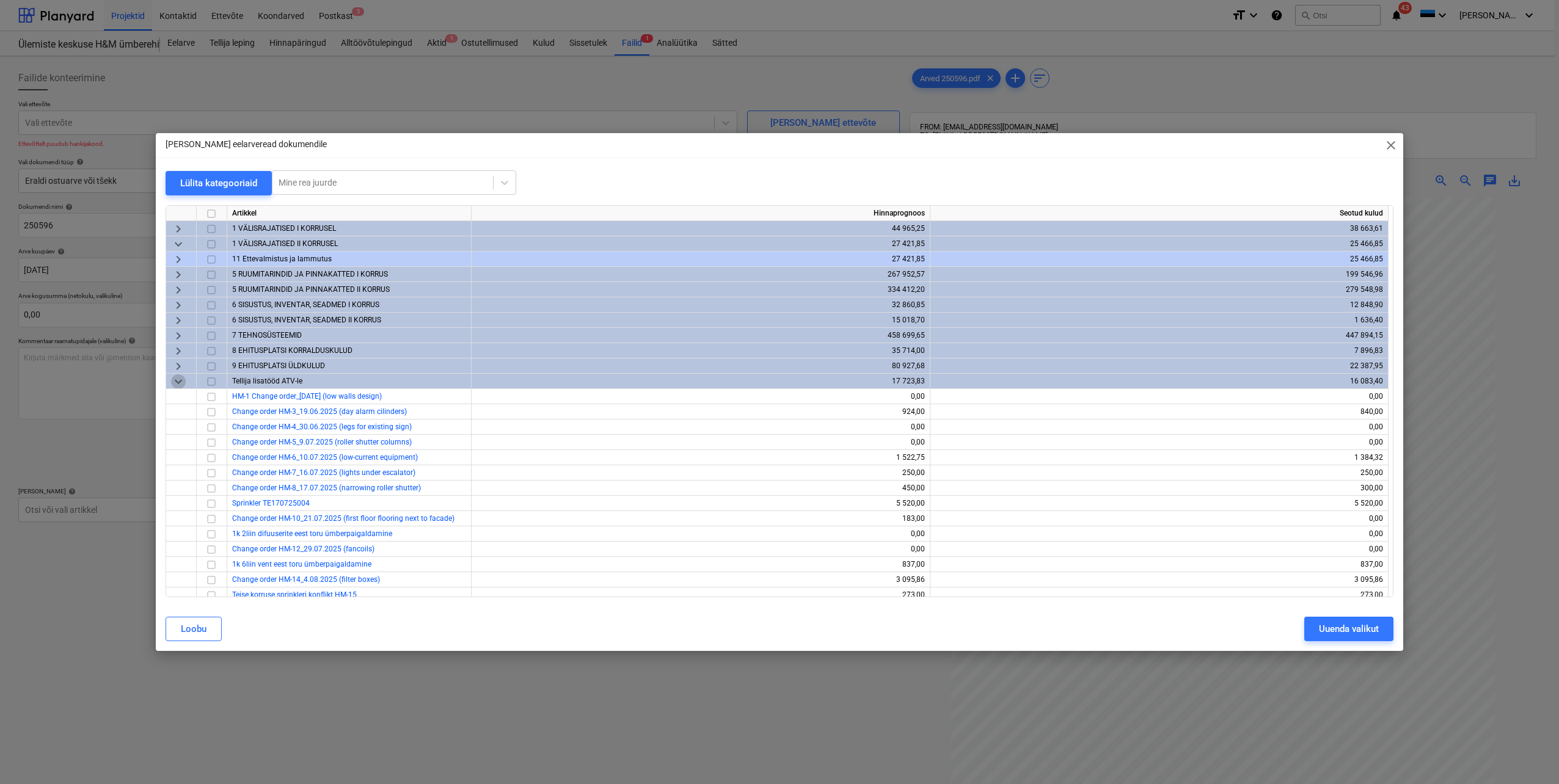
click at [176, 380] on span "keyboard_arrow_down" at bounding box center [179, 382] width 15 height 15
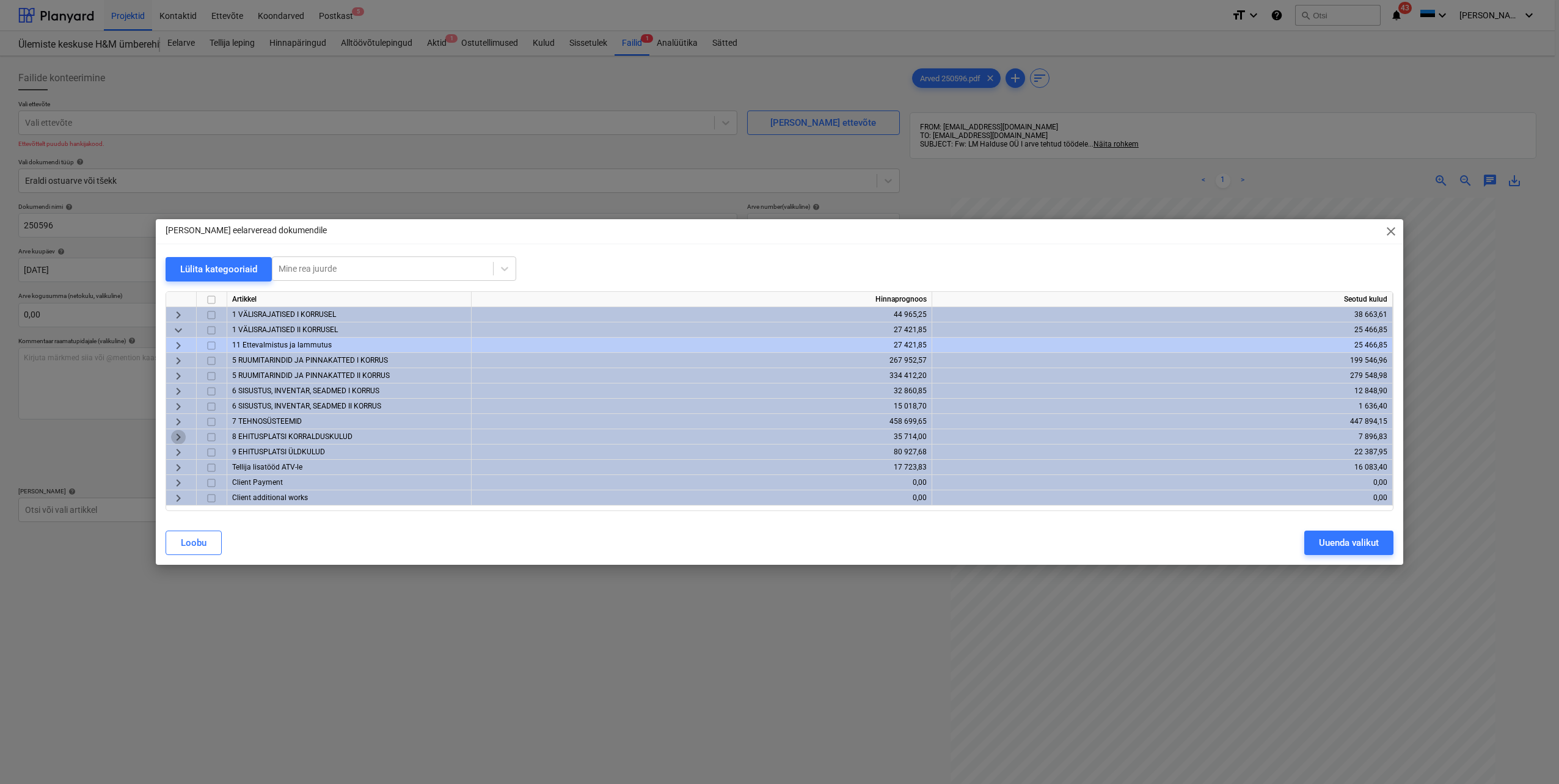
click at [179, 437] on span "keyboard_arrow_right" at bounding box center [179, 437] width 15 height 15
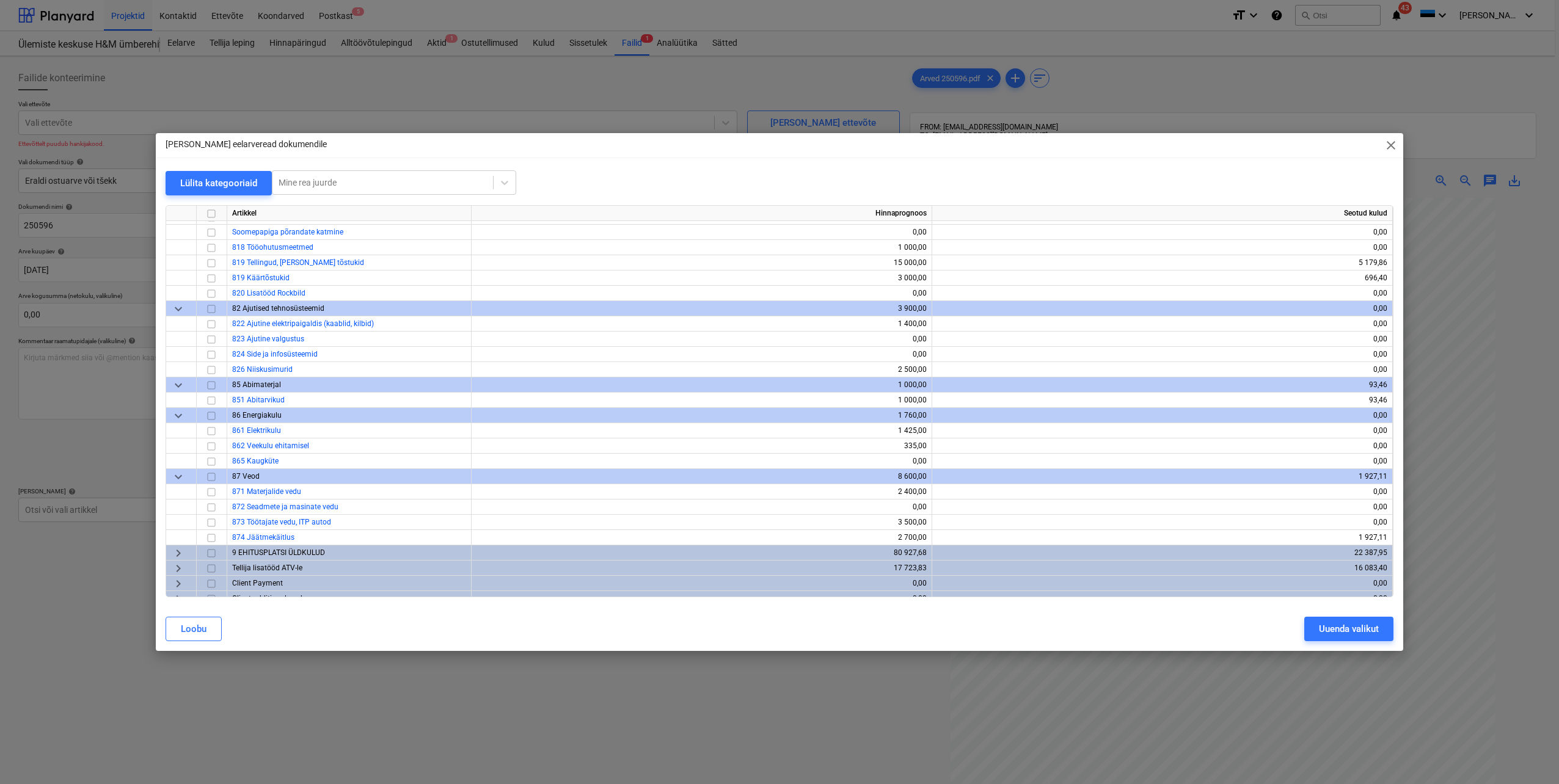
scroll to position [285, 0]
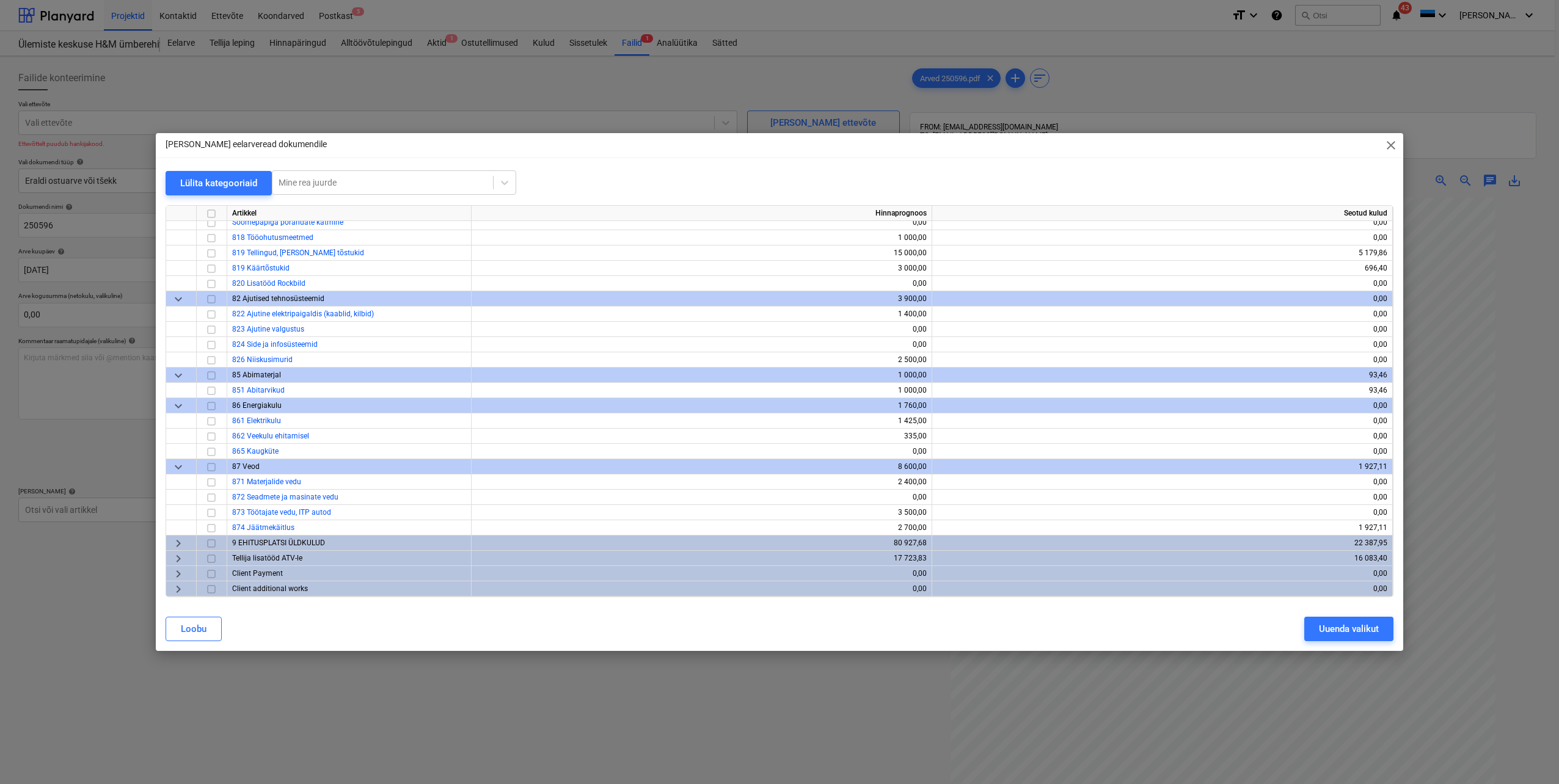
click at [181, 538] on span "keyboard_arrow_right" at bounding box center [179, 543] width 15 height 15
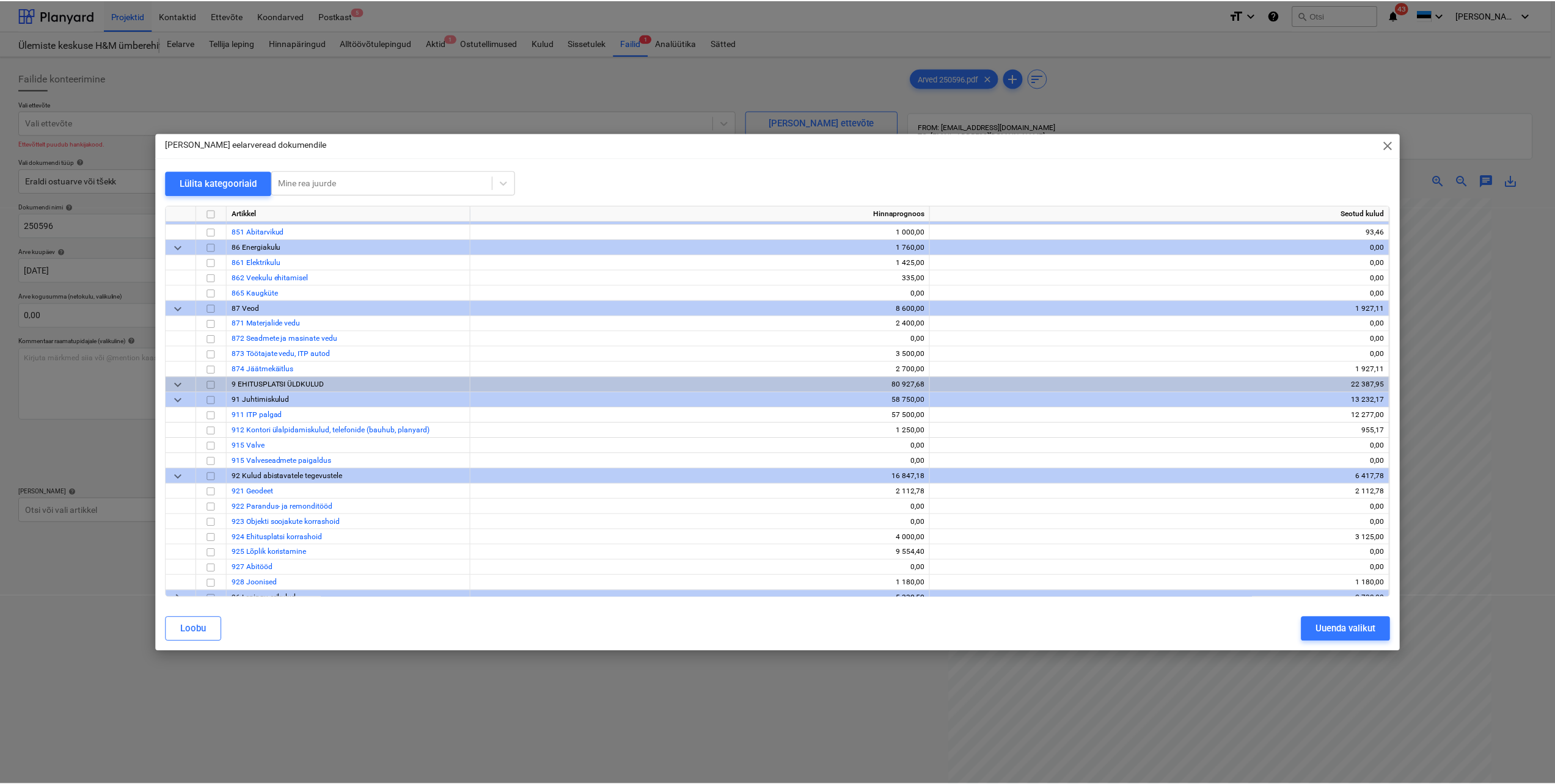
scroll to position [468, 0]
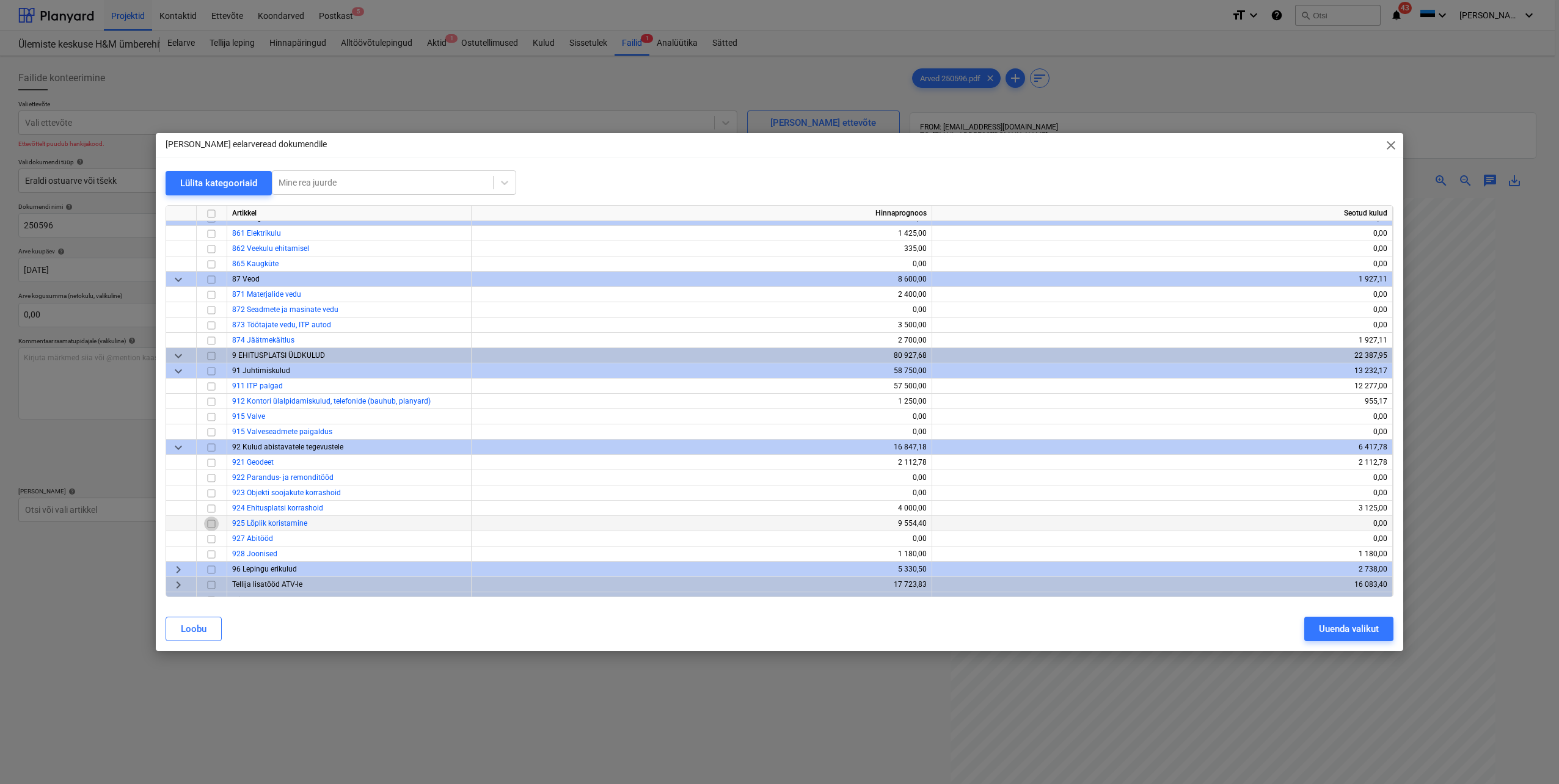
click at [211, 524] on input "checkbox" at bounding box center [211, 524] width 15 height 15
click at [1334, 635] on div "Uuenda valikut" at bounding box center [1349, 629] width 60 height 16
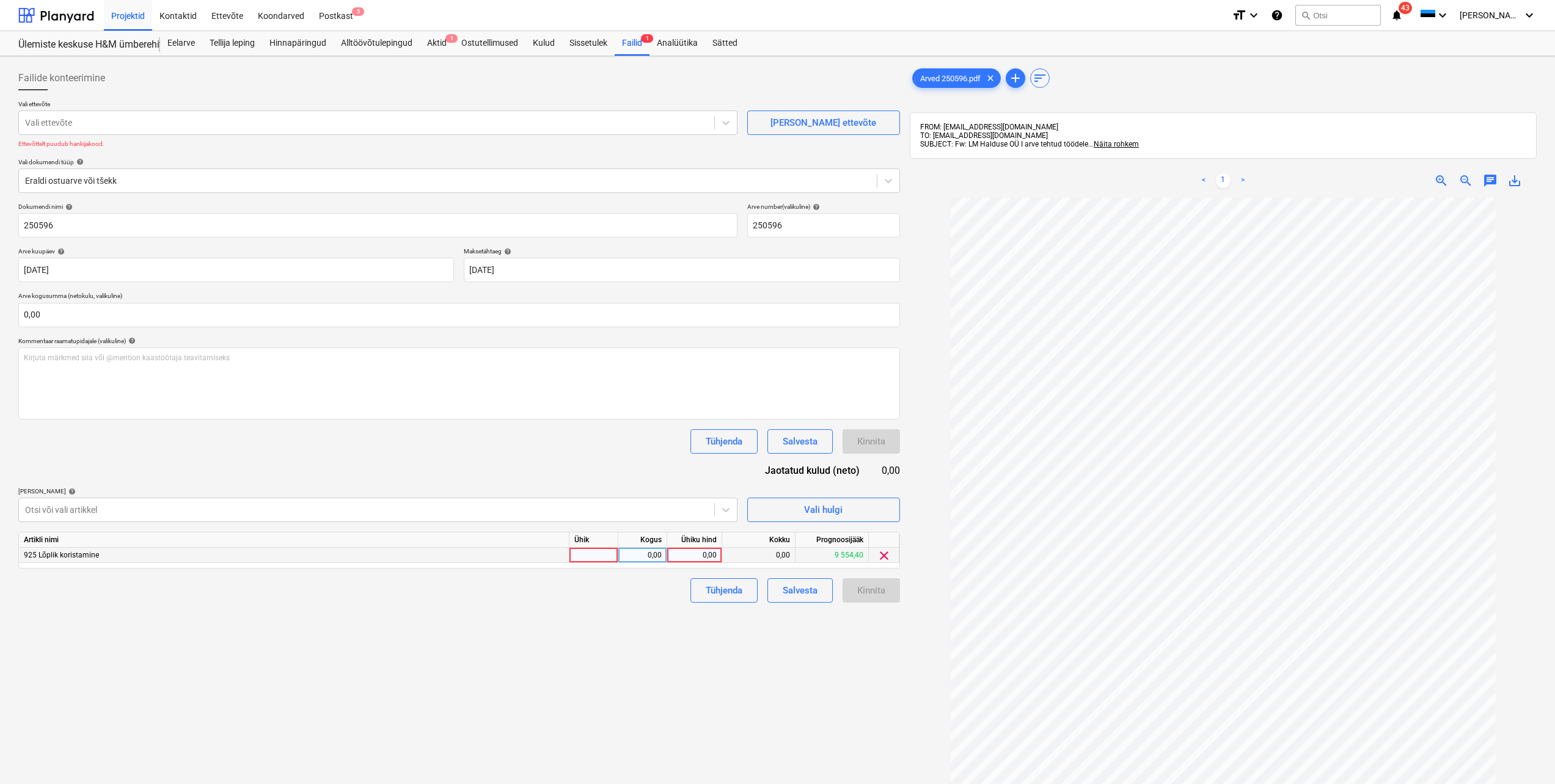
click at [610, 554] on div at bounding box center [593, 555] width 49 height 15
type input "tk"
click at [634, 555] on div "0,00" at bounding box center [642, 555] width 39 height 15
type input "1"
click at [713, 556] on div "0,00" at bounding box center [694, 555] width 45 height 15
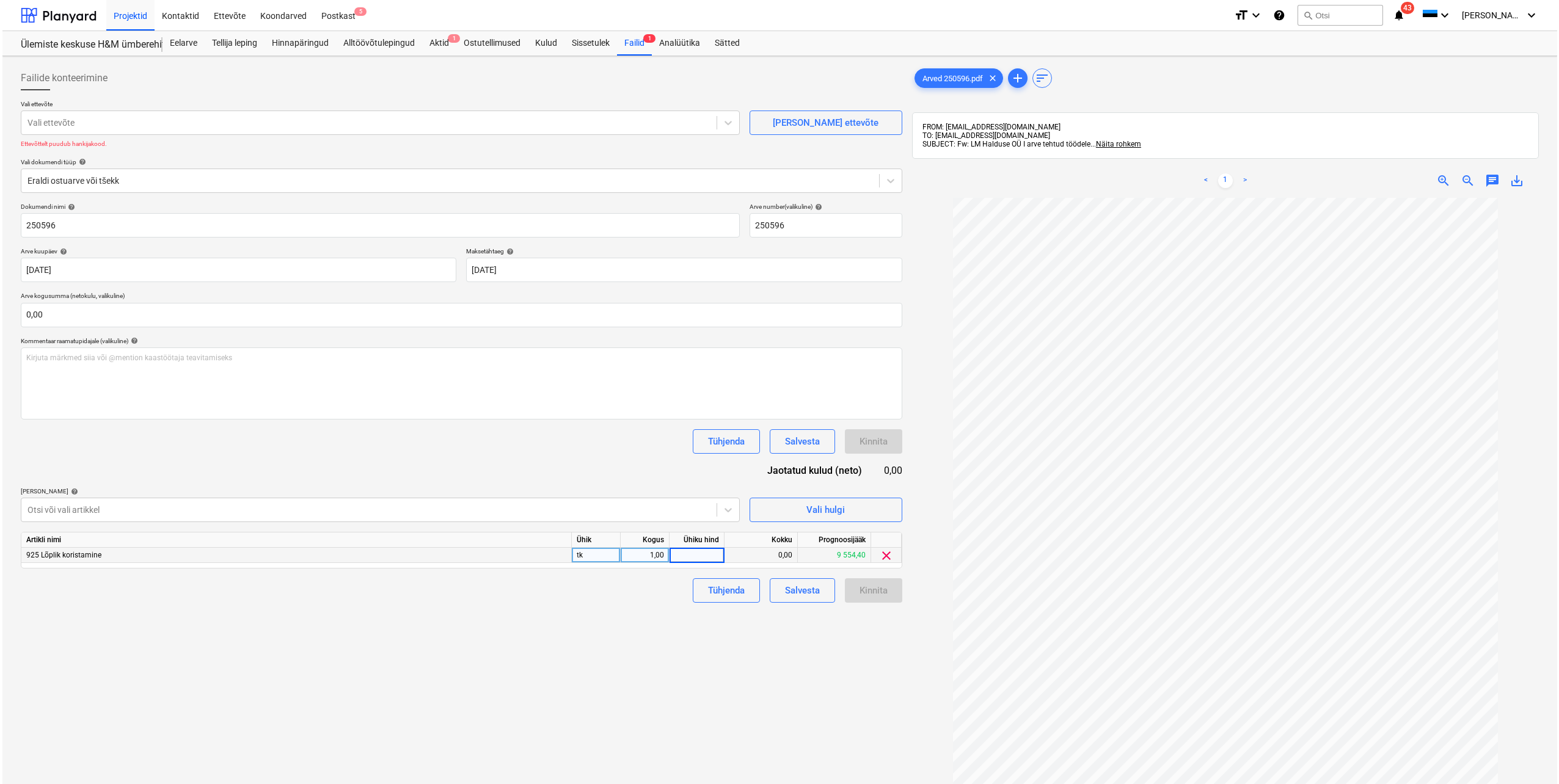
scroll to position [24, 0]
type input "1345"
click at [732, 663] on div "Failide konteerimine Vali ettevõte Vali ettevõte [PERSON_NAME] uus ettevõte Ett…" at bounding box center [459, 506] width 891 height 892
click at [61, 318] on input "text" at bounding box center [459, 314] width 882 height 24
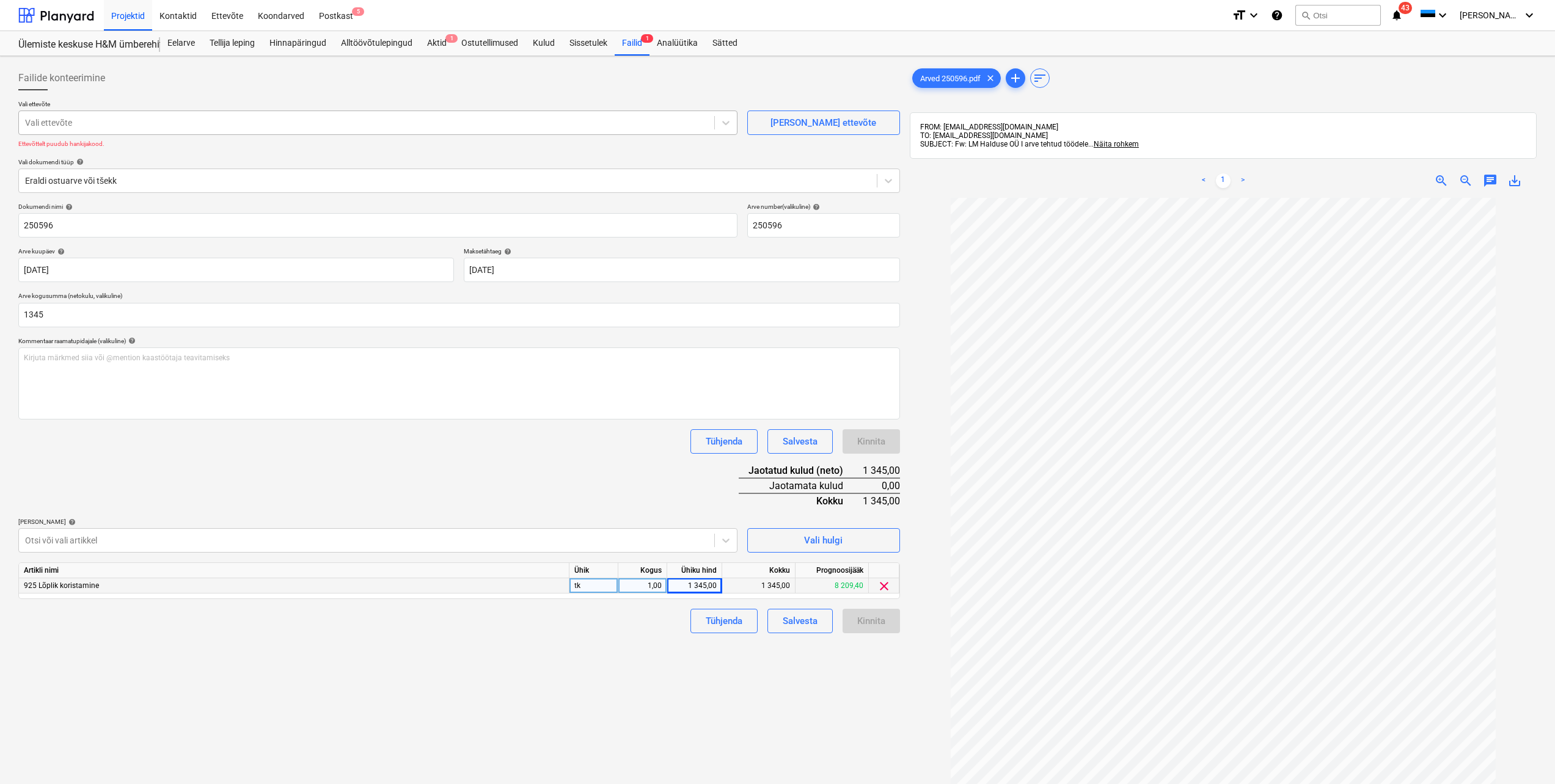
type input "1 345,00"
click at [94, 128] on div at bounding box center [366, 122] width 683 height 12
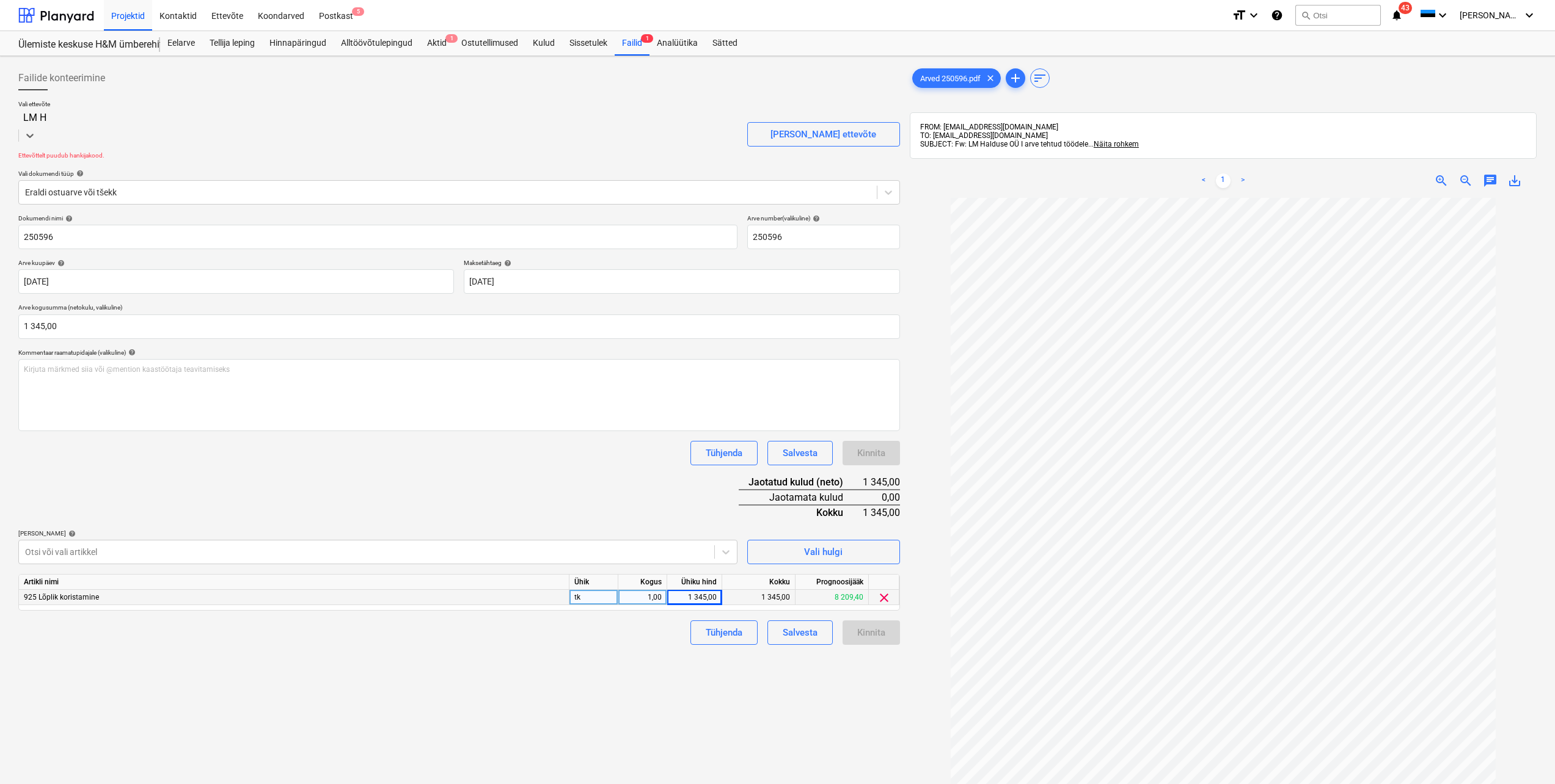
type input "LM H"
click at [794, 132] on div "[PERSON_NAME] ettevõte" at bounding box center [823, 140] width 105 height 16
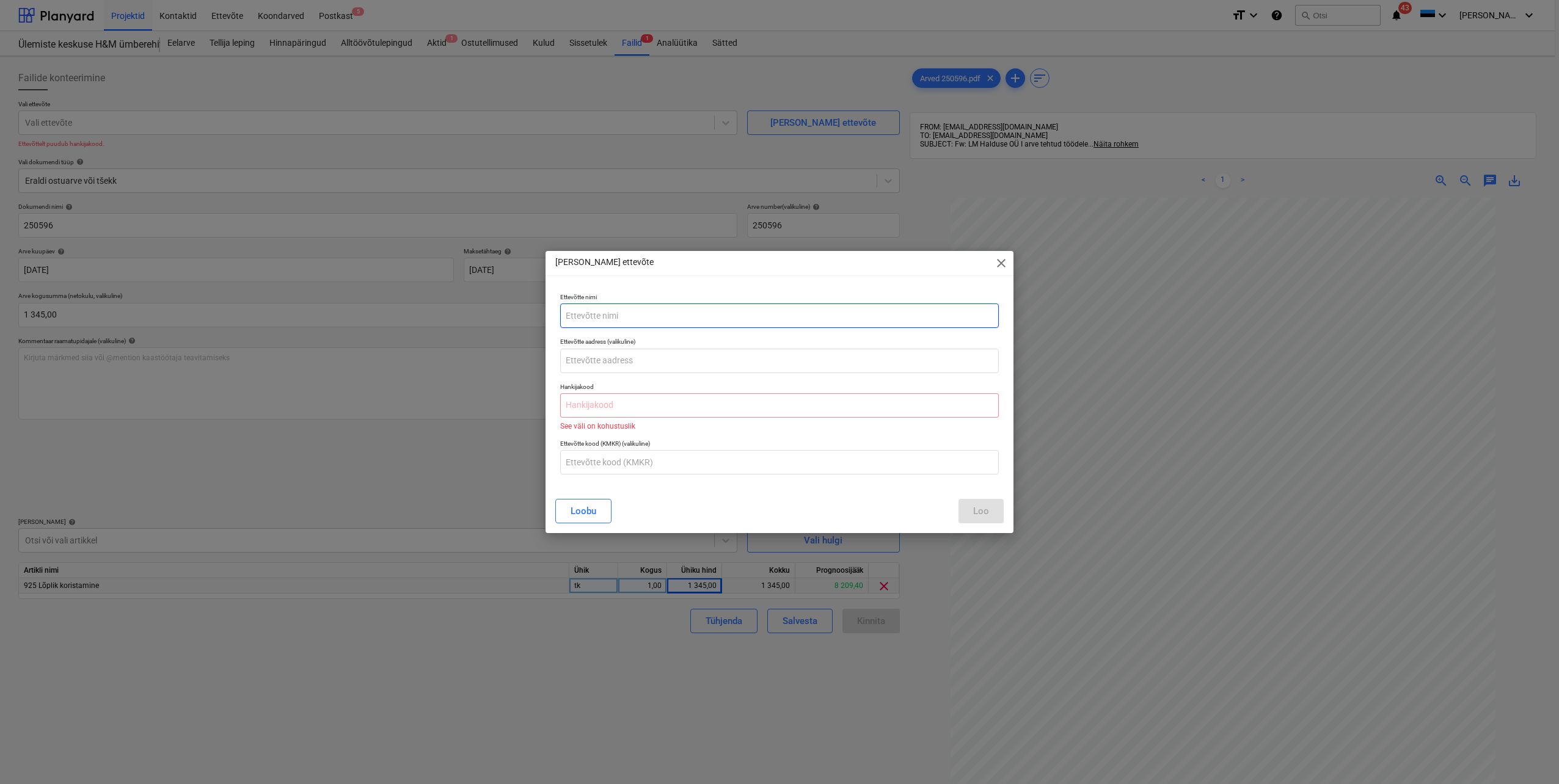
click at [691, 314] on input "text" at bounding box center [780, 315] width 439 height 24
type input "LM Halduse OÜ"
click at [630, 358] on input "text" at bounding box center [780, 361] width 439 height 24
paste input "[STREET_ADDRESS]"
type input "[STREET_ADDRESS]"
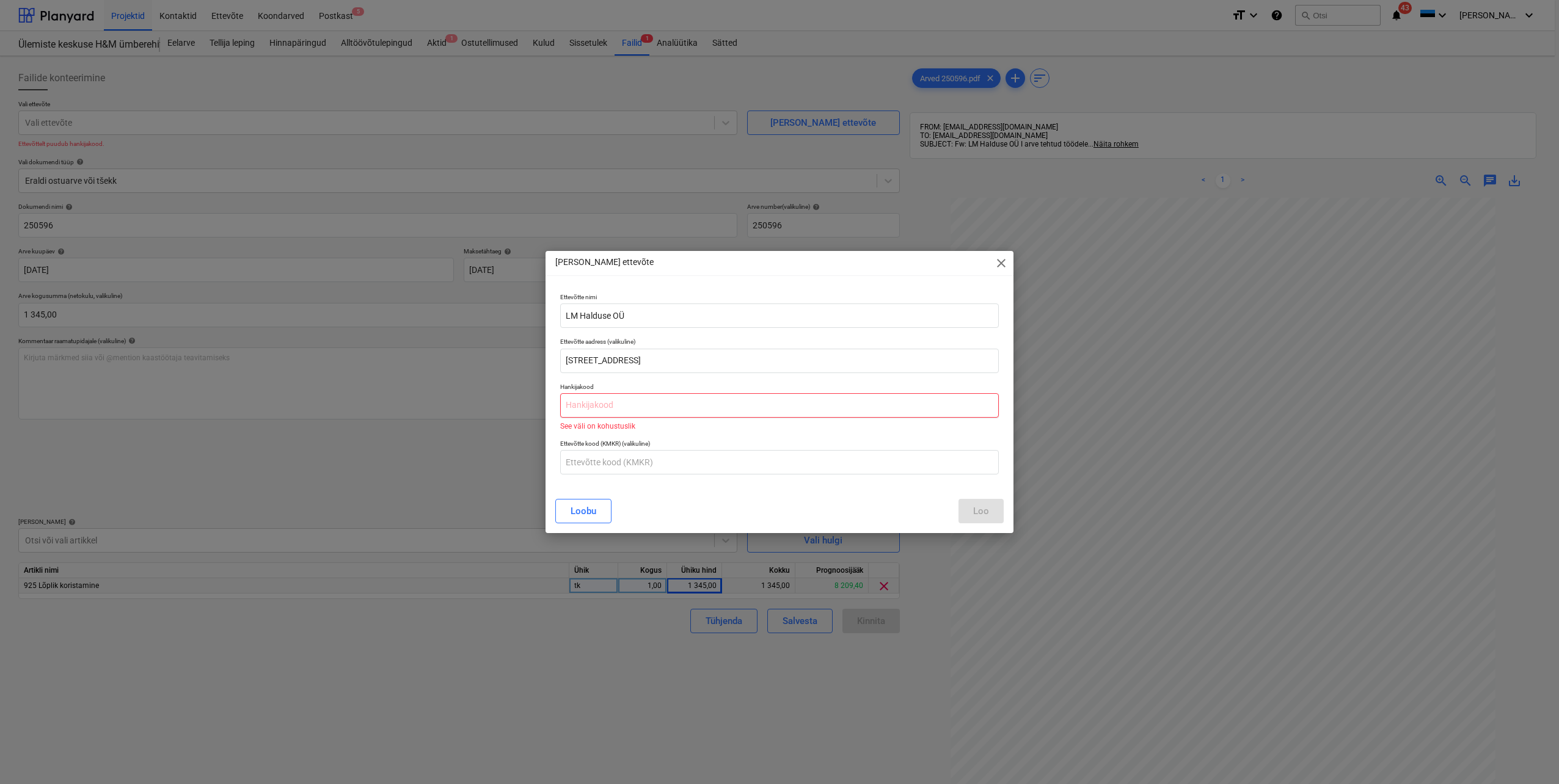
click at [637, 403] on input "text" at bounding box center [780, 405] width 439 height 24
paste input "16031528"
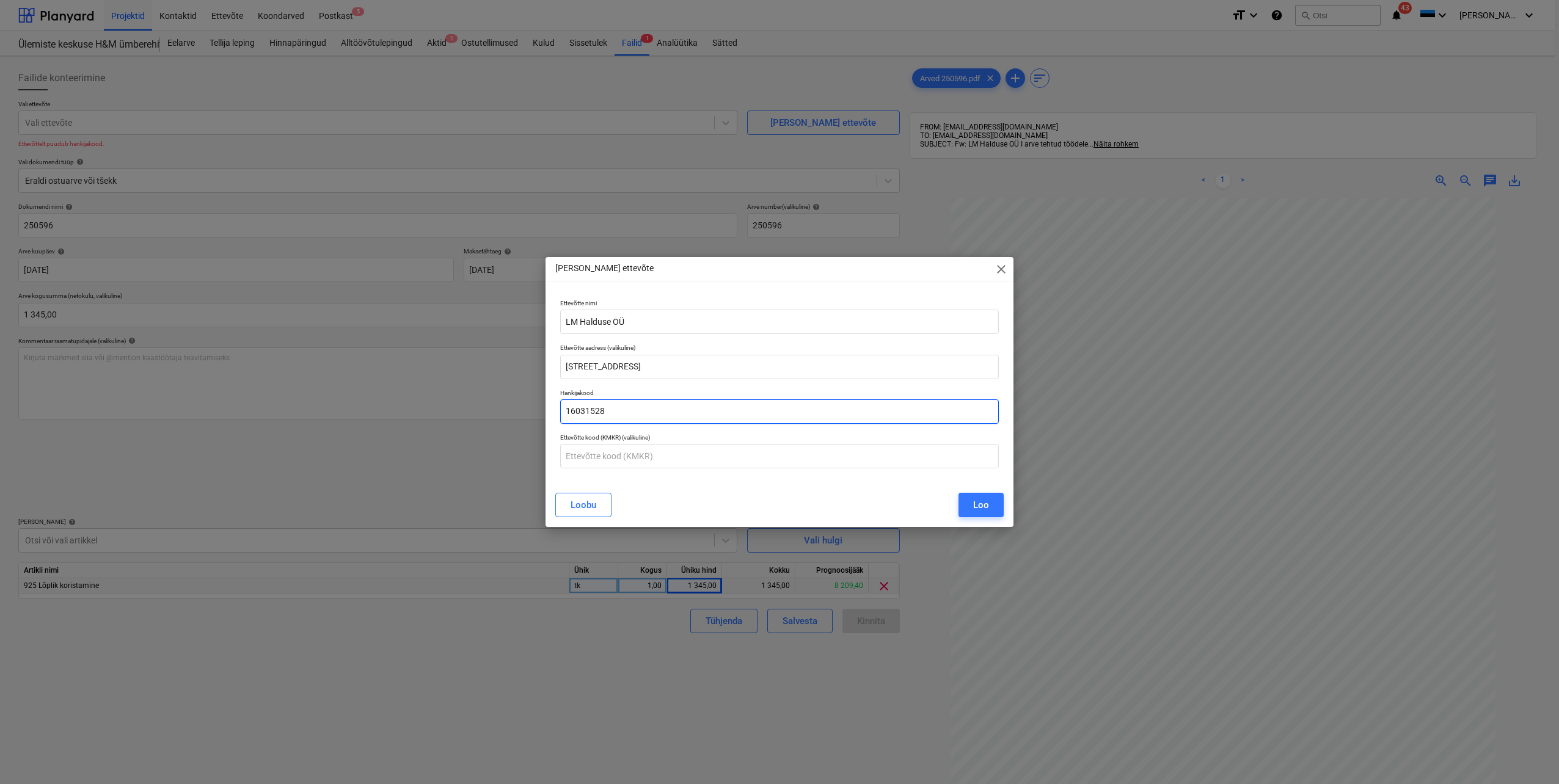
type input "16031528"
click at [991, 513] on button "Loo" at bounding box center [981, 505] width 45 height 24
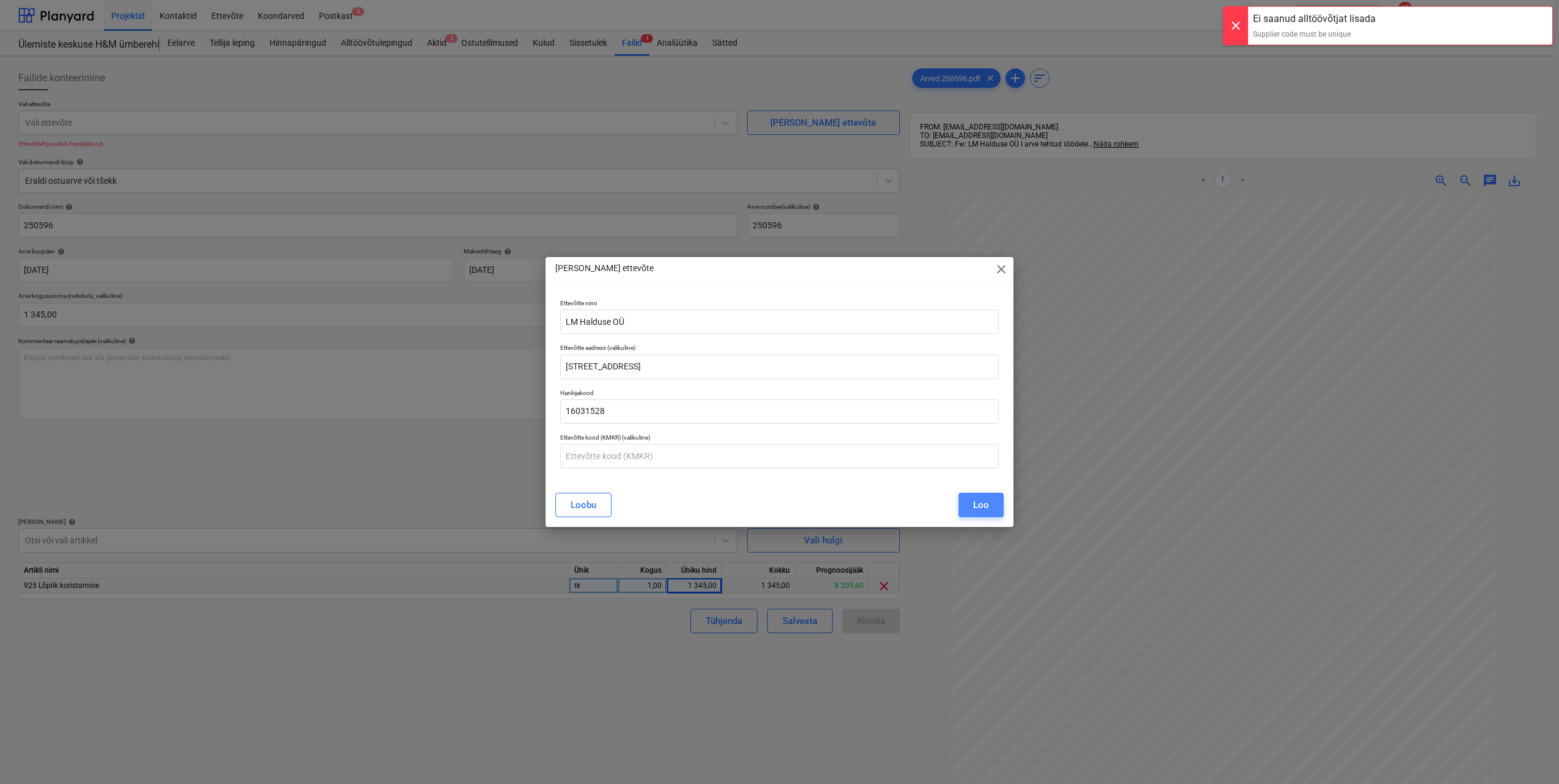
click at [969, 500] on button "Loo" at bounding box center [981, 505] width 45 height 24
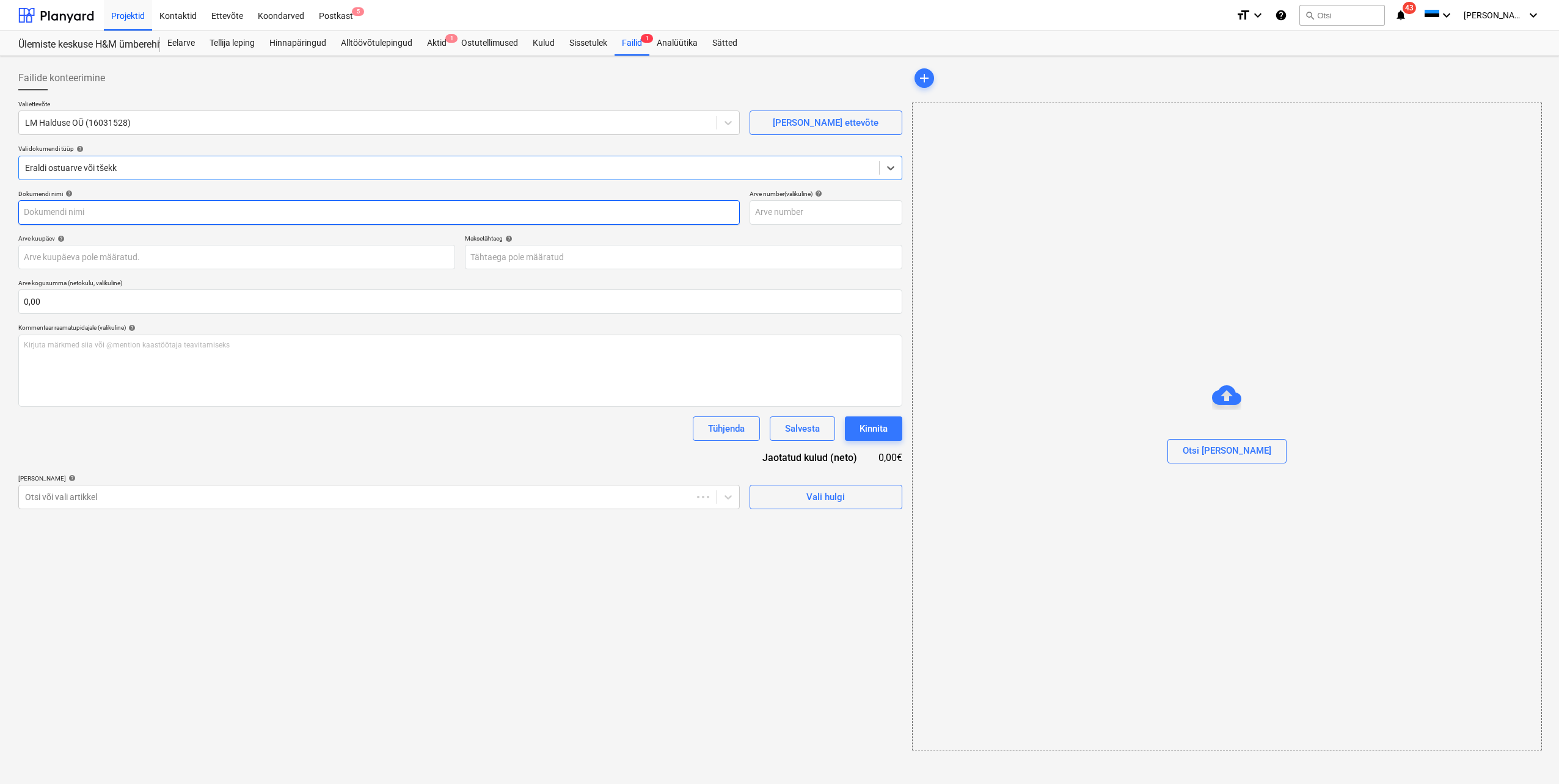
type input "250596"
type input "[DATE]"
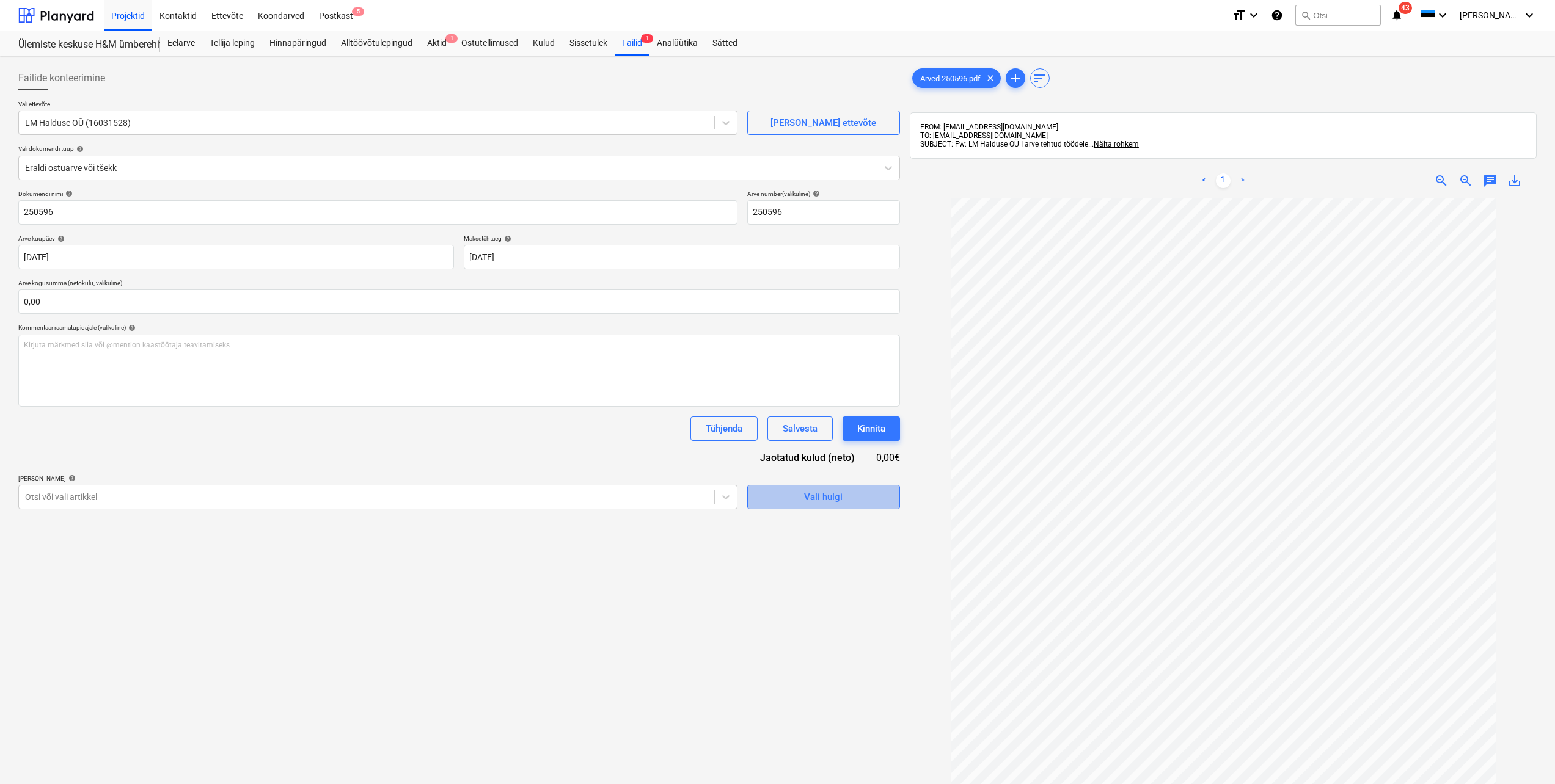
click at [790, 502] on span "Vali hulgi" at bounding box center [823, 497] width 122 height 16
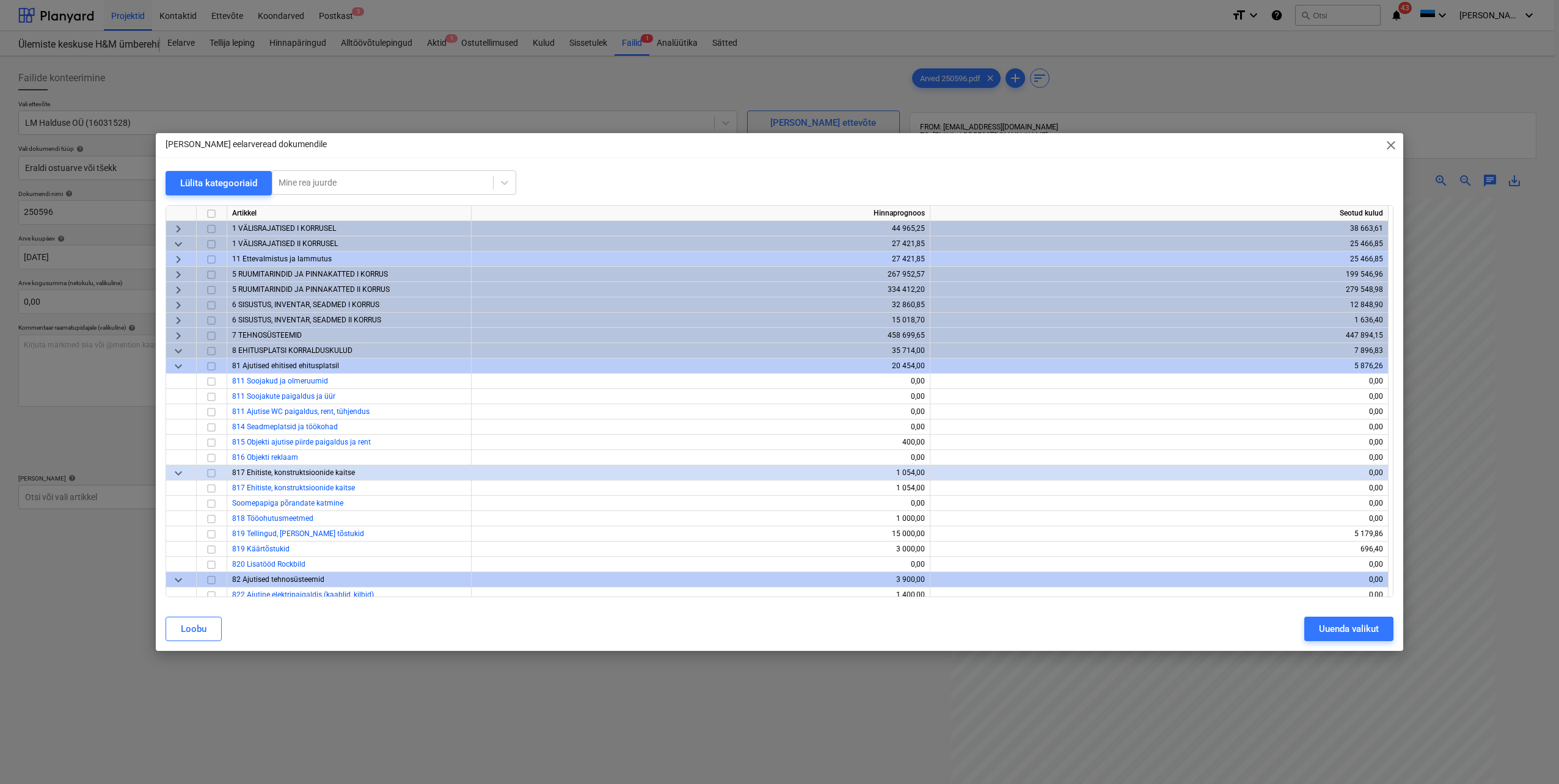
click at [176, 350] on span "keyboard_arrow_down" at bounding box center [179, 351] width 15 height 15
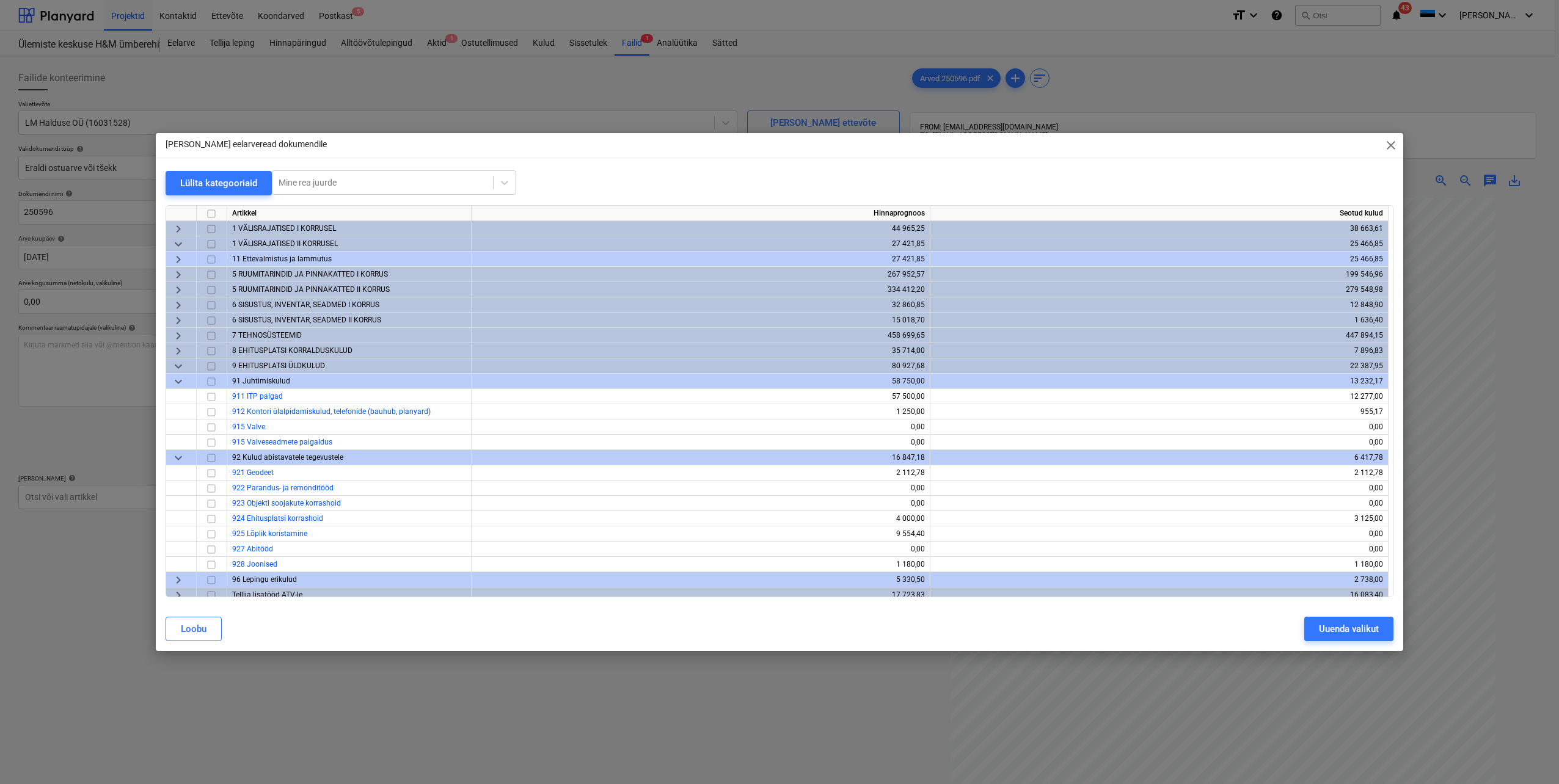
click at [179, 367] on span "keyboard_arrow_down" at bounding box center [179, 366] width 15 height 15
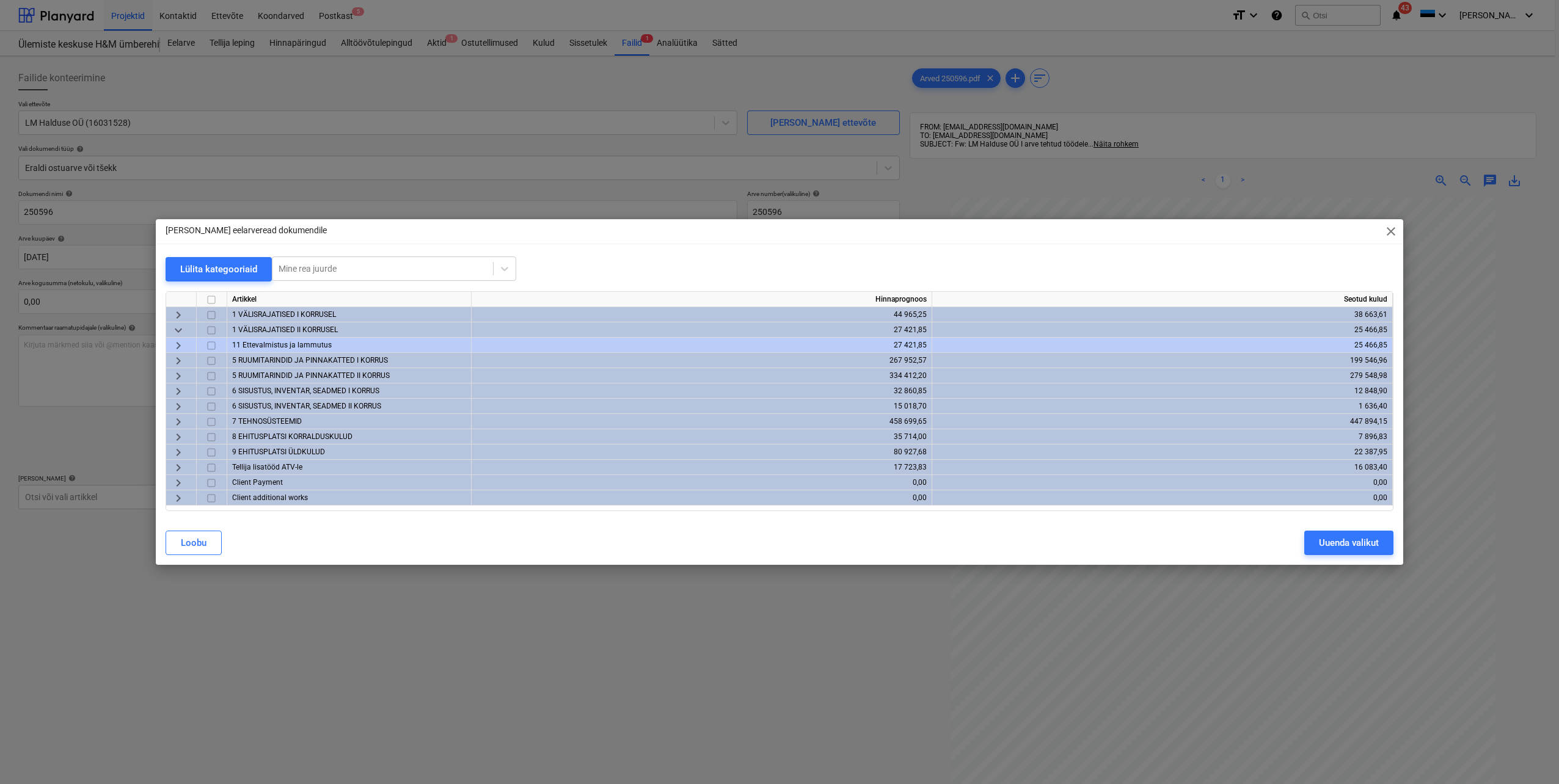
click at [181, 453] on span "keyboard_arrow_right" at bounding box center [179, 453] width 15 height 15
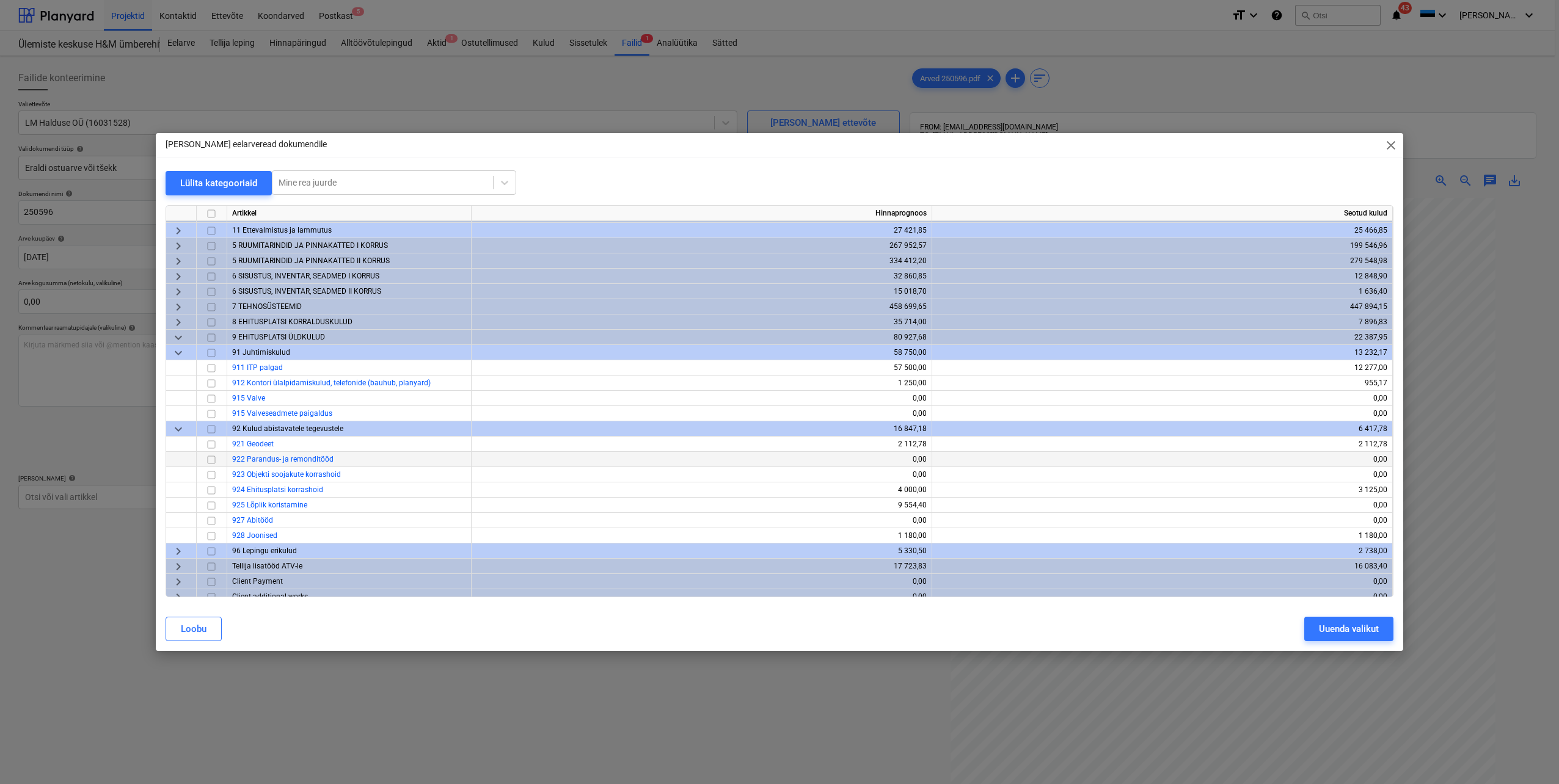
scroll to position [41, 0]
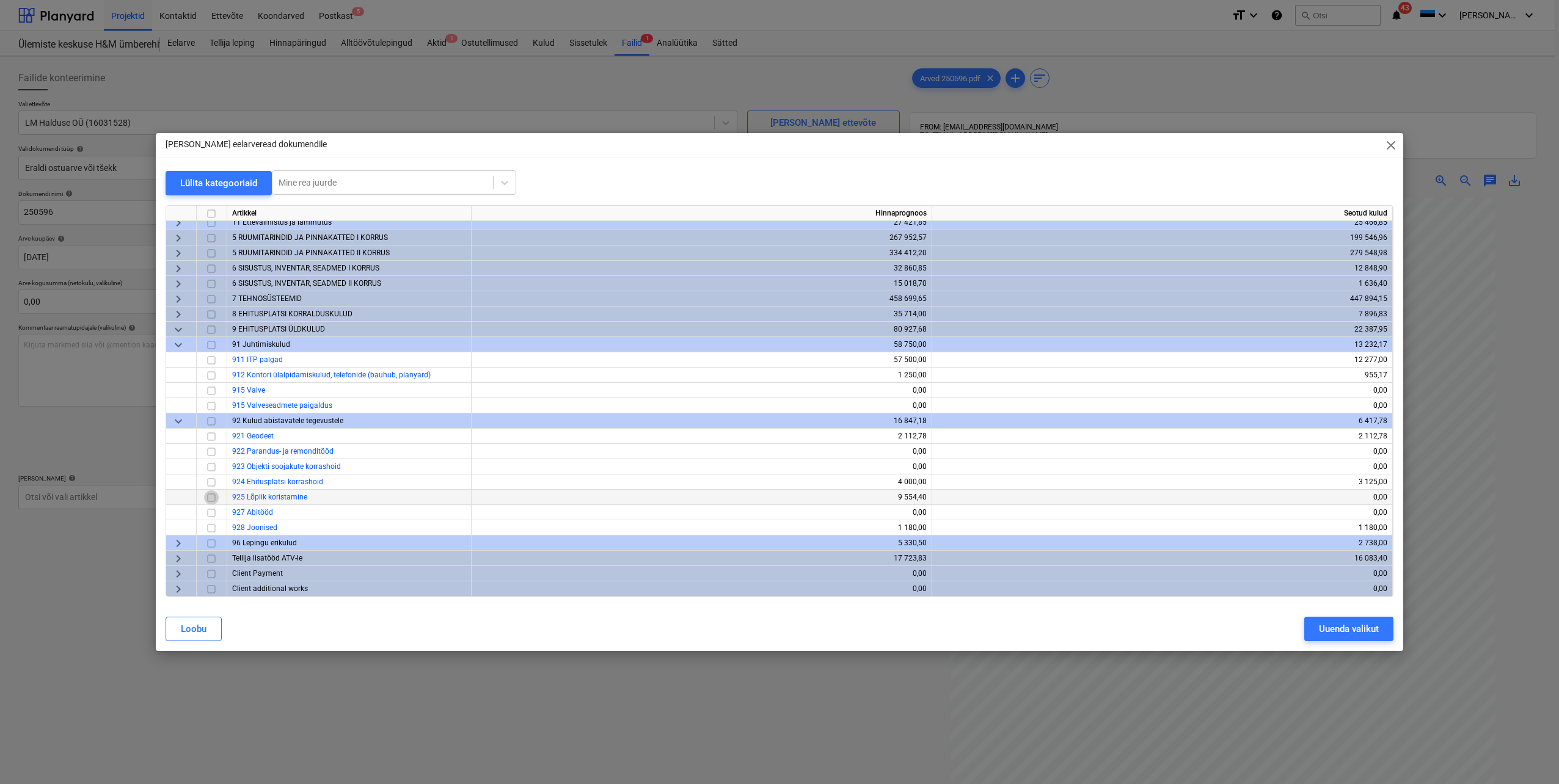
drag, startPoint x: 213, startPoint y: 494, endPoint x: 227, endPoint y: 497, distance: 14.3
click at [213, 494] on input "checkbox" at bounding box center [211, 497] width 15 height 15
click at [1320, 635] on div "Uuenda valikut" at bounding box center [1349, 629] width 60 height 16
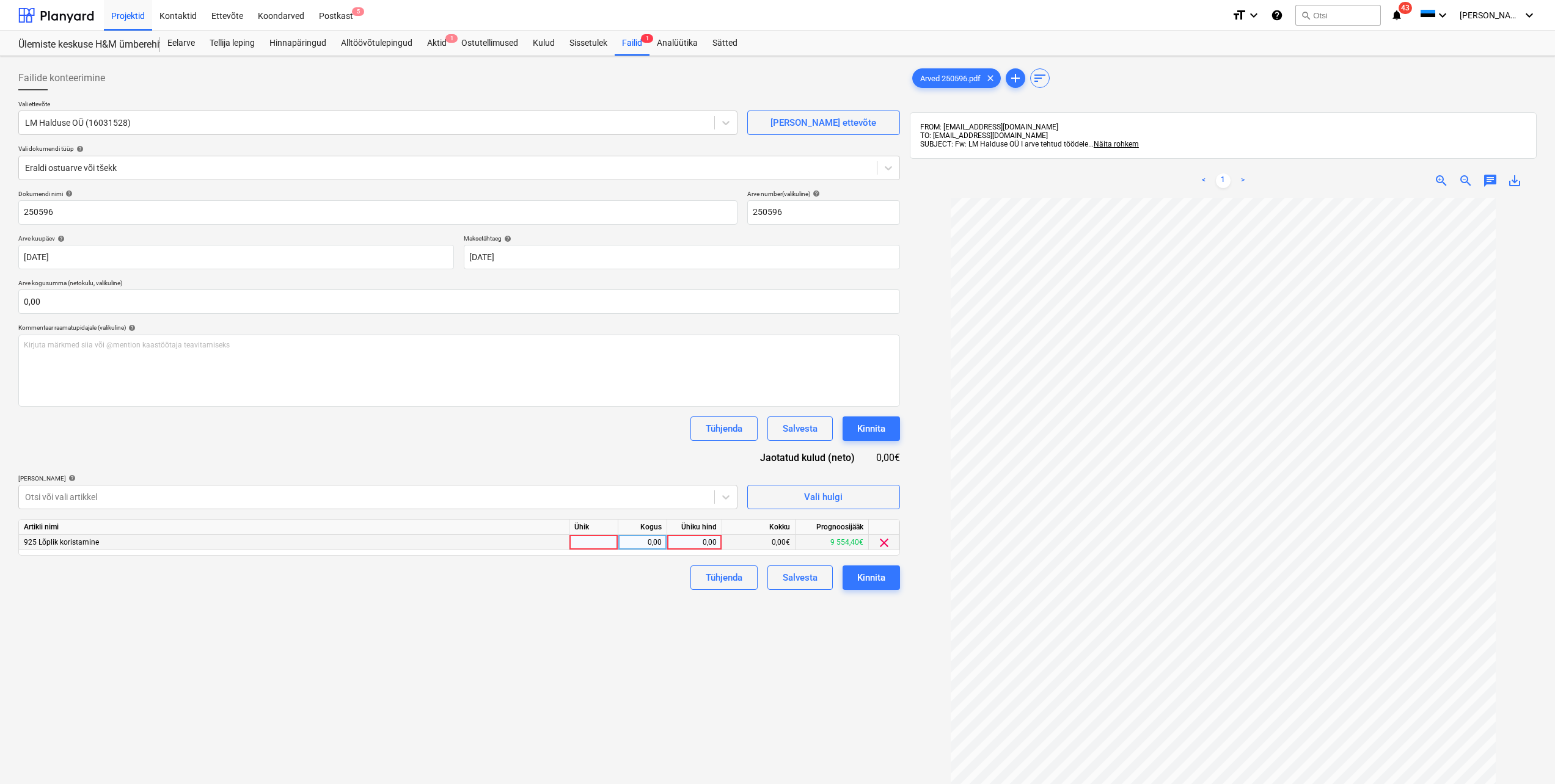
click at [591, 538] on div at bounding box center [593, 542] width 49 height 15
type input "tk"
click at [629, 539] on div "0,00" at bounding box center [642, 542] width 39 height 15
type input "1"
click at [703, 543] on div "0,00" at bounding box center [694, 542] width 45 height 15
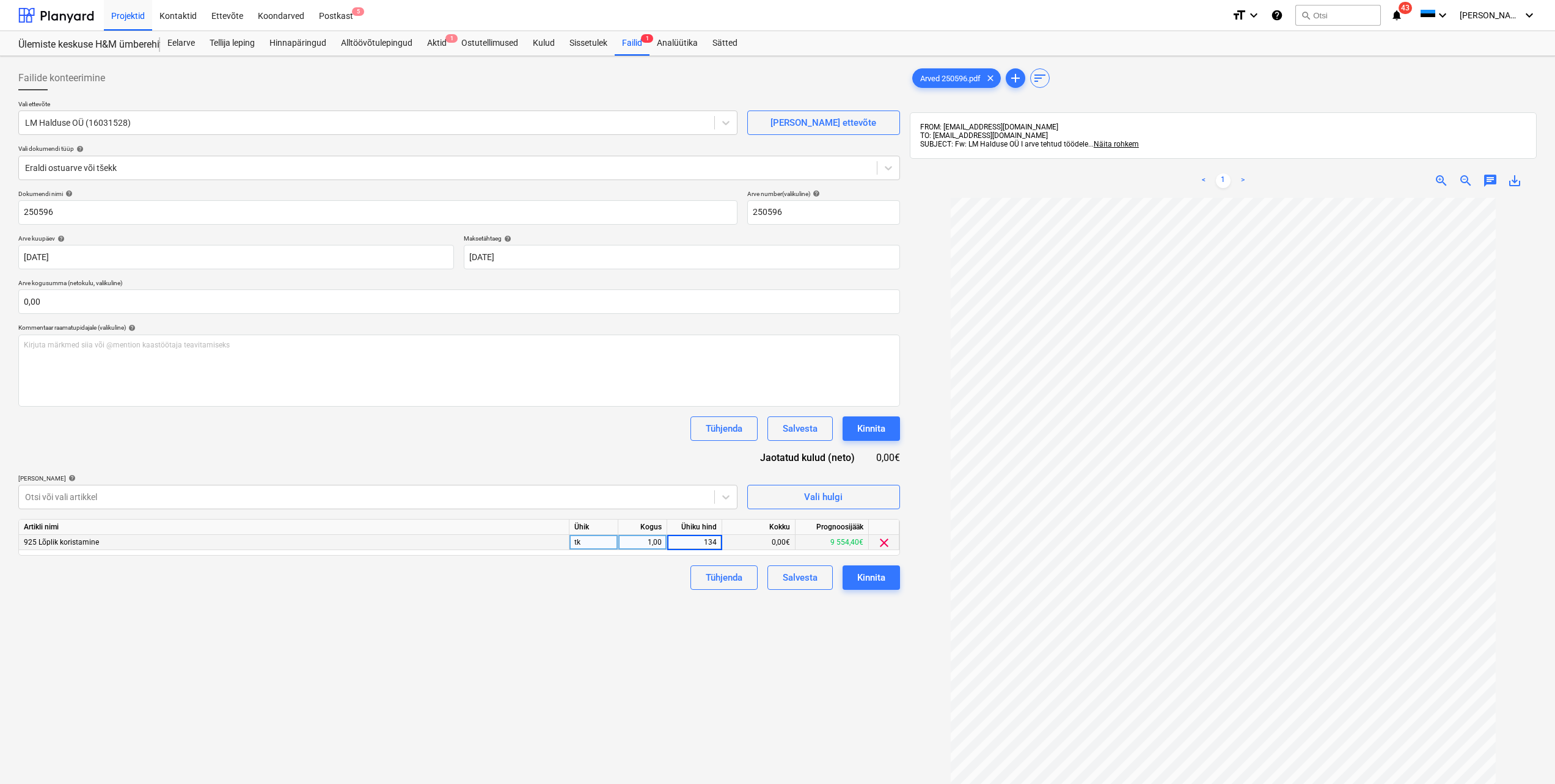
type input "1345"
click at [650, 680] on div "Failide konteerimine Vali ettevõte LM Halduse OÜ (16031528) Lisa uus ettevõte V…" at bounding box center [459, 506] width 891 height 892
click at [73, 298] on input "text" at bounding box center [459, 301] width 882 height 24
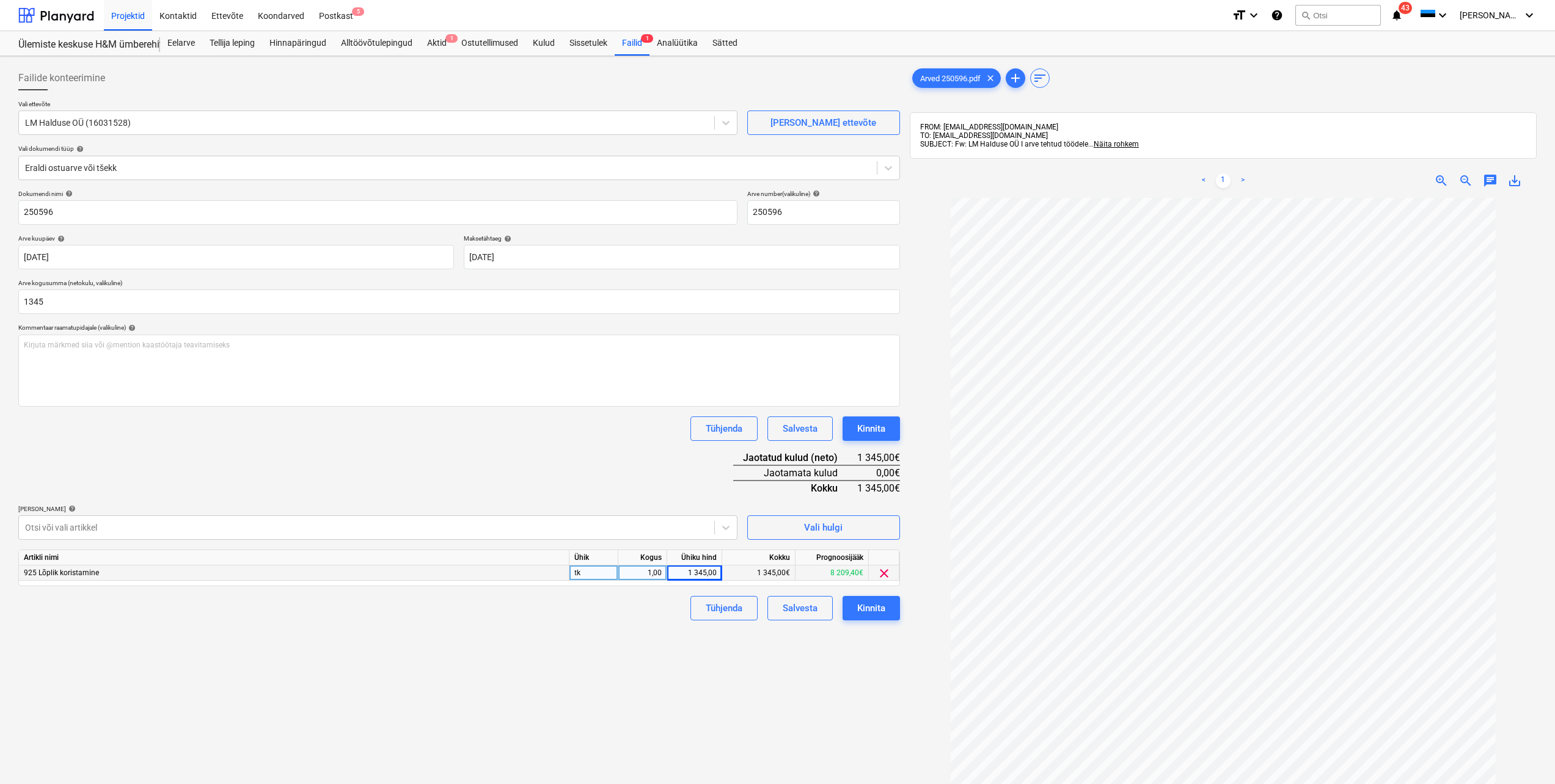
type input "1 345,00"
click at [611, 709] on div "Failide konteerimine Vali ettevõte LM Halduse OÜ (16031528) Lisa uus ettevõte V…" at bounding box center [459, 506] width 891 height 892
click at [863, 618] on button "Kinnita" at bounding box center [871, 608] width 57 height 24
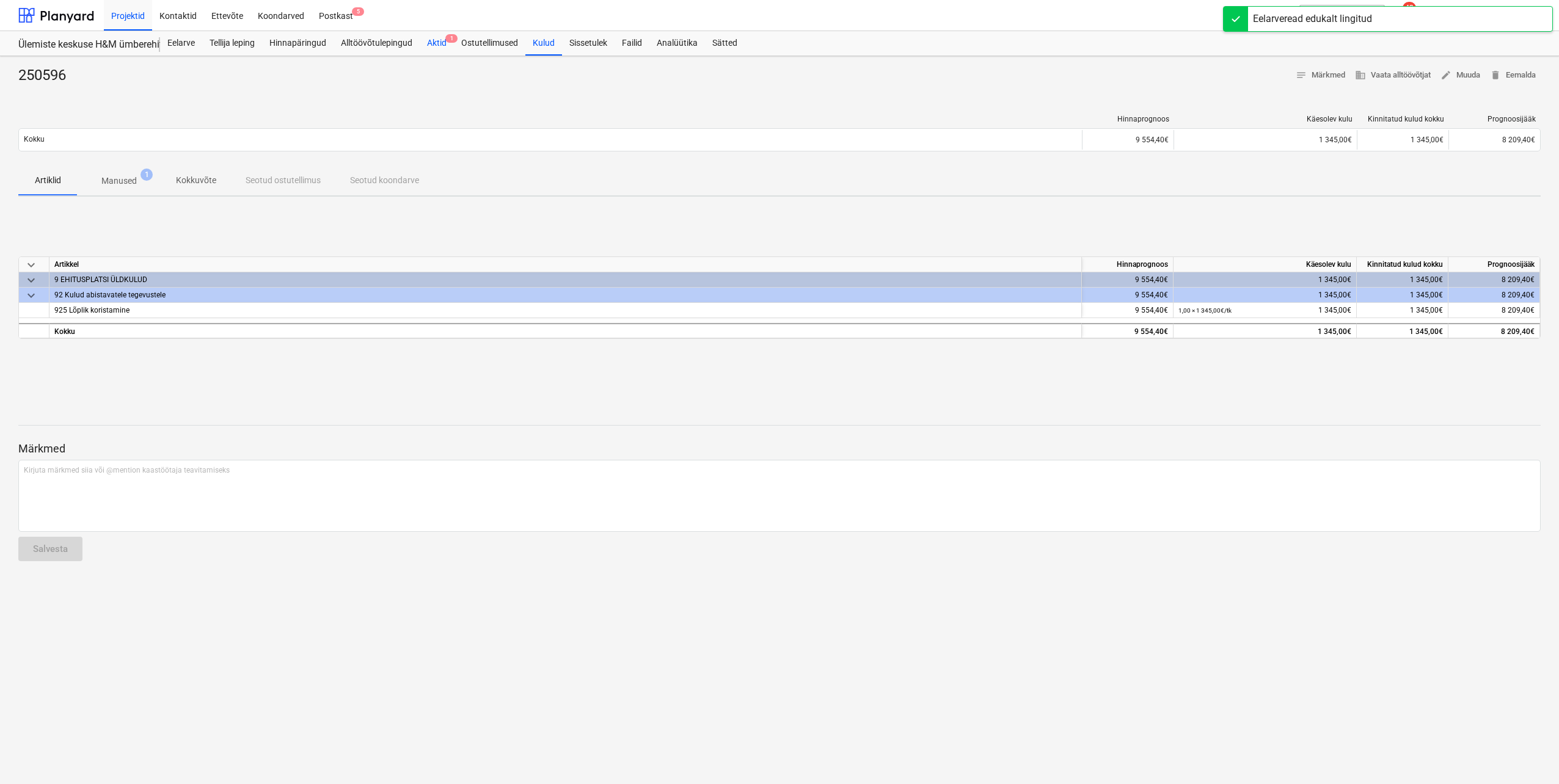
click at [434, 42] on div "Aktid 1" at bounding box center [437, 43] width 34 height 24
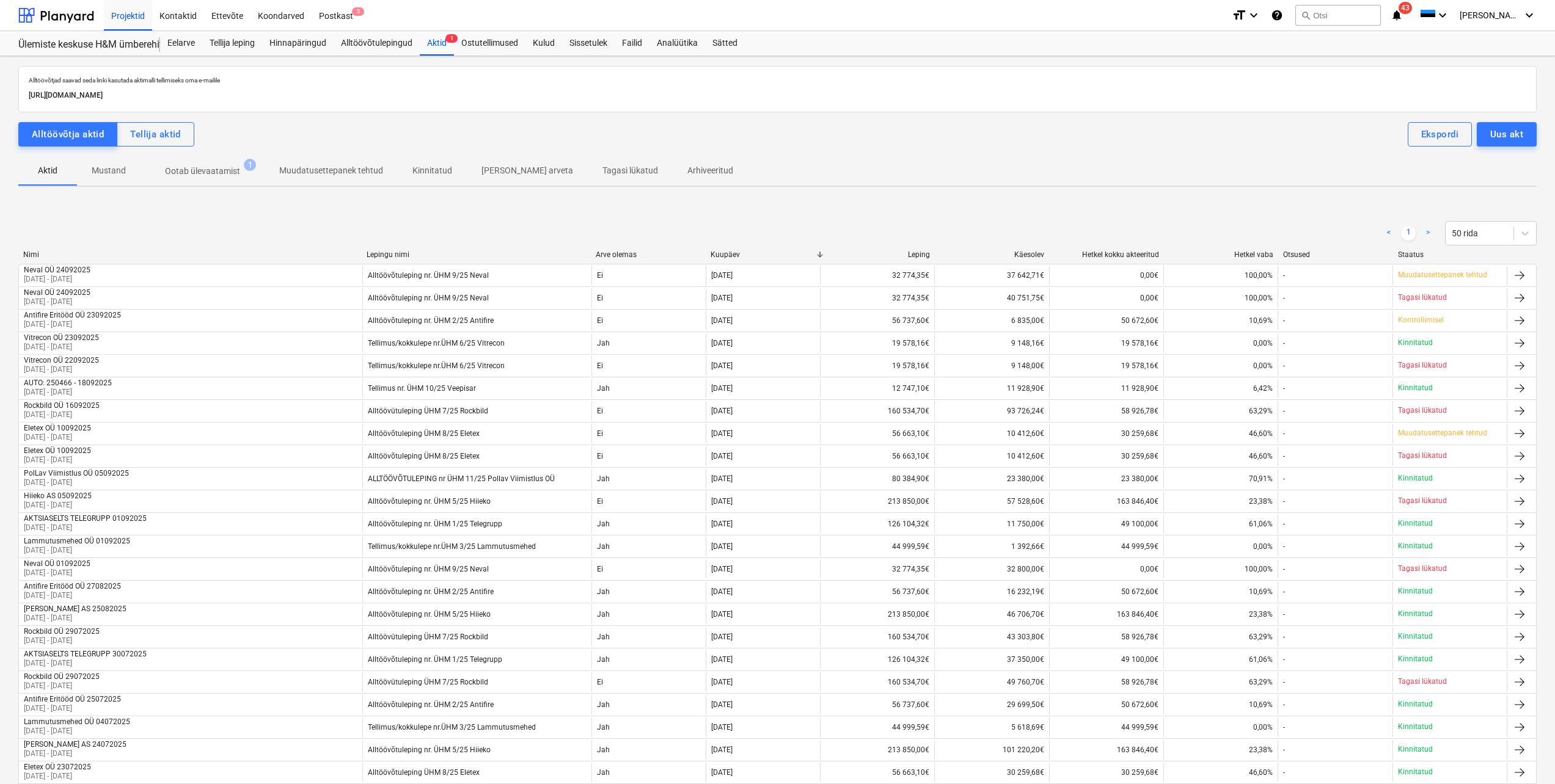
click at [214, 168] on p "Ootab ülevaatamist" at bounding box center [202, 171] width 75 height 13
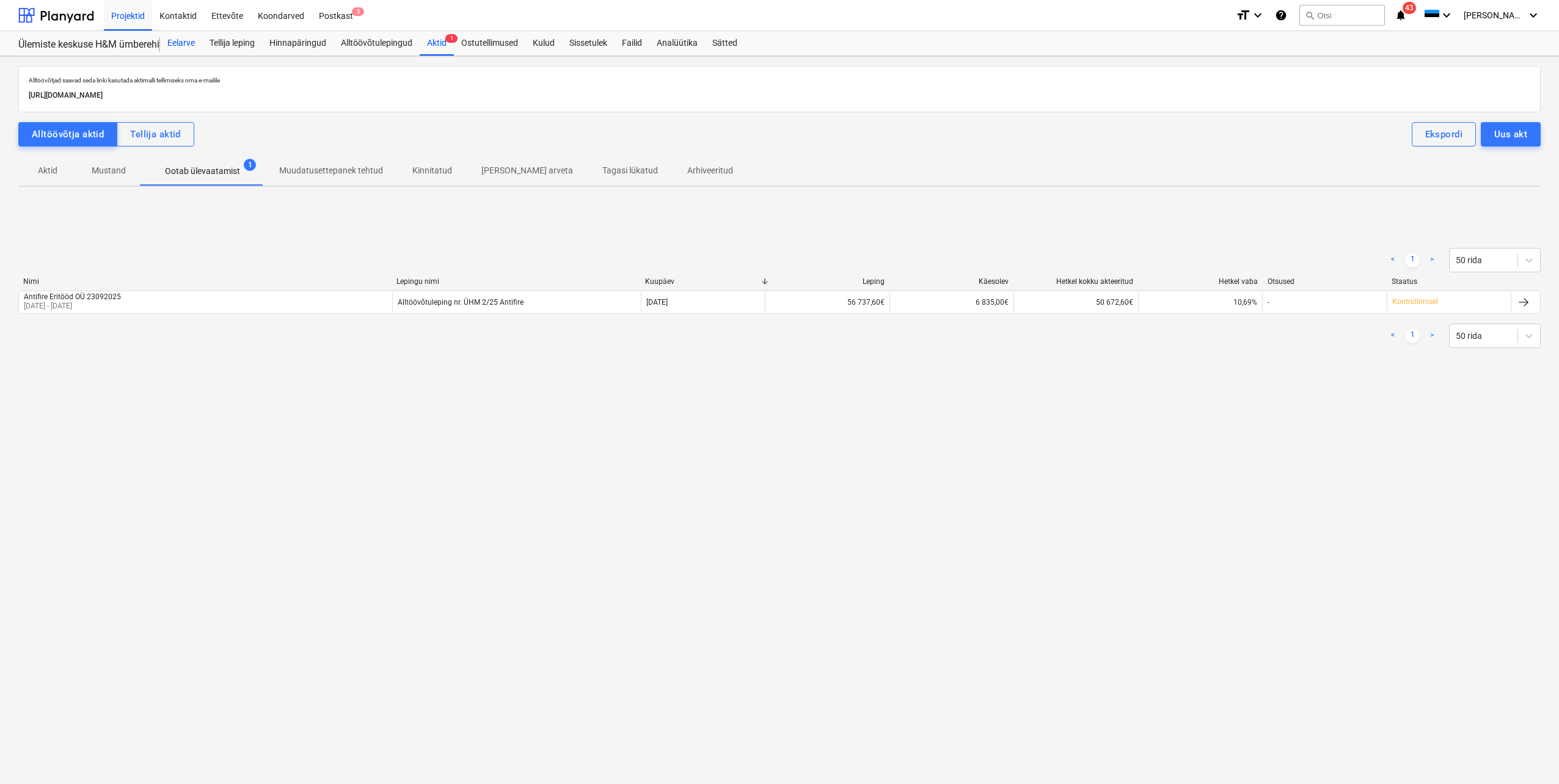
click at [183, 45] on div "Eelarve" at bounding box center [181, 43] width 42 height 24
